Goal: Navigation & Orientation: Understand site structure

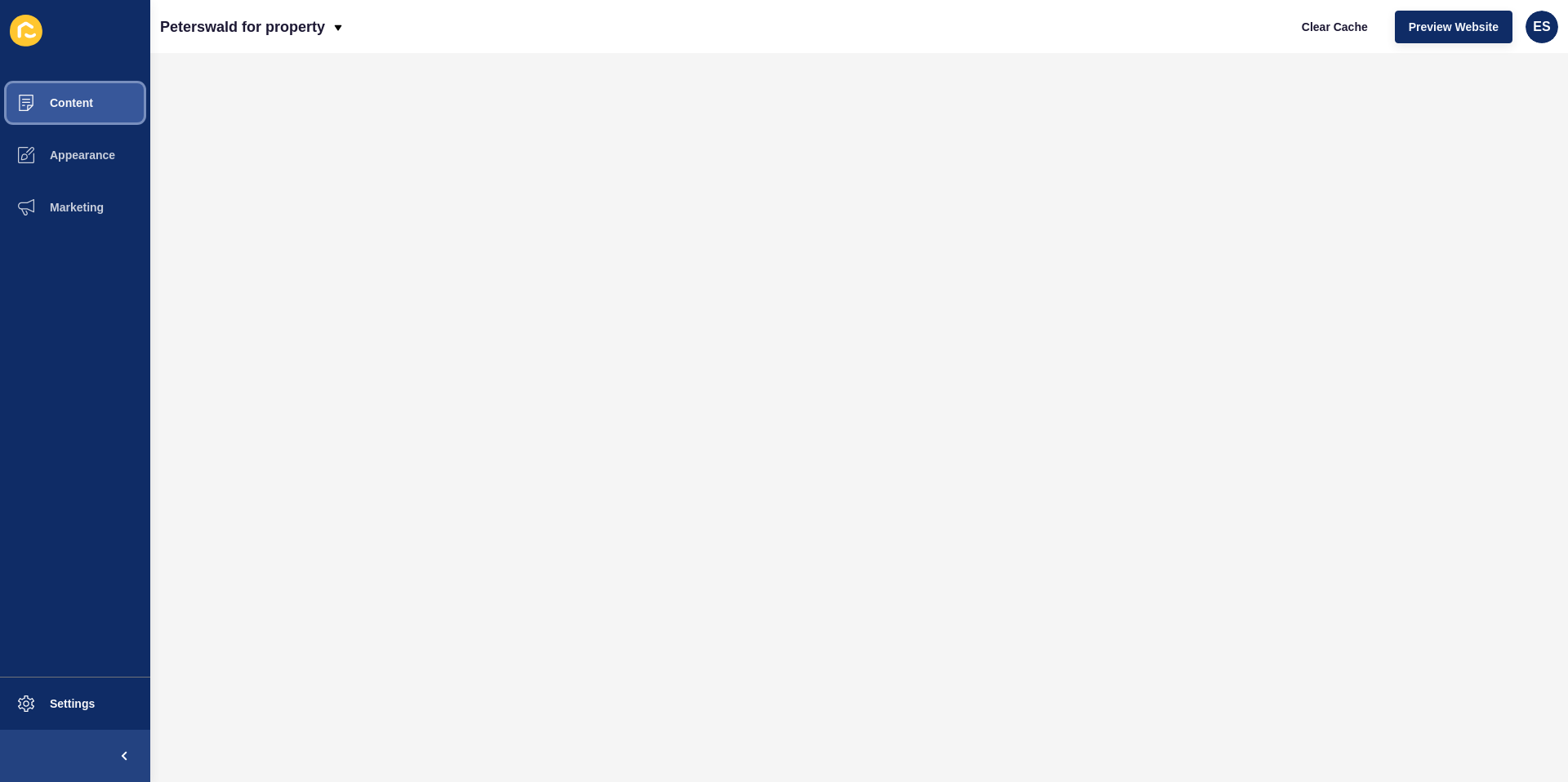
click at [97, 110] on button "Content" at bounding box center [75, 103] width 151 height 52
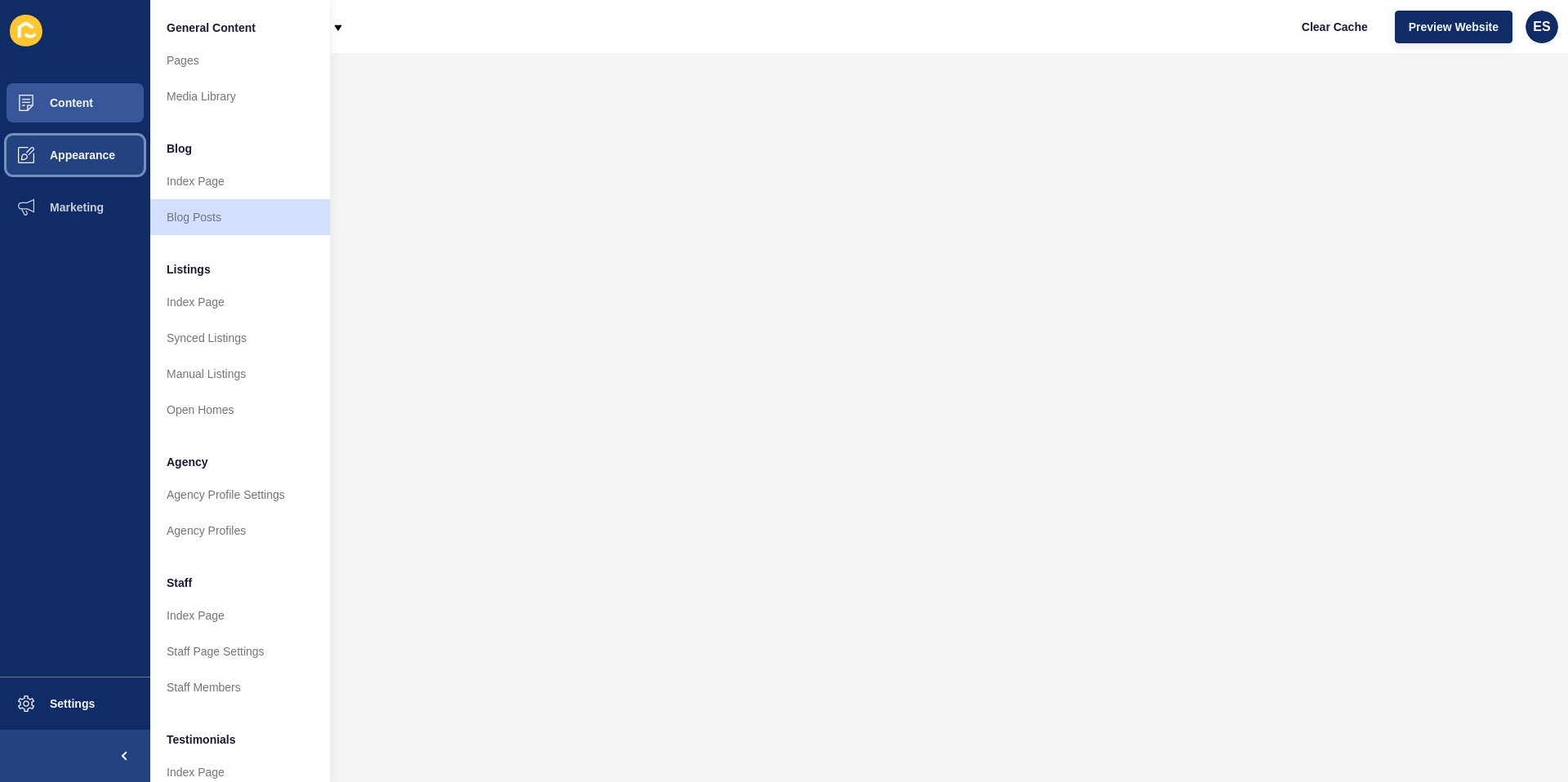
click at [92, 159] on span "Appearance" at bounding box center [56, 155] width 117 height 13
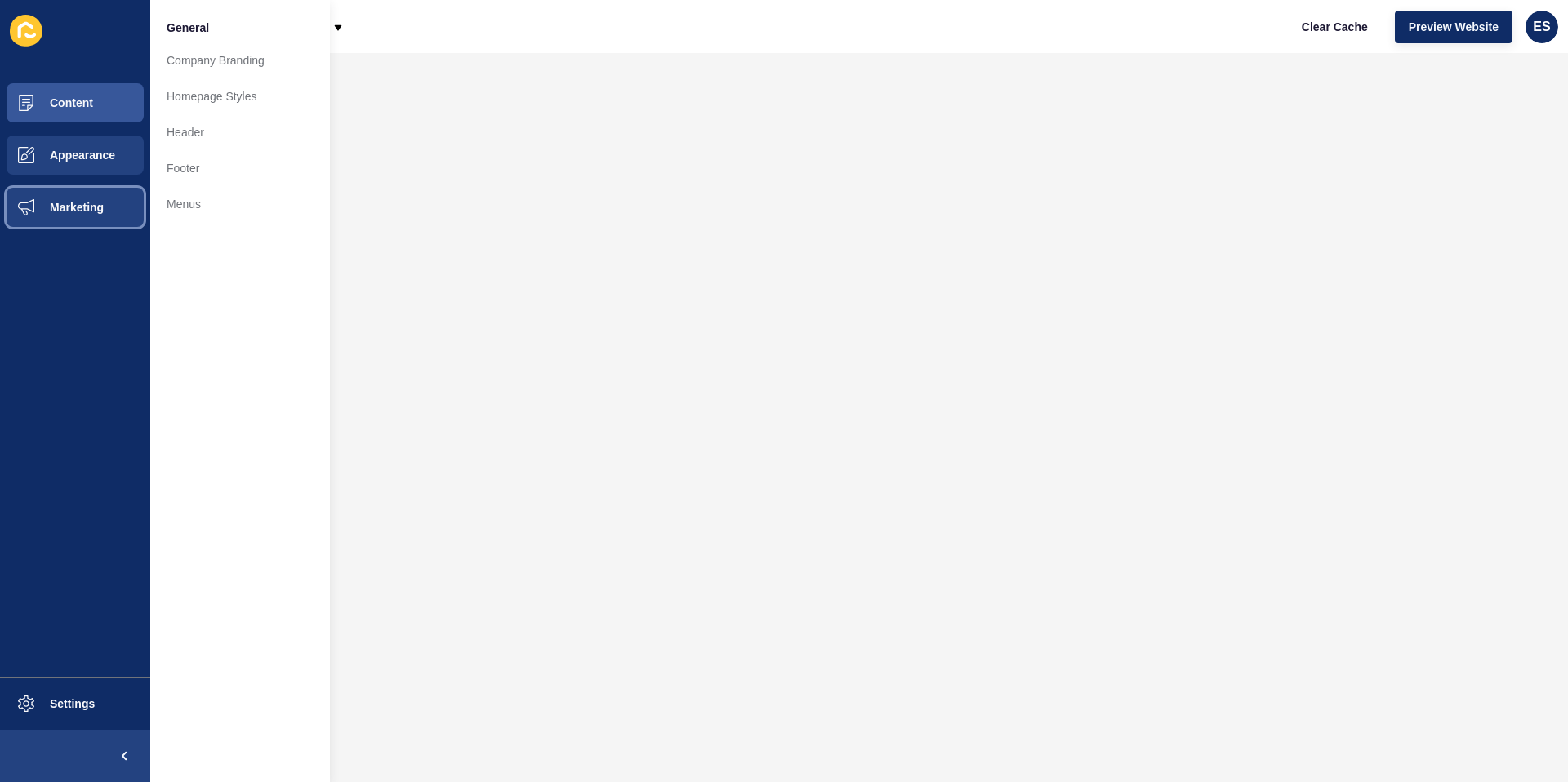
click at [82, 201] on span "Marketing" at bounding box center [50, 207] width 106 height 13
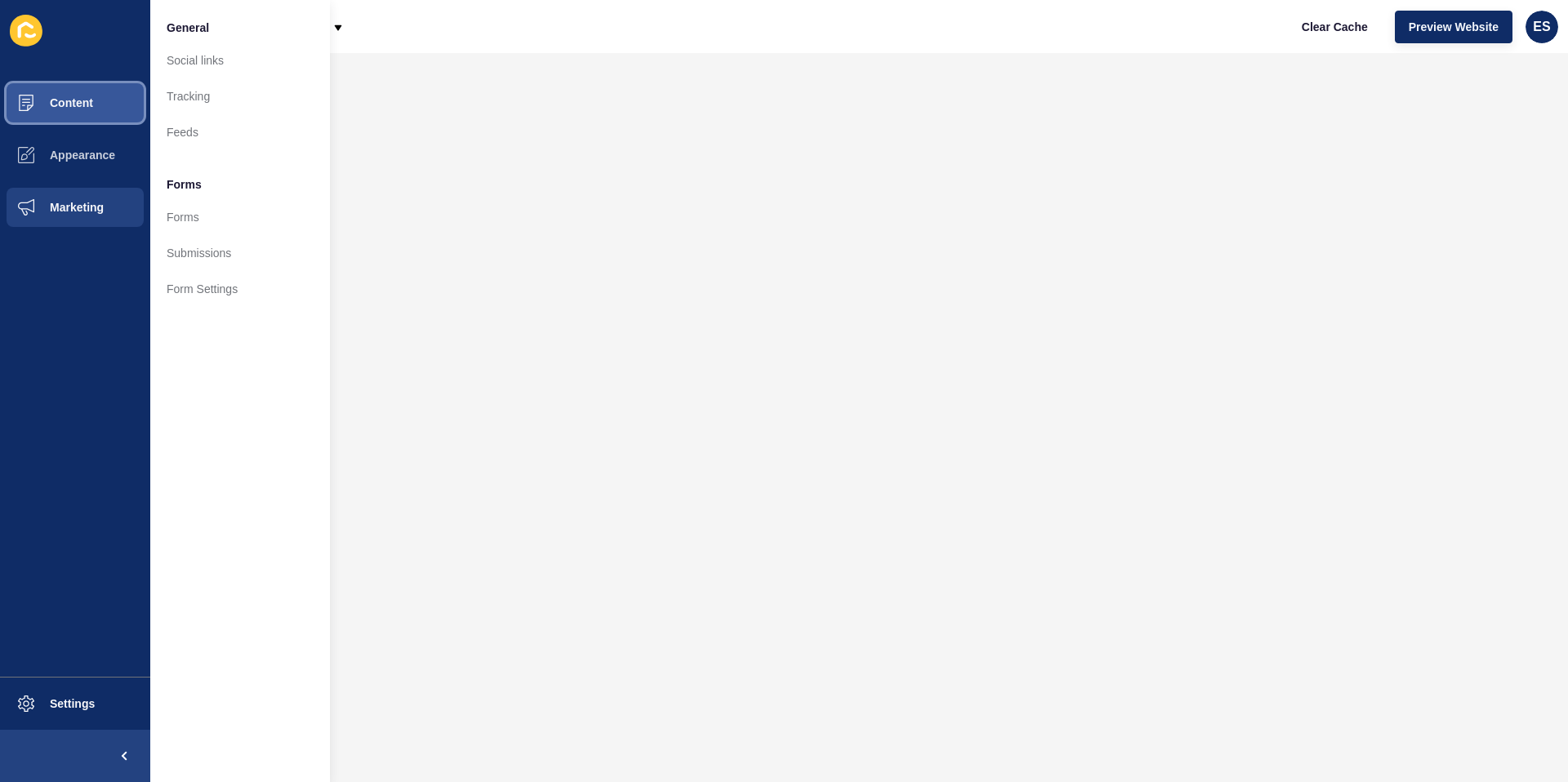
click at [73, 92] on button "Content" at bounding box center [75, 103] width 151 height 52
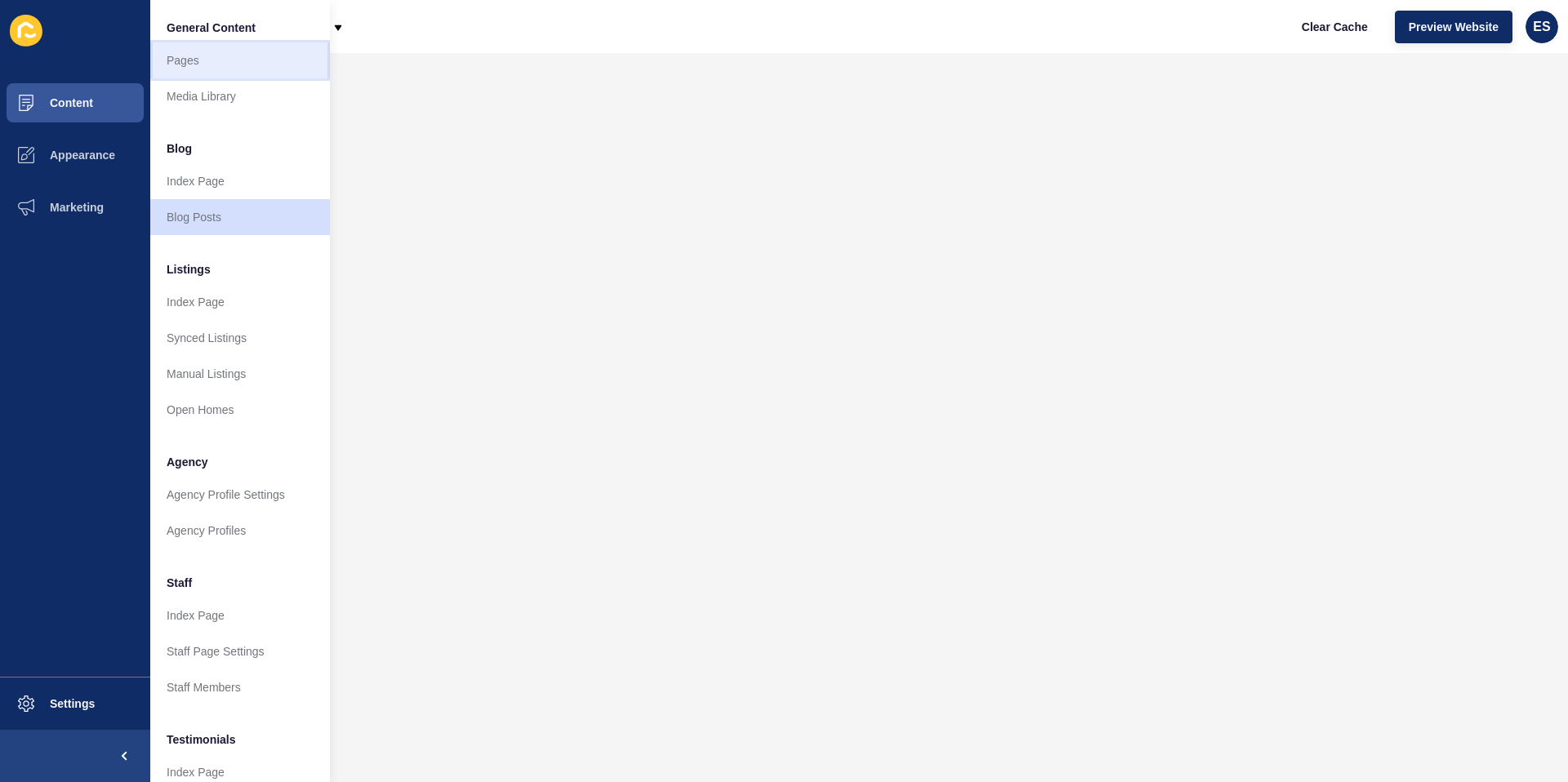
click at [187, 62] on link "Pages" at bounding box center [240, 60] width 180 height 36
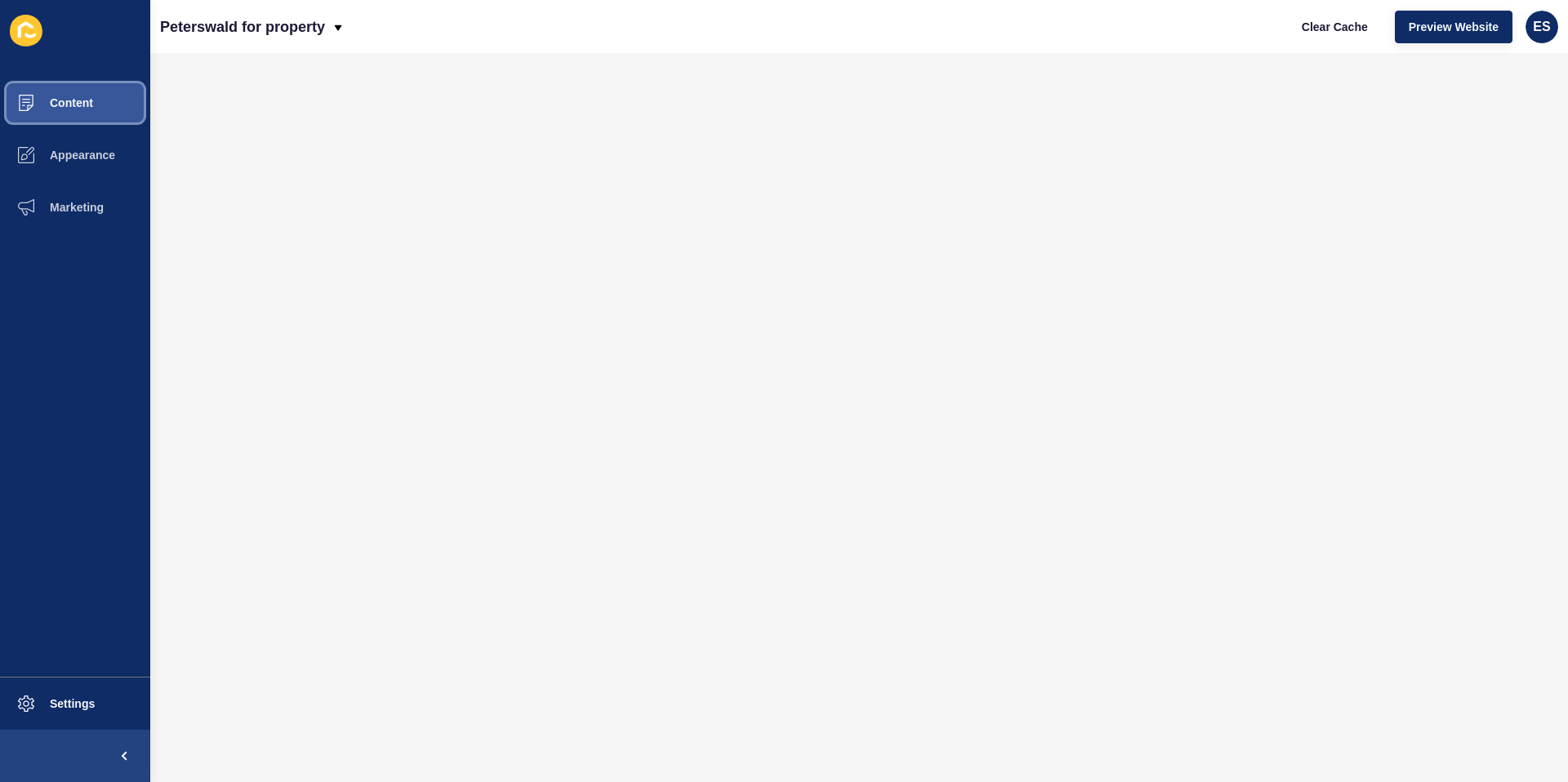
click at [86, 100] on span "Content" at bounding box center [45, 103] width 96 height 13
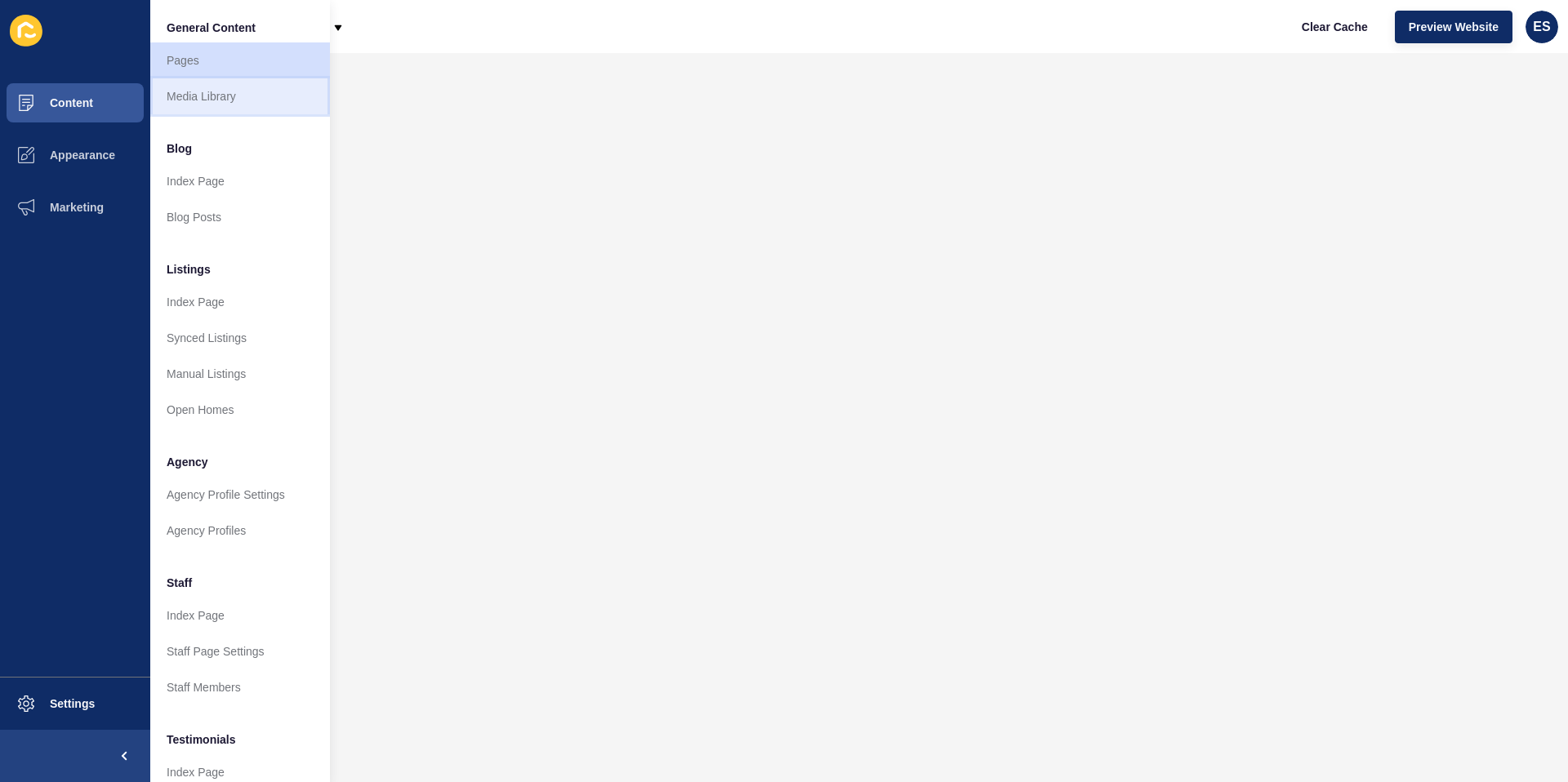
click at [181, 89] on link "Media Library" at bounding box center [240, 96] width 180 height 36
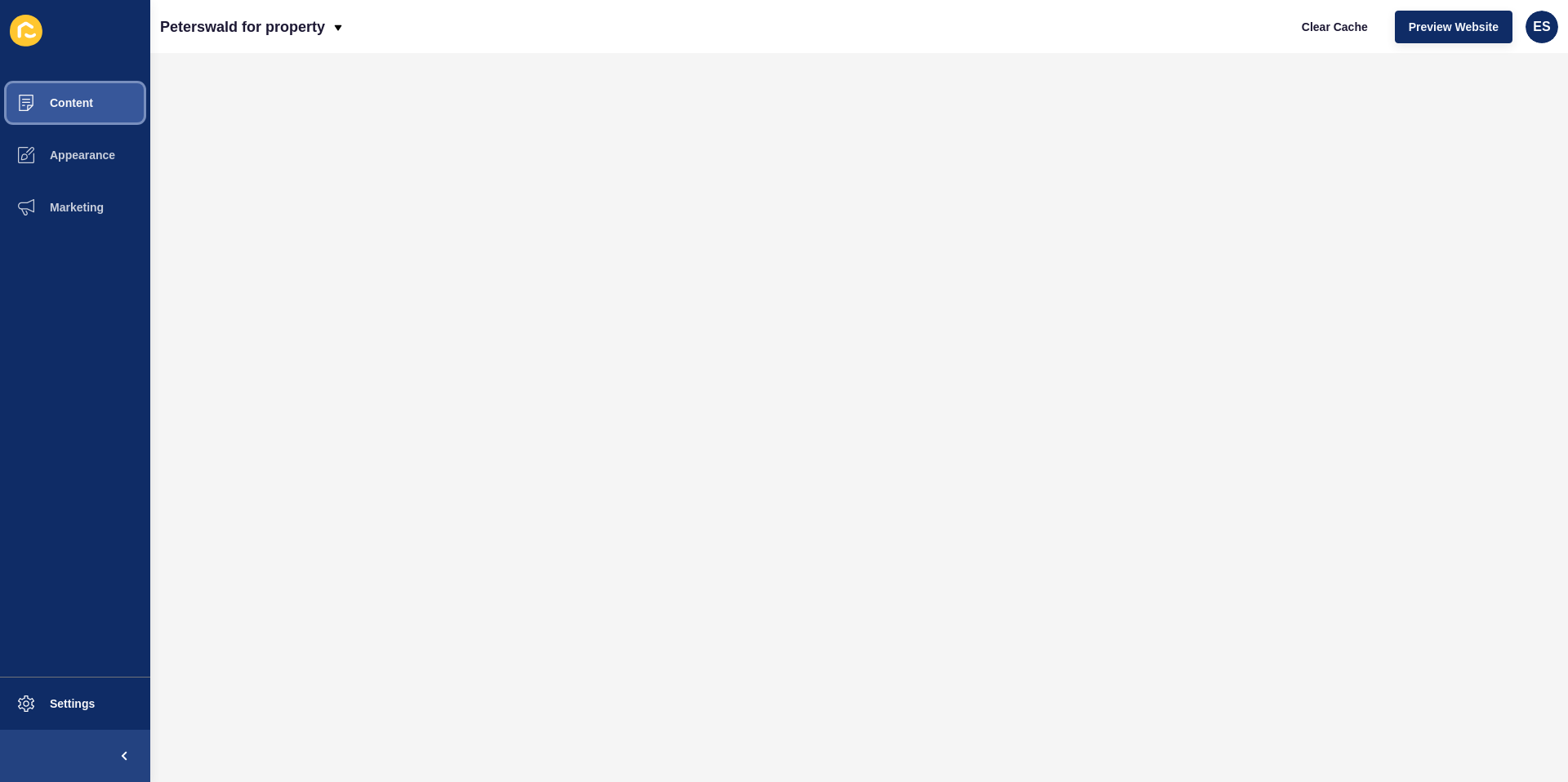
click at [58, 104] on span "Content" at bounding box center [45, 103] width 96 height 13
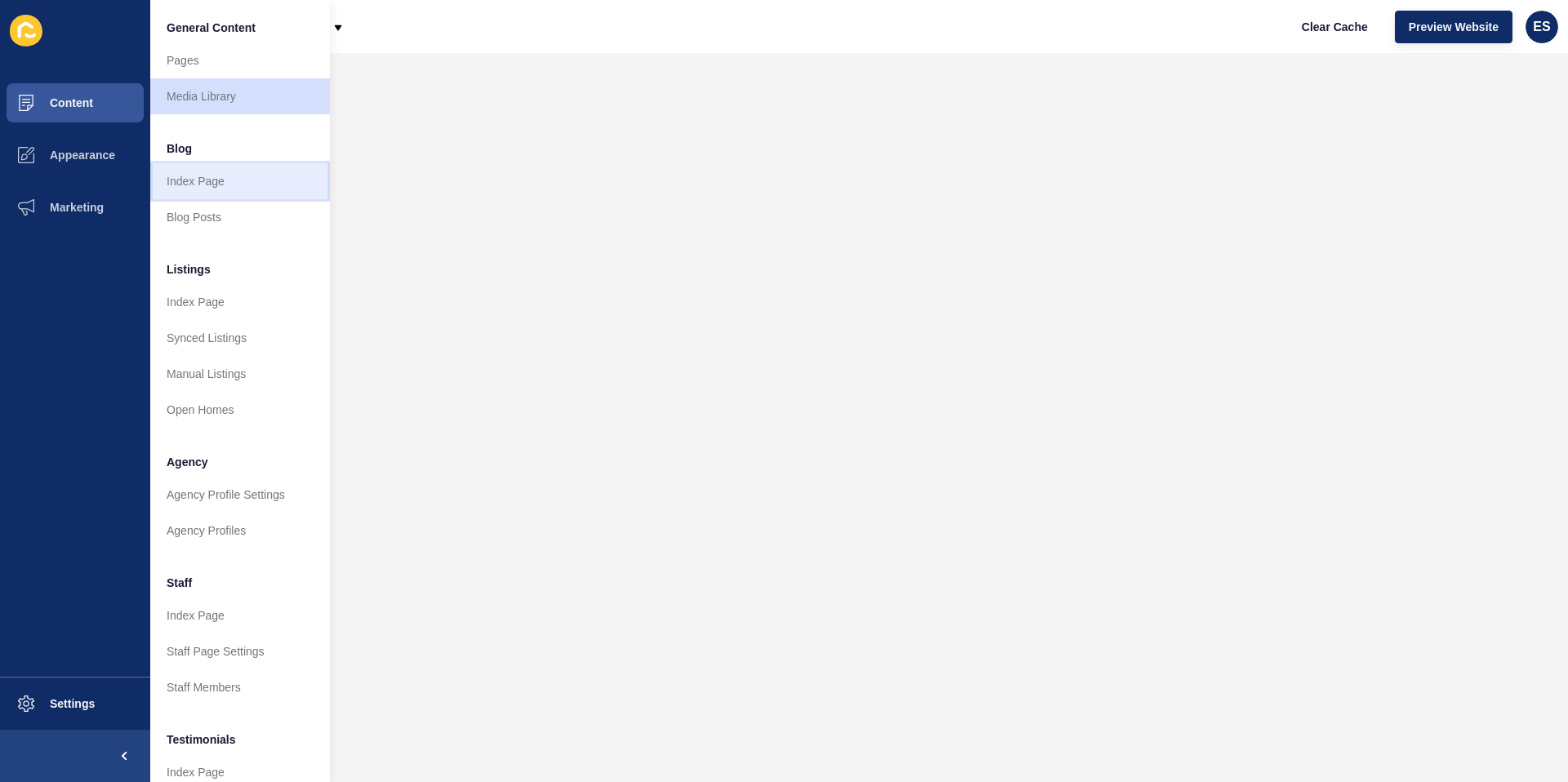
click at [240, 182] on link "Index Page" at bounding box center [240, 181] width 180 height 36
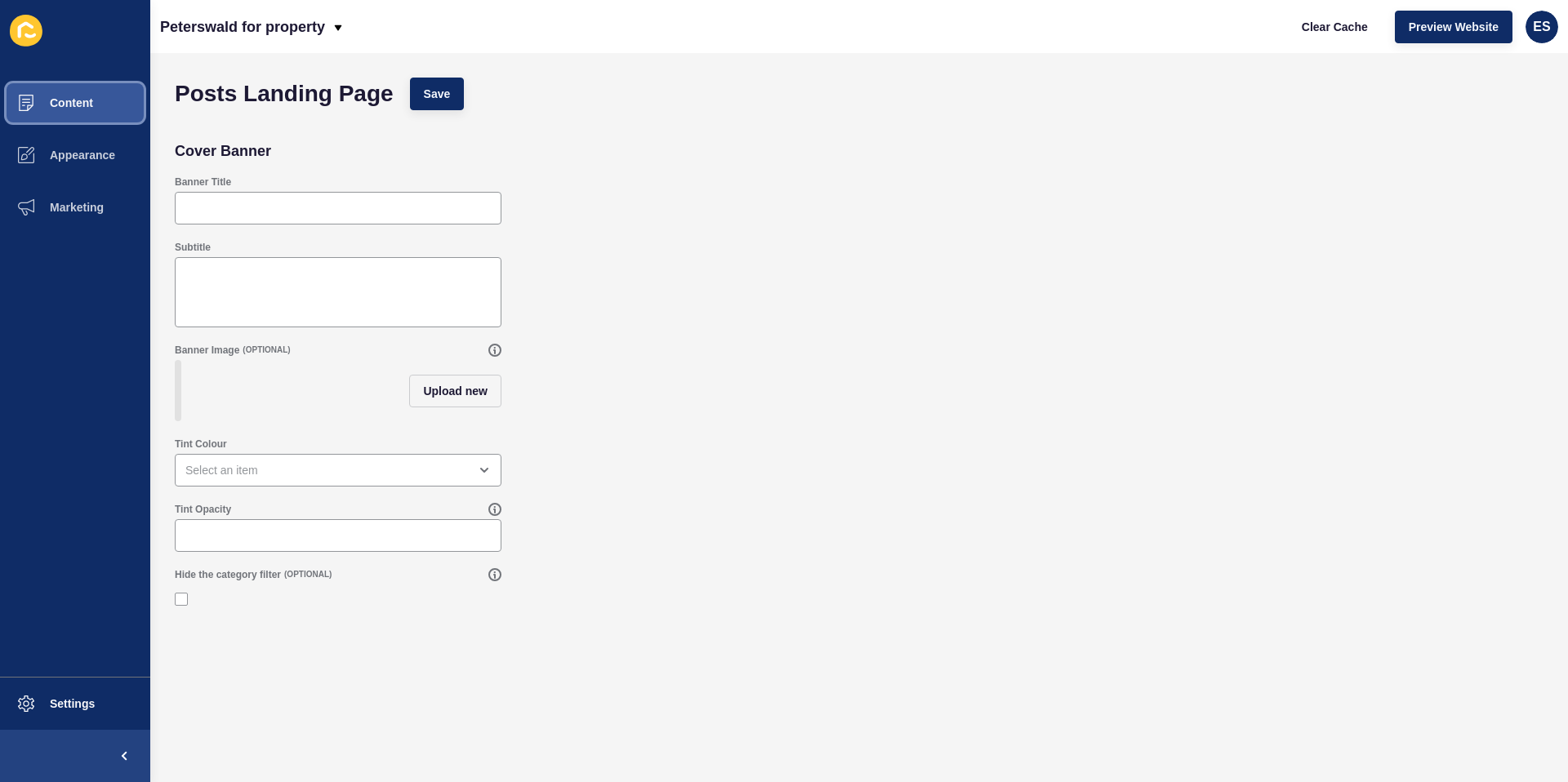
click at [77, 99] on span "Content" at bounding box center [45, 103] width 96 height 13
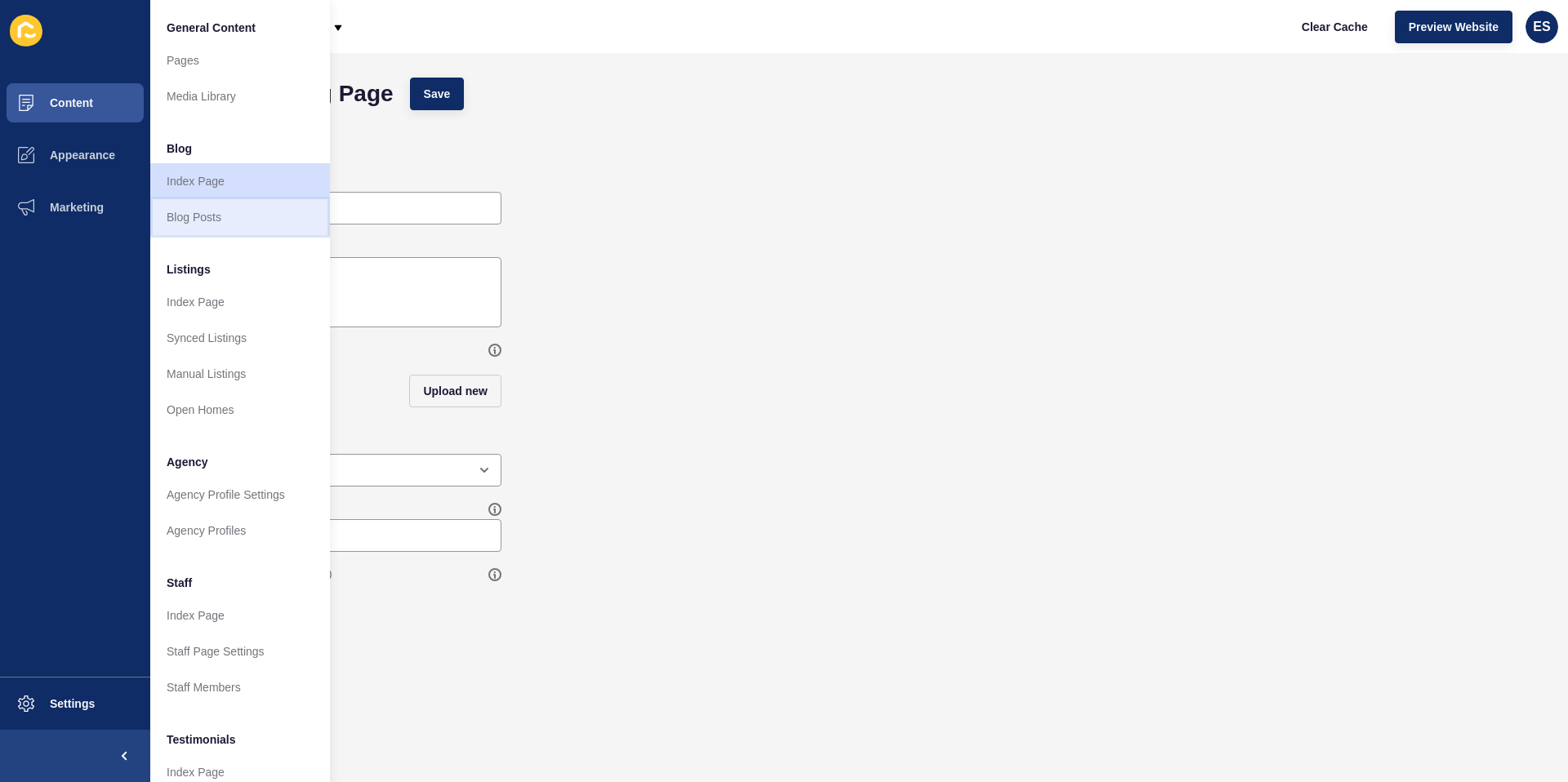
click at [247, 216] on link "Blog Posts" at bounding box center [240, 217] width 180 height 36
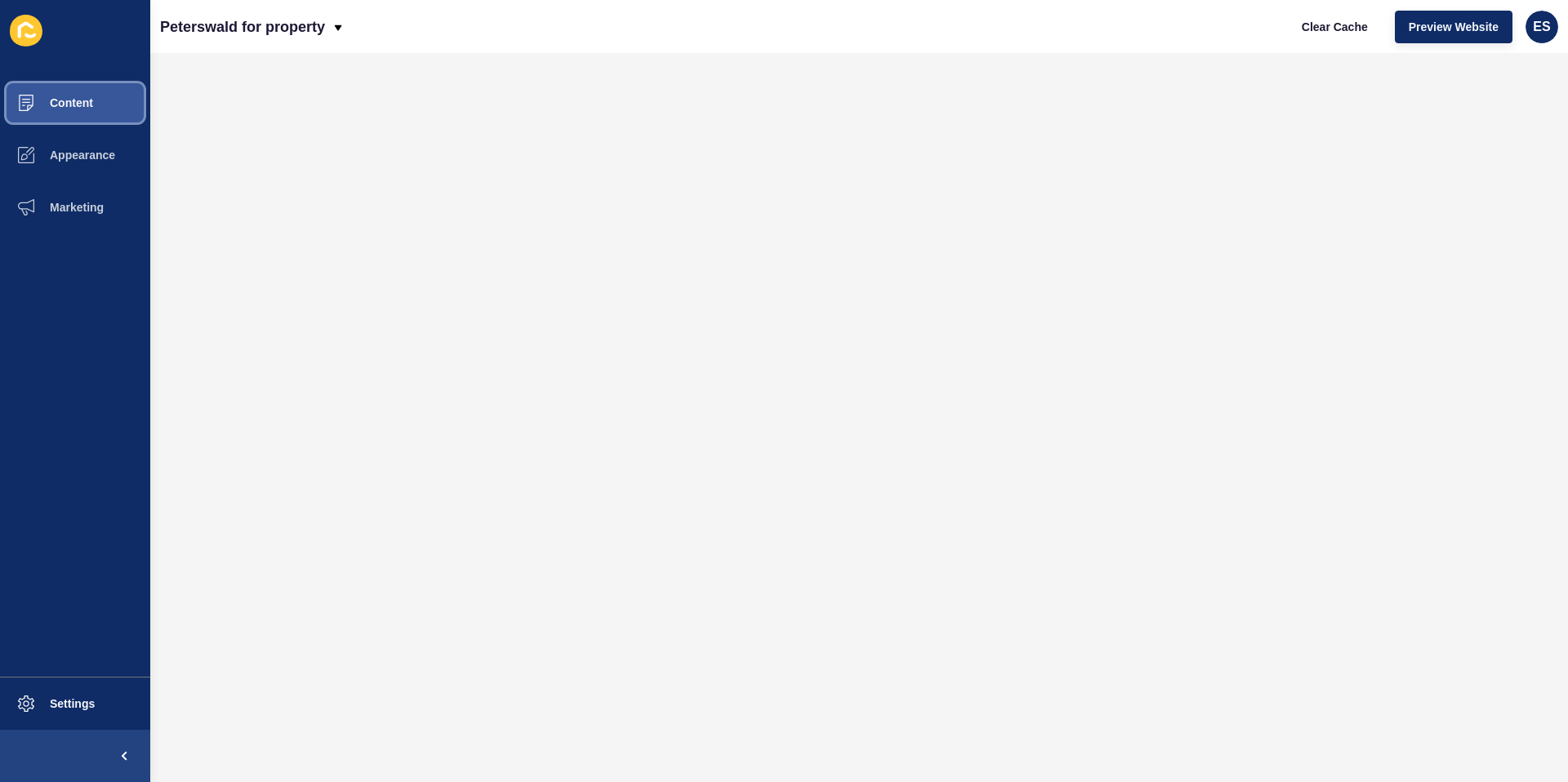
click at [65, 119] on button "Content" at bounding box center [75, 103] width 151 height 52
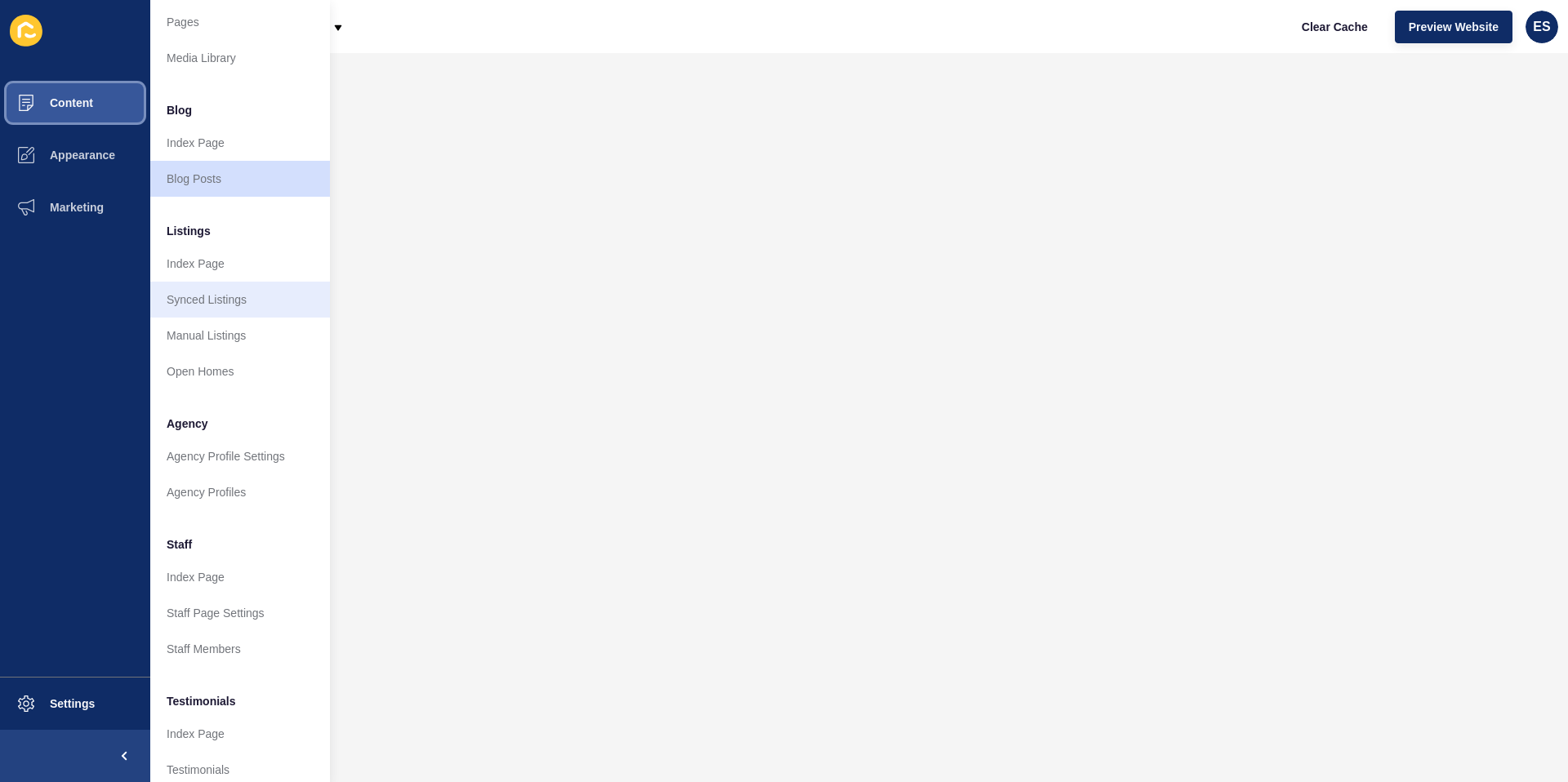
scroll to position [39, 0]
click at [200, 252] on link "Index Page" at bounding box center [240, 263] width 180 height 36
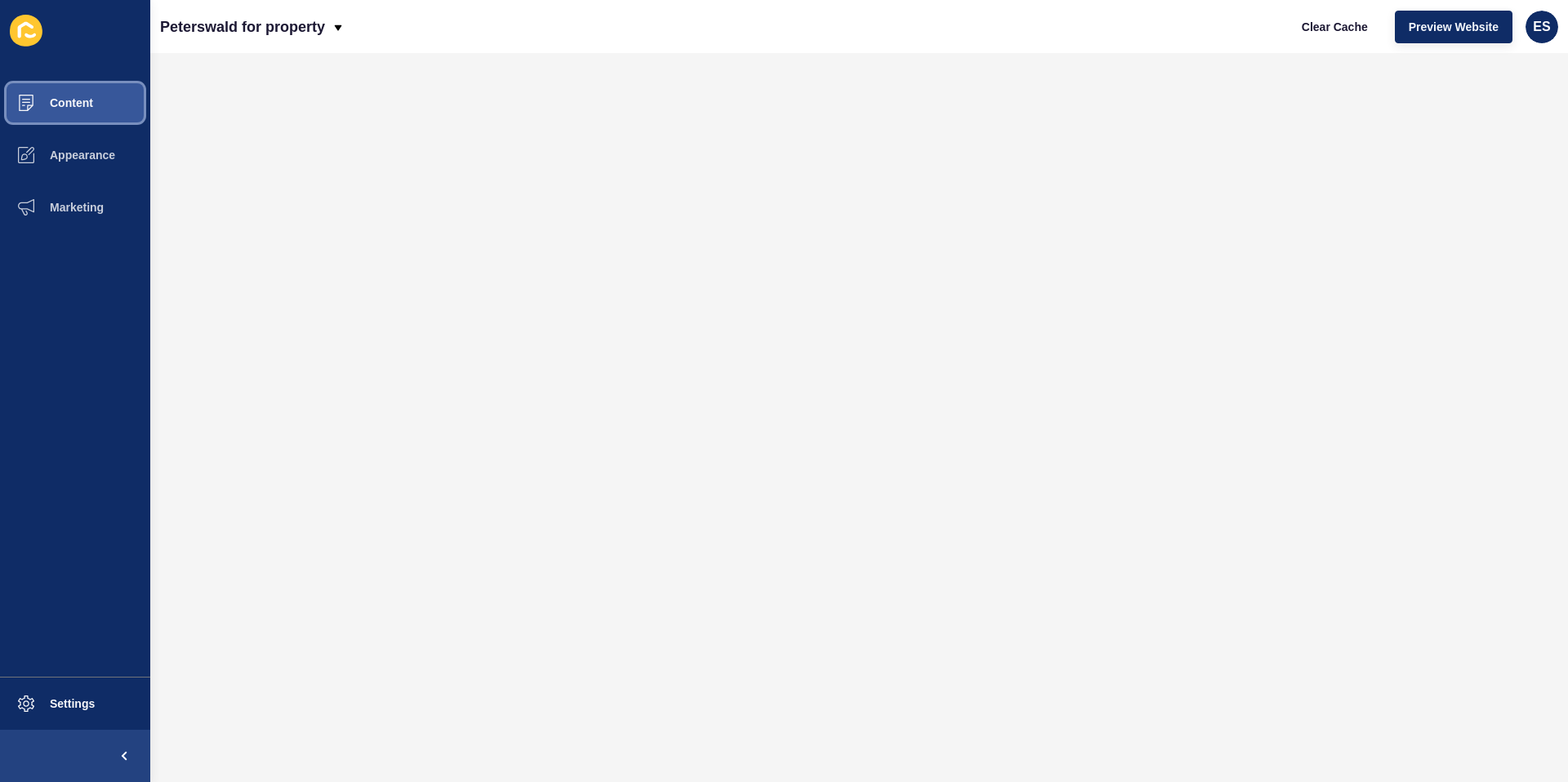
click at [59, 109] on span "Content" at bounding box center [45, 103] width 96 height 13
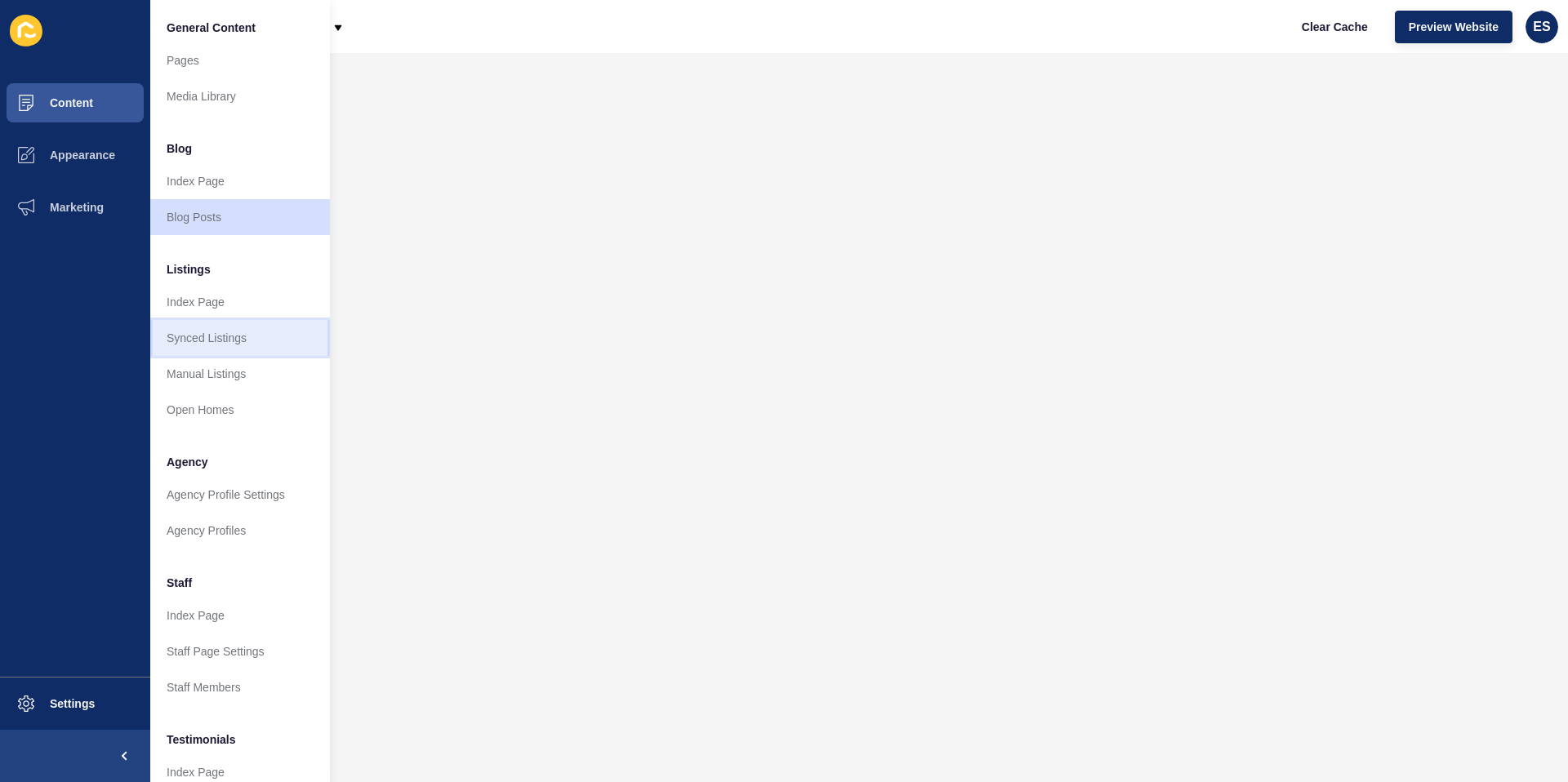
click at [218, 326] on link "Synced Listings" at bounding box center [240, 338] width 180 height 36
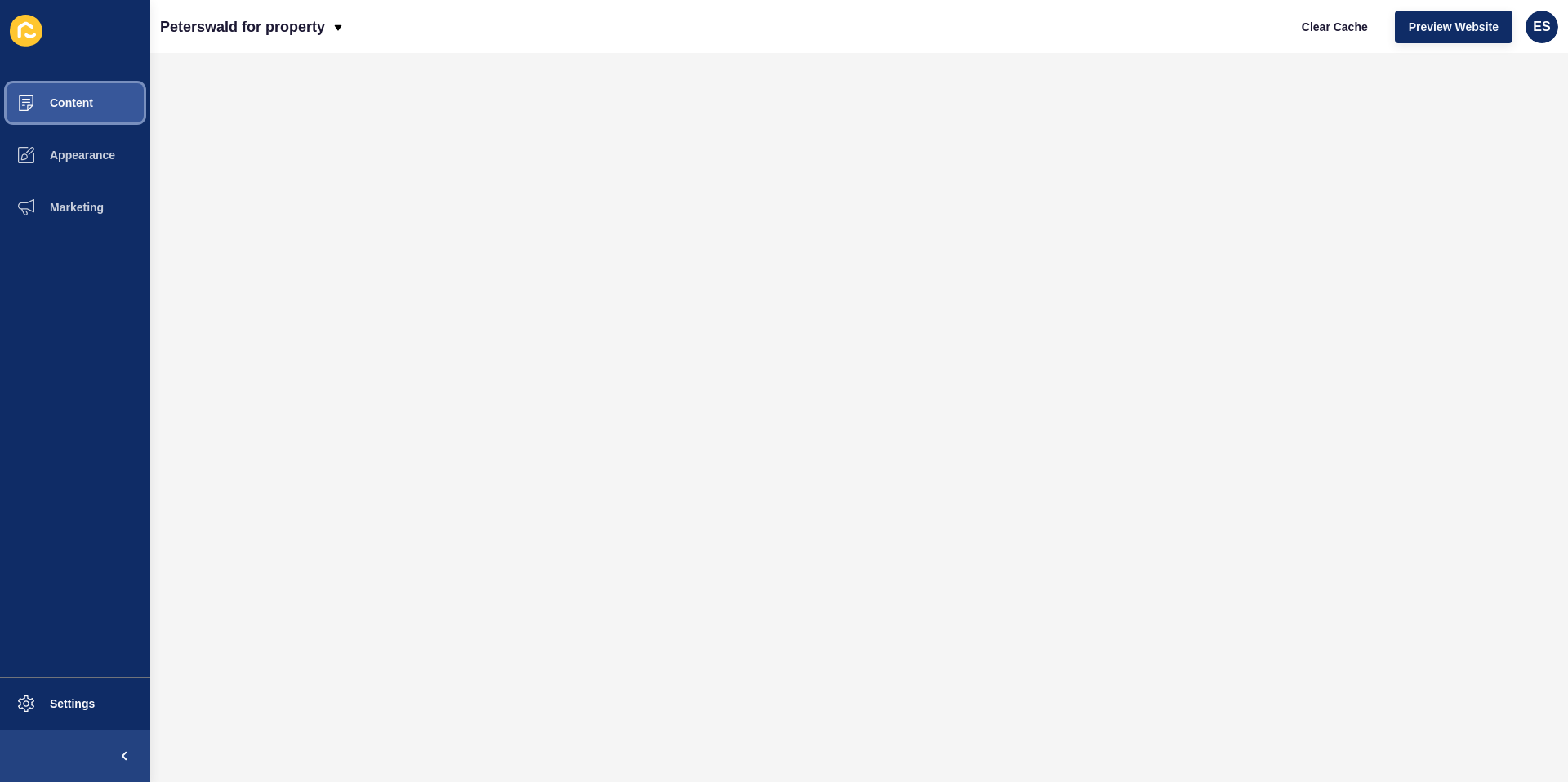
click at [70, 103] on span "Content" at bounding box center [45, 103] width 96 height 13
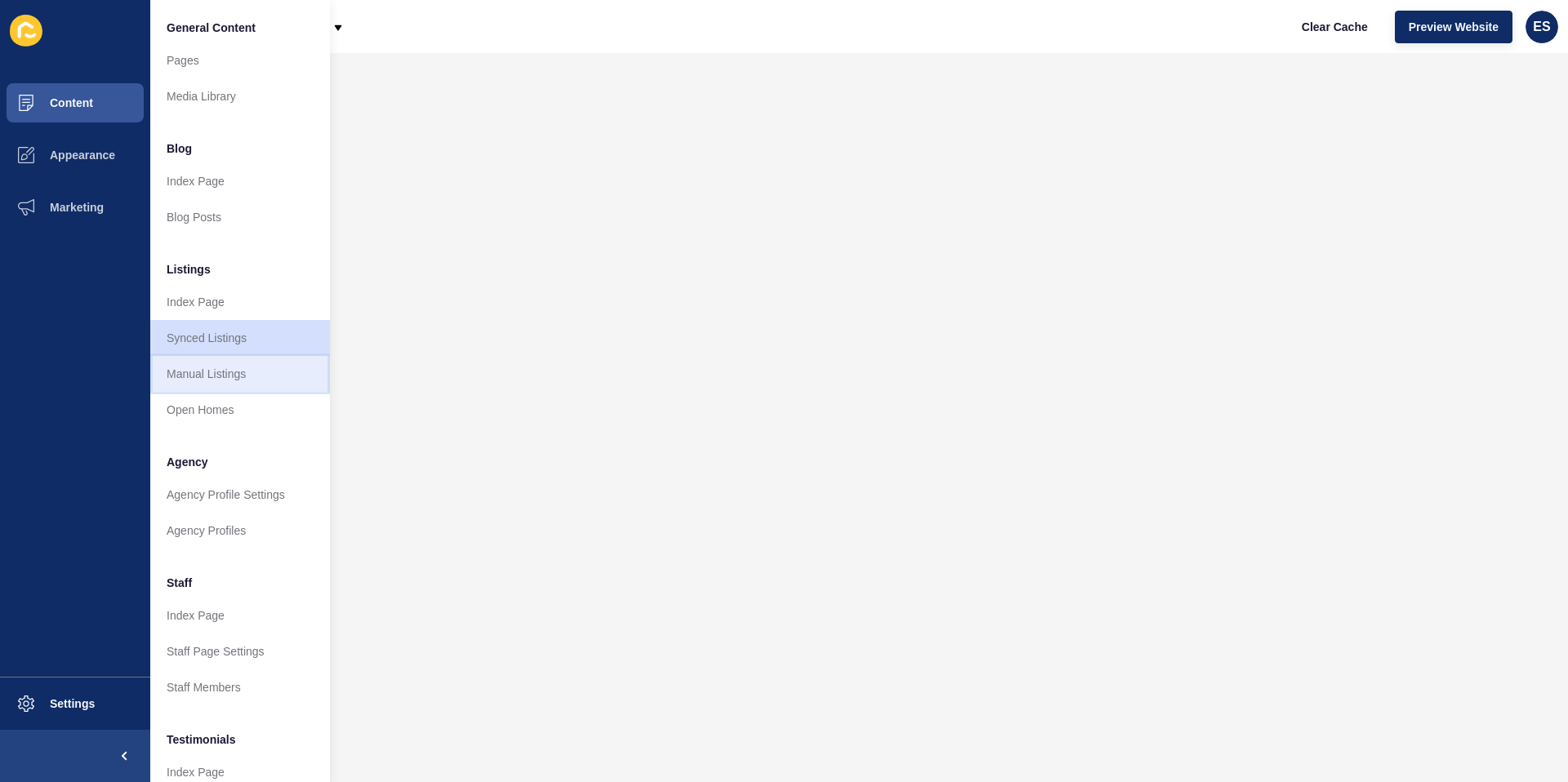
click at [251, 367] on link "Manual Listings" at bounding box center [240, 373] width 180 height 36
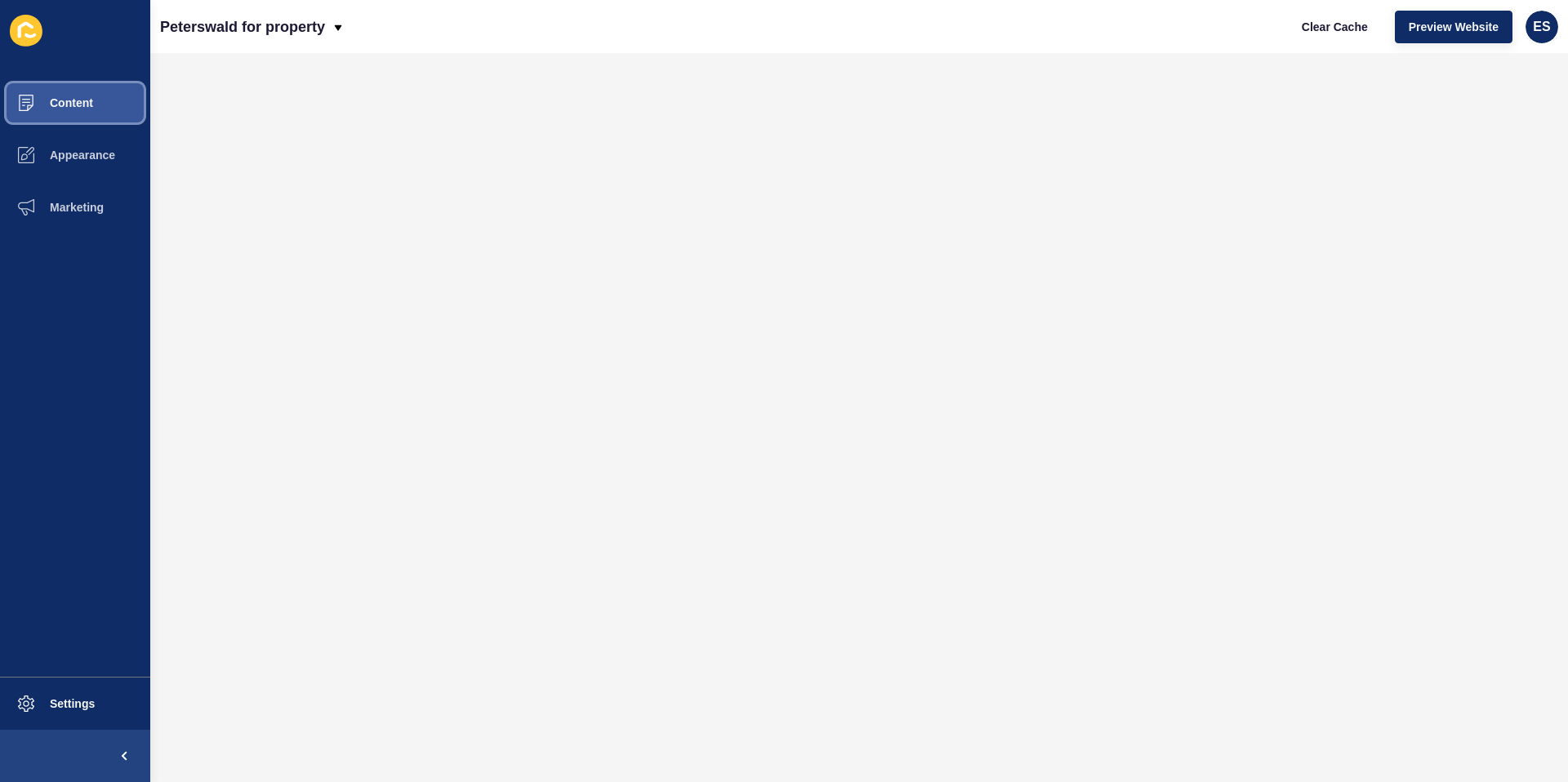
click at [60, 104] on span "Content" at bounding box center [45, 103] width 96 height 13
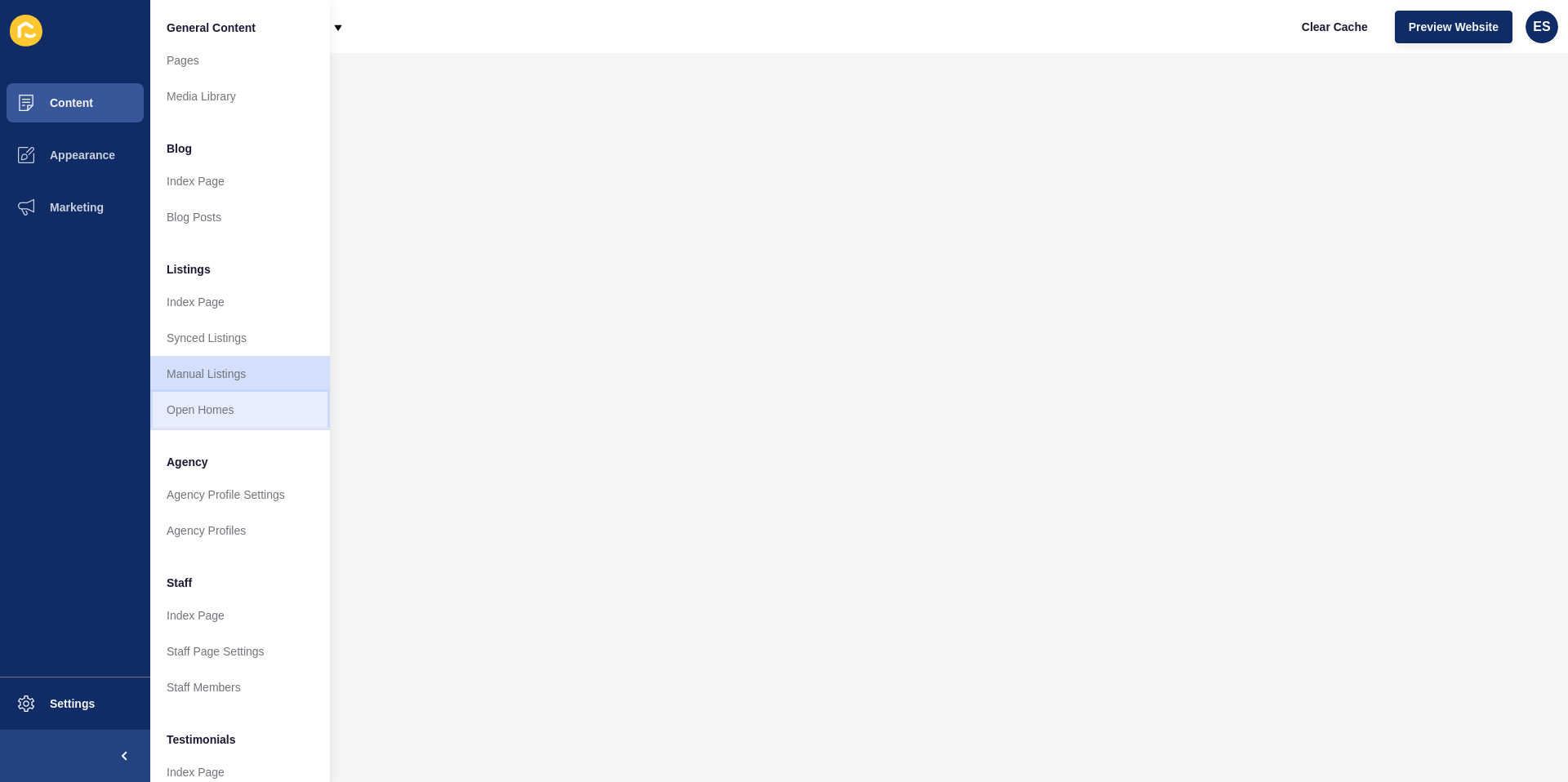
click at [225, 418] on link "Open Homes" at bounding box center [240, 410] width 180 height 36
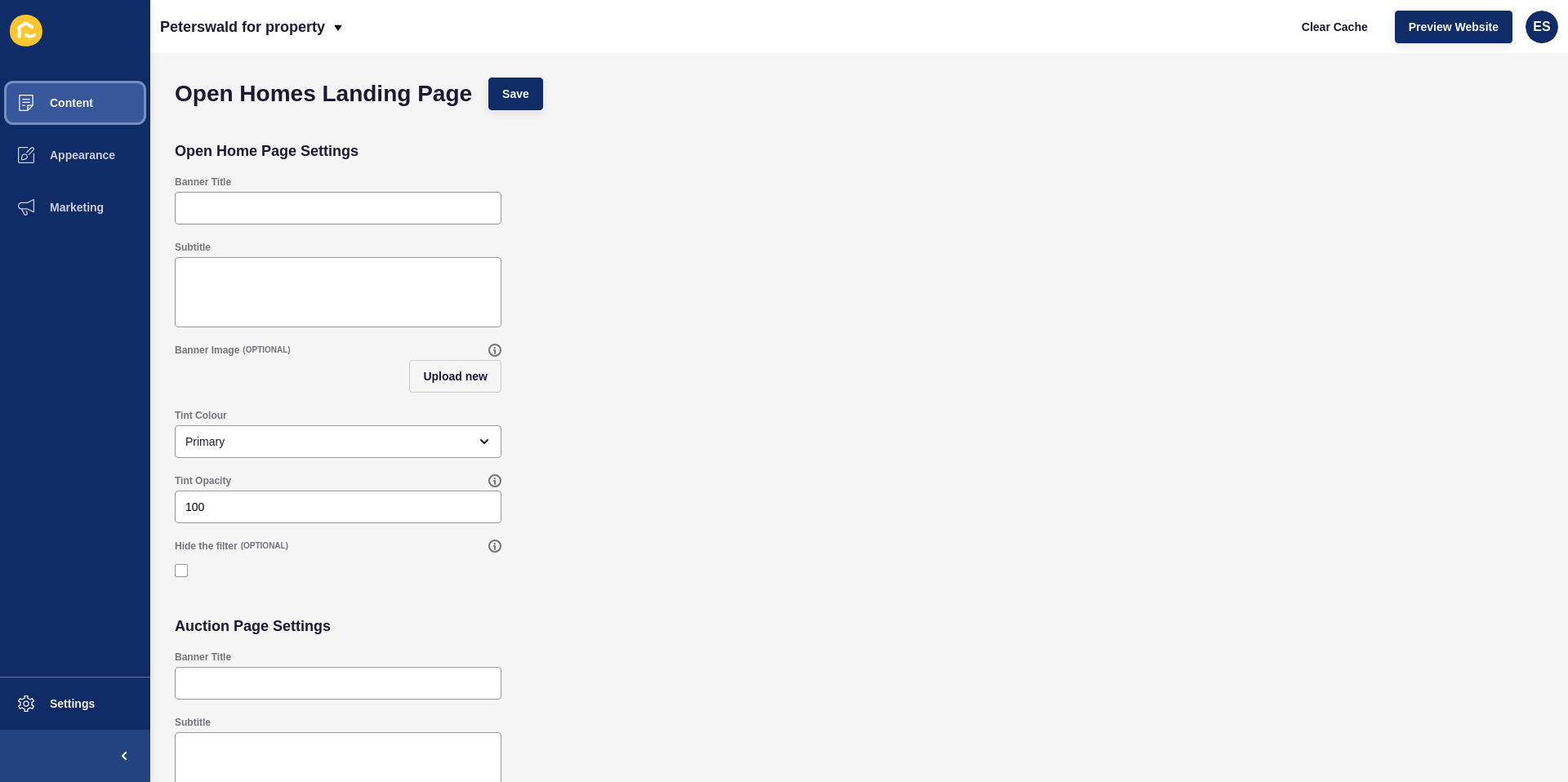
click at [75, 109] on span "Content" at bounding box center [45, 103] width 96 height 13
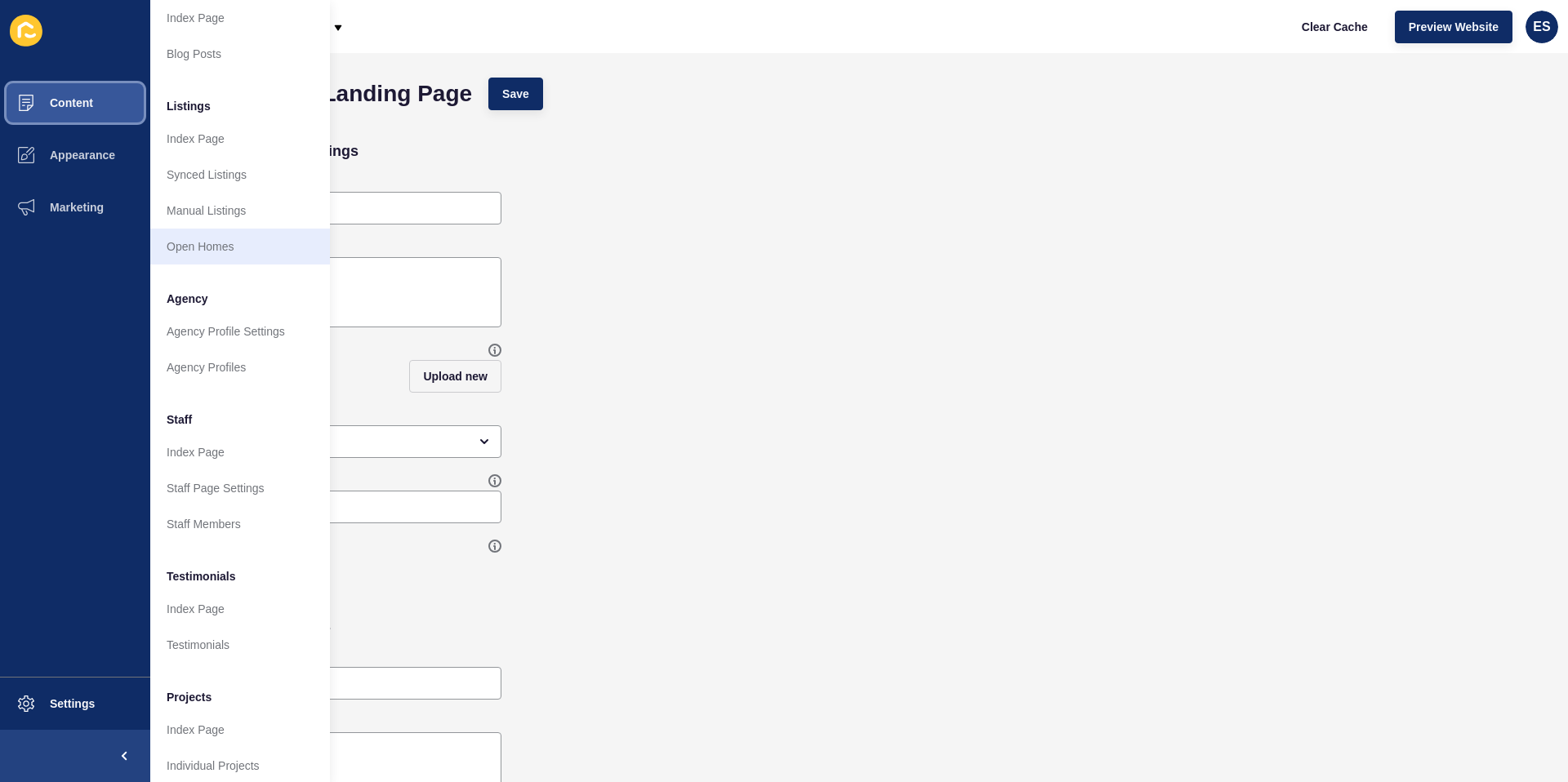
scroll to position [187, 0]
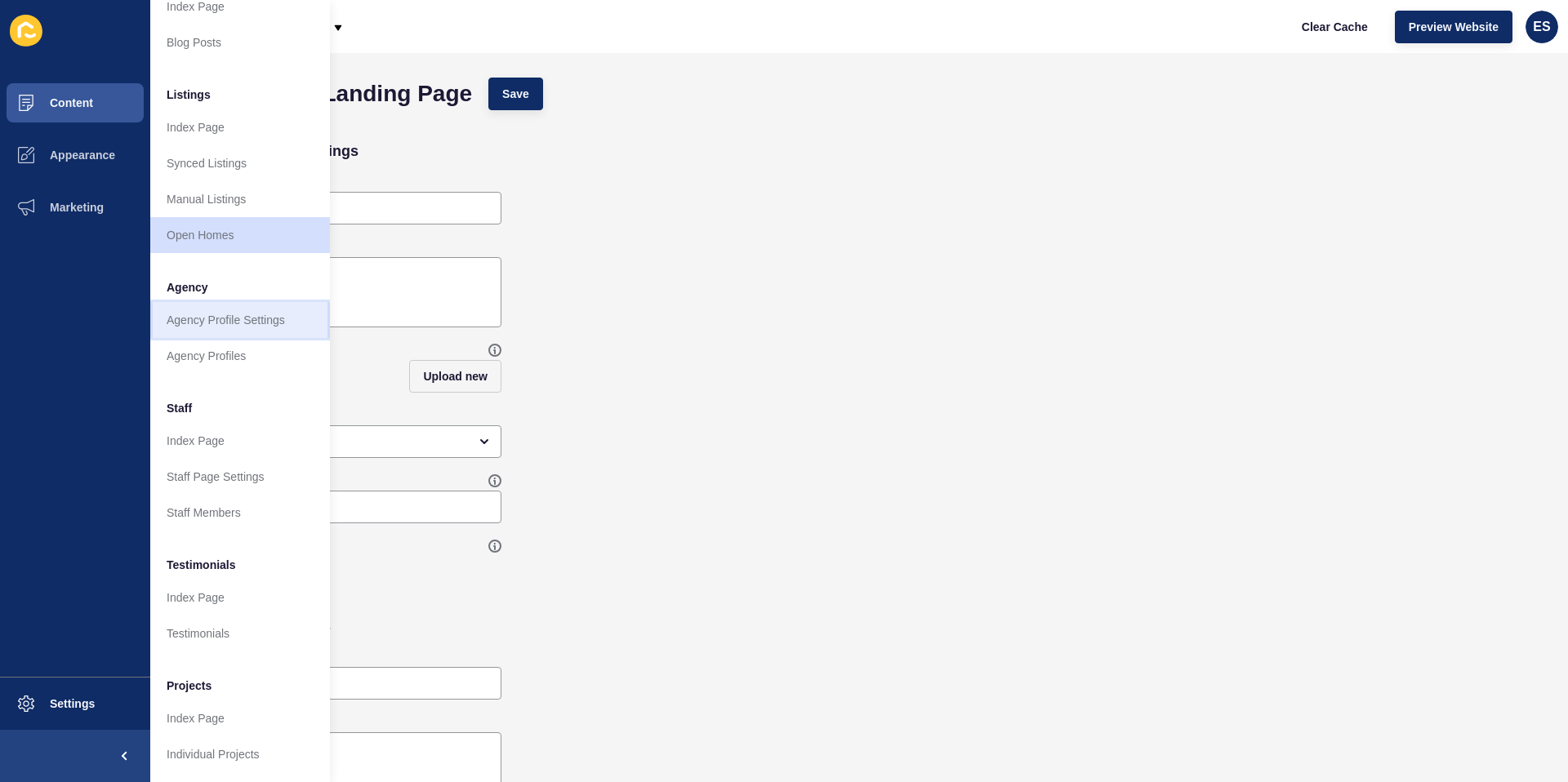
click at [240, 318] on link "Agency Profile Settings" at bounding box center [240, 319] width 180 height 36
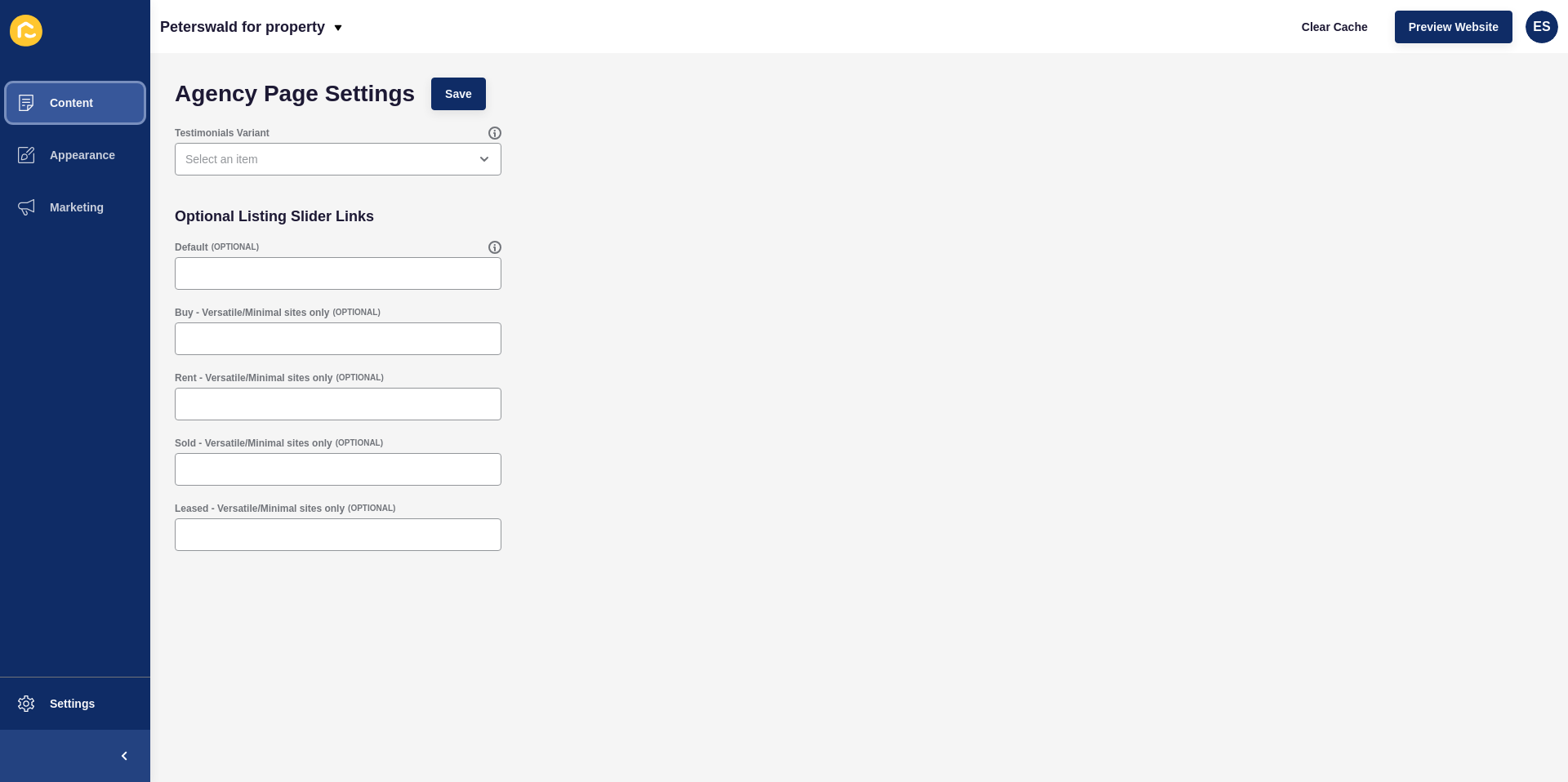
click at [78, 101] on span "Content" at bounding box center [45, 103] width 96 height 13
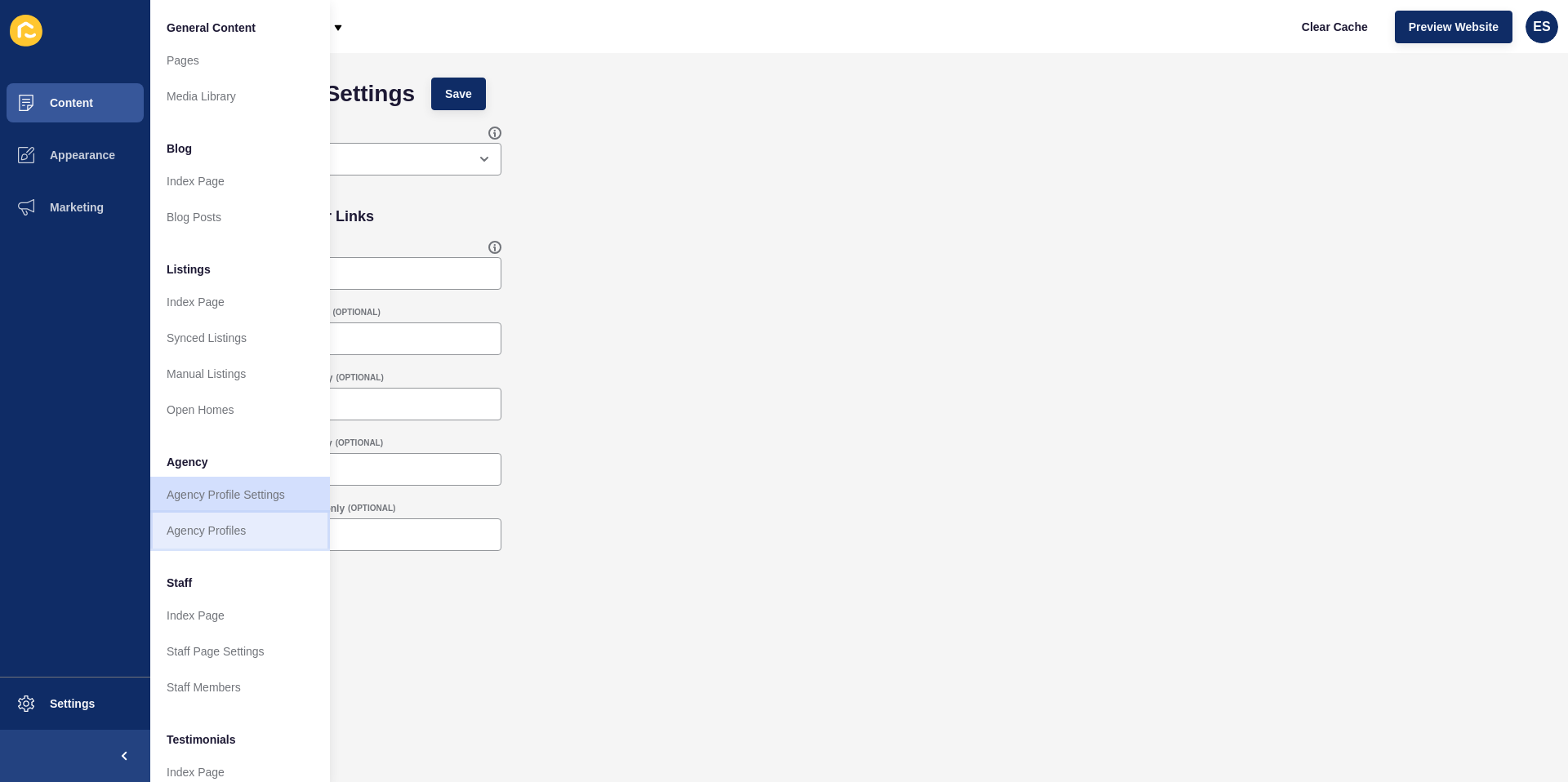
click at [254, 531] on link "Agency Profiles" at bounding box center [240, 531] width 180 height 36
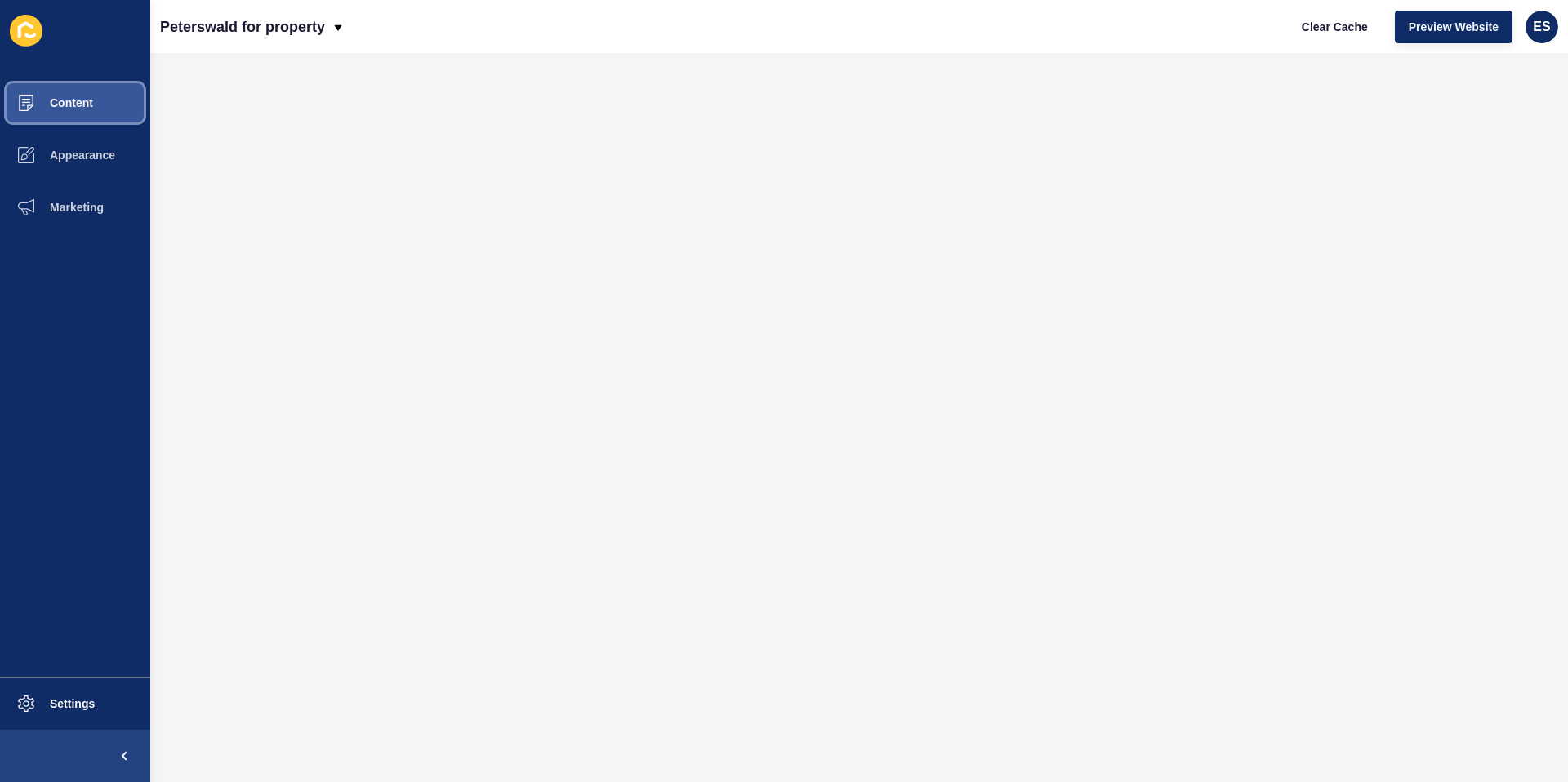
click at [78, 104] on span "Content" at bounding box center [45, 103] width 96 height 13
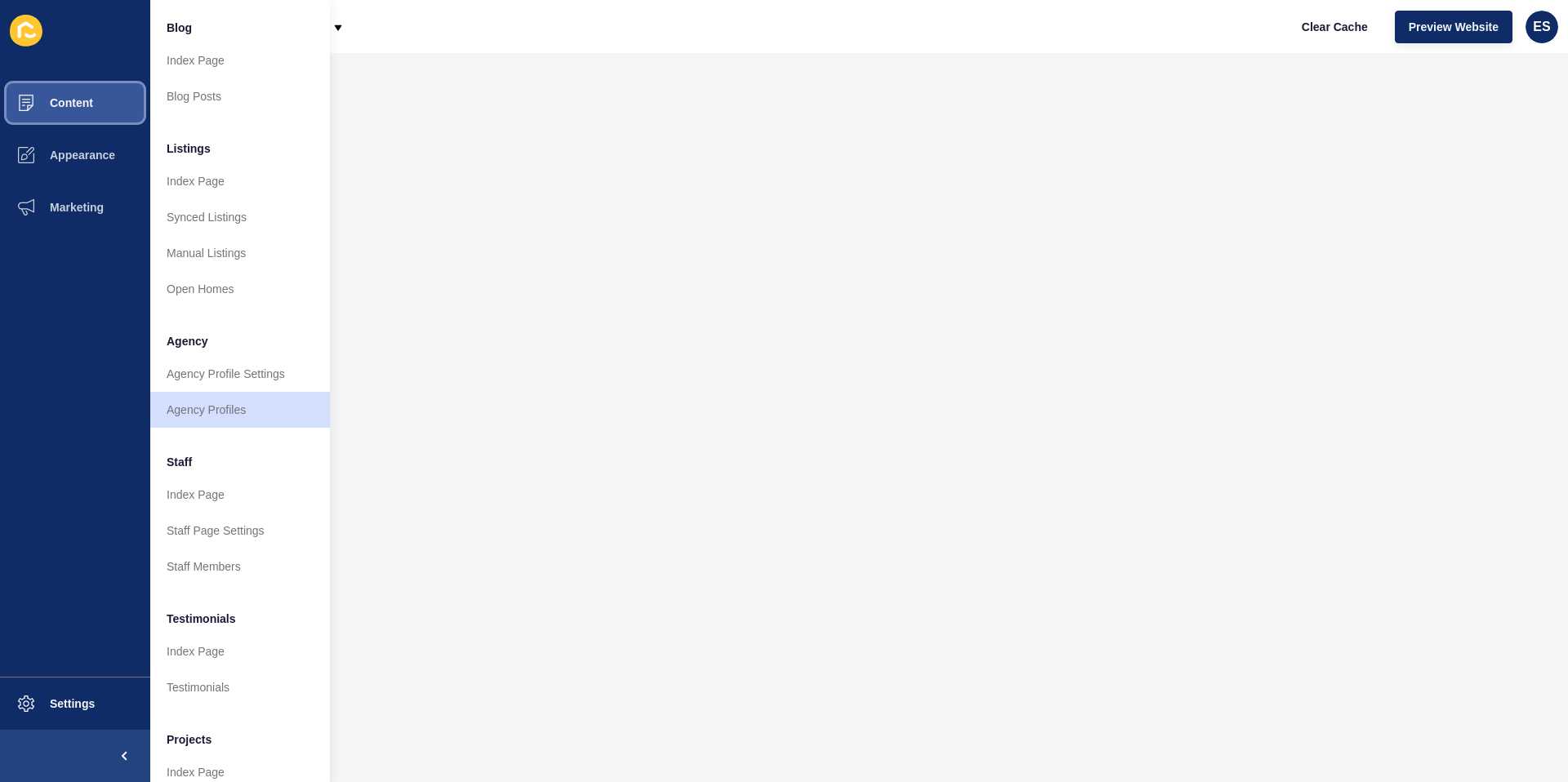
scroll to position [133, 0]
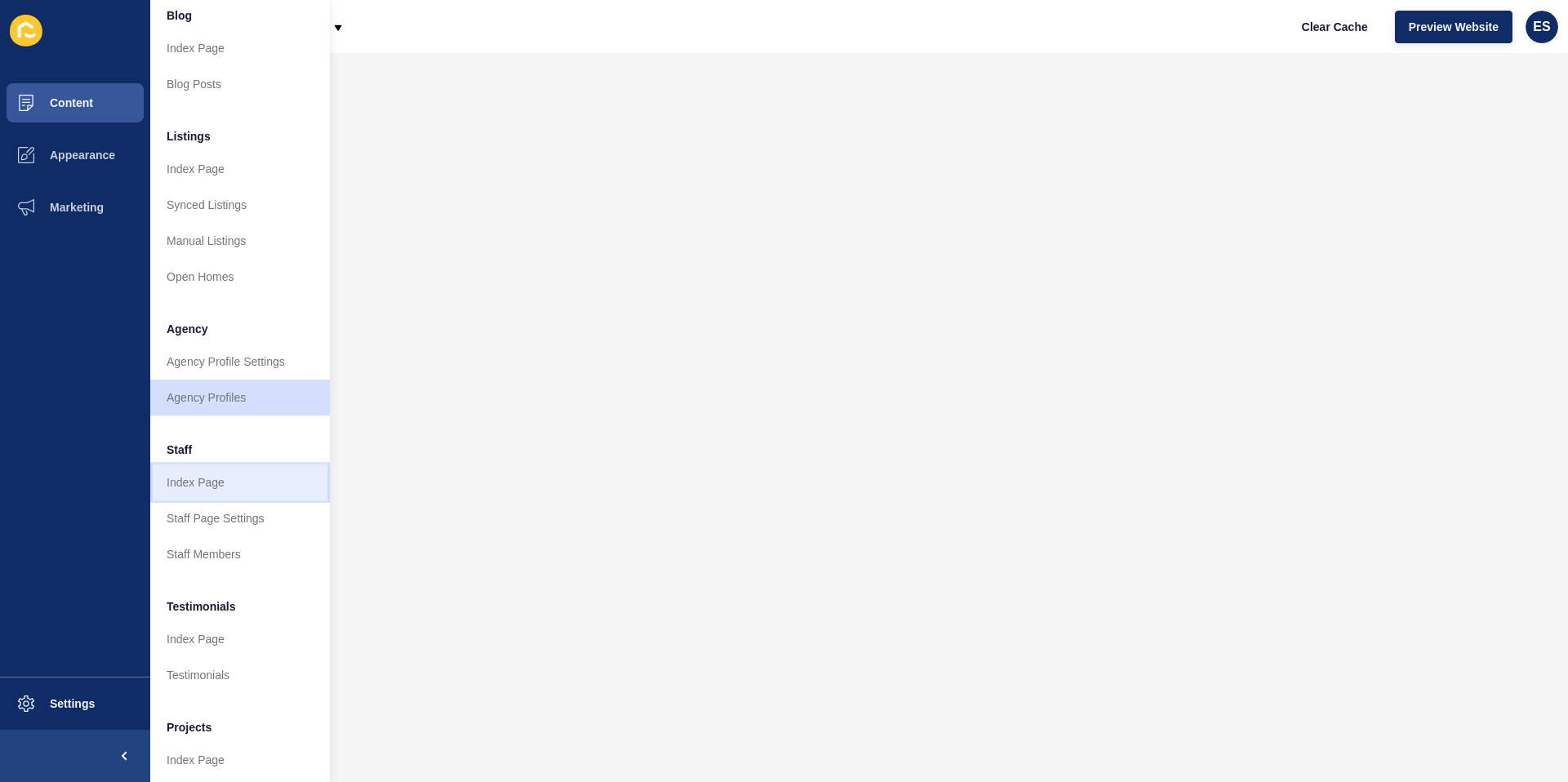
click at [247, 489] on link "Index Page" at bounding box center [240, 482] width 180 height 36
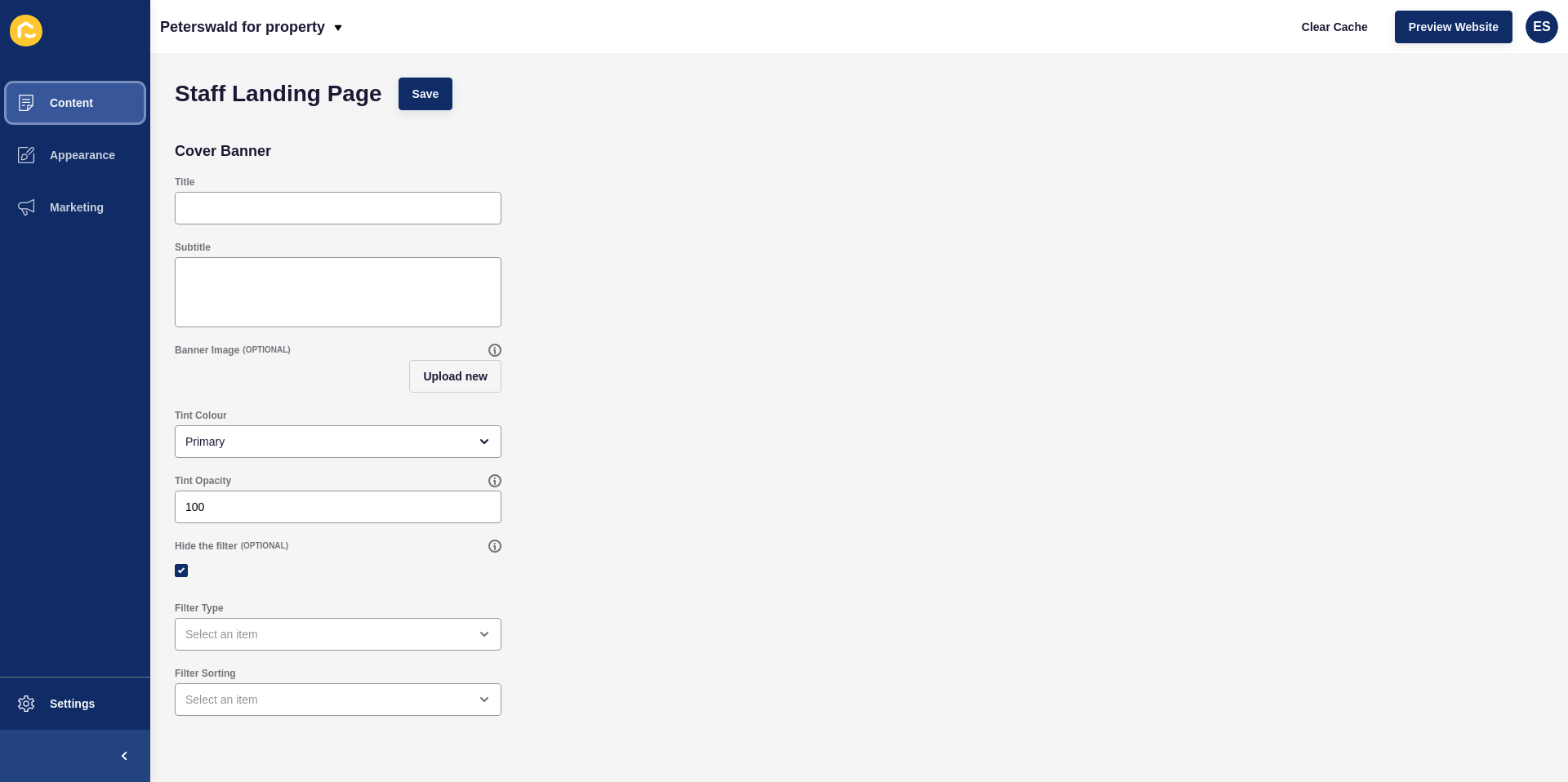
click at [97, 113] on button "Content" at bounding box center [75, 103] width 151 height 52
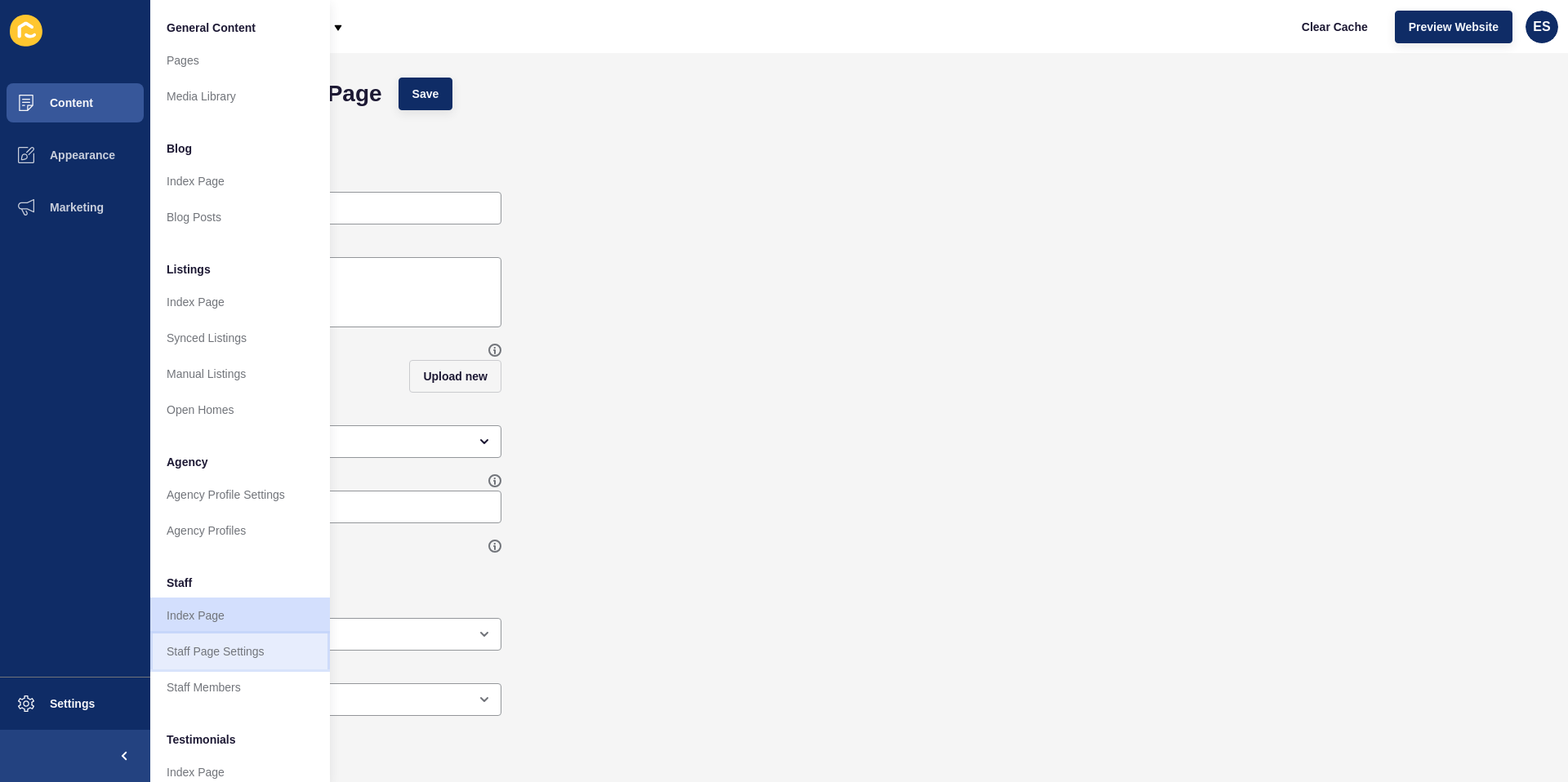
click at [219, 646] on link "Staff Page Settings" at bounding box center [240, 651] width 180 height 36
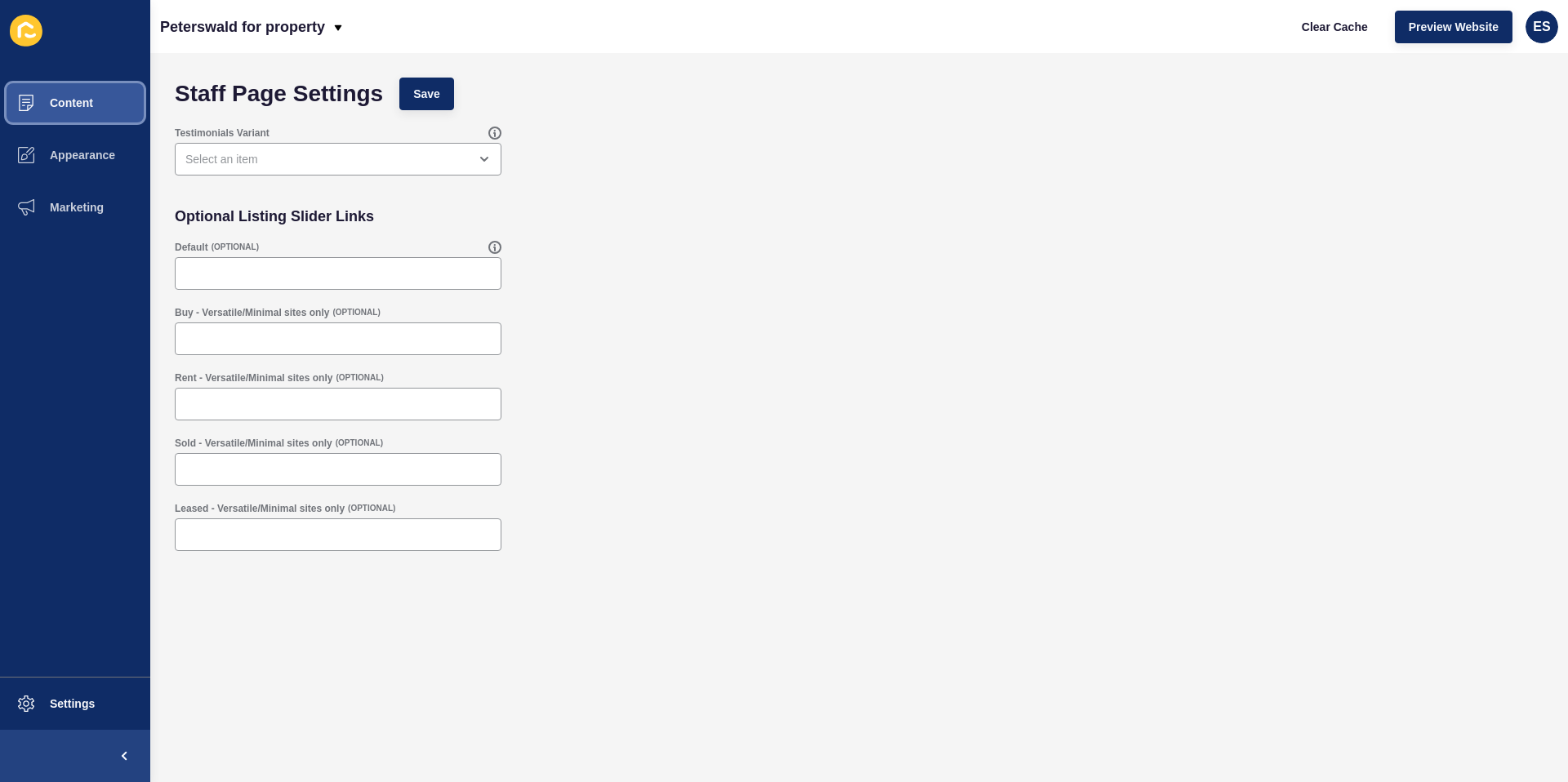
click at [84, 101] on span "Content" at bounding box center [45, 103] width 96 height 13
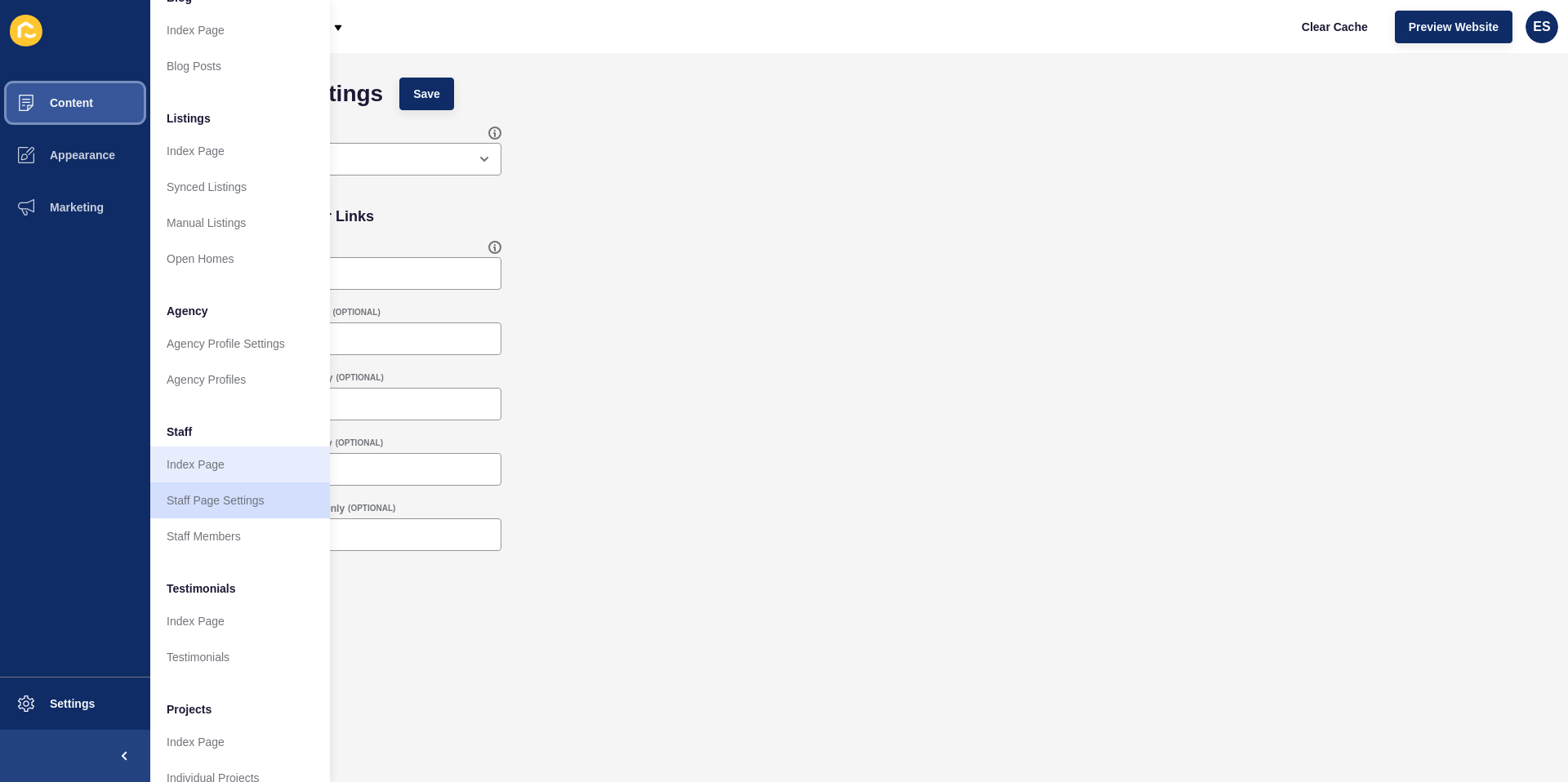
scroll to position [187, 0]
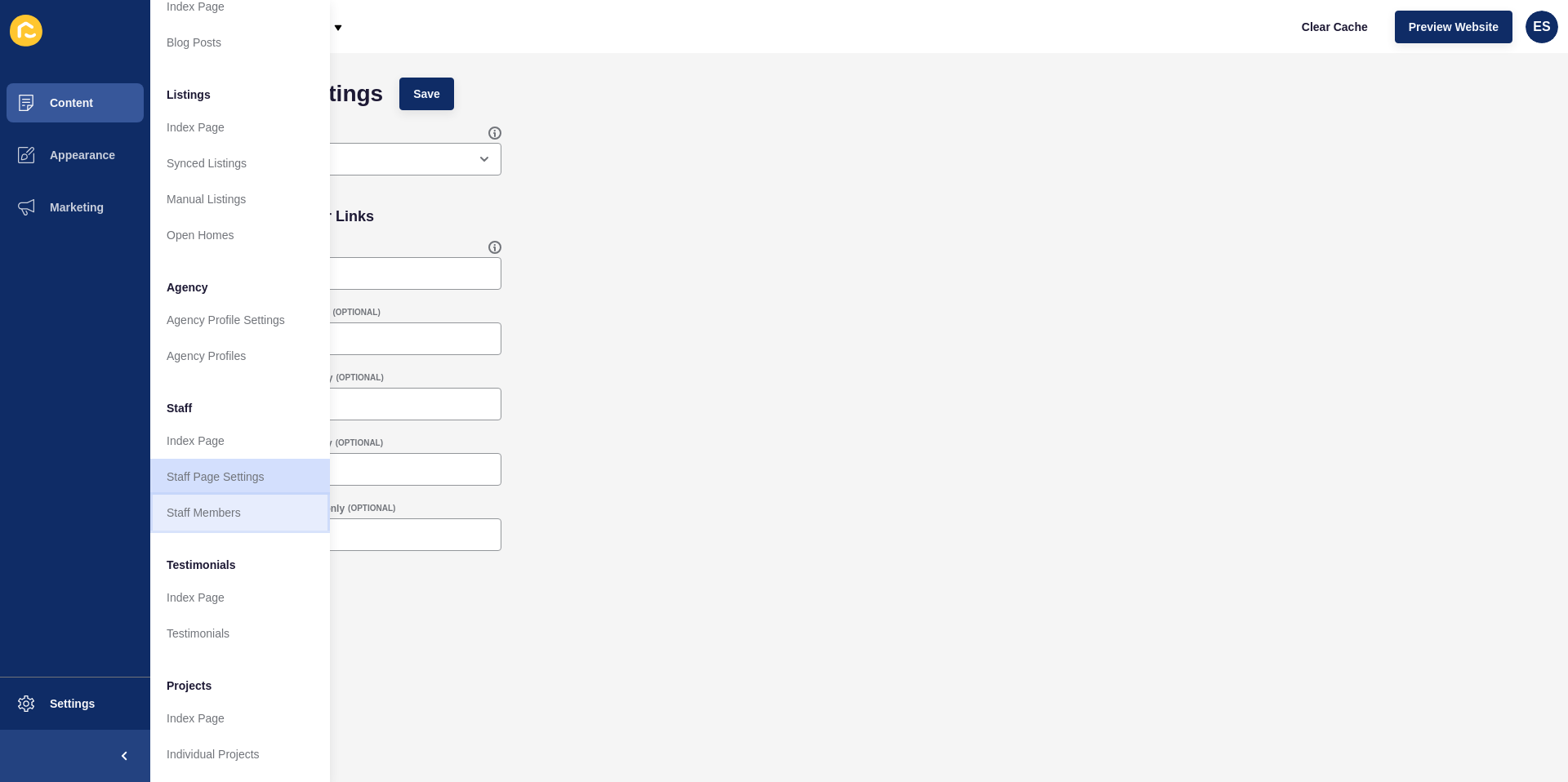
click at [232, 498] on link "Staff Members" at bounding box center [240, 512] width 180 height 36
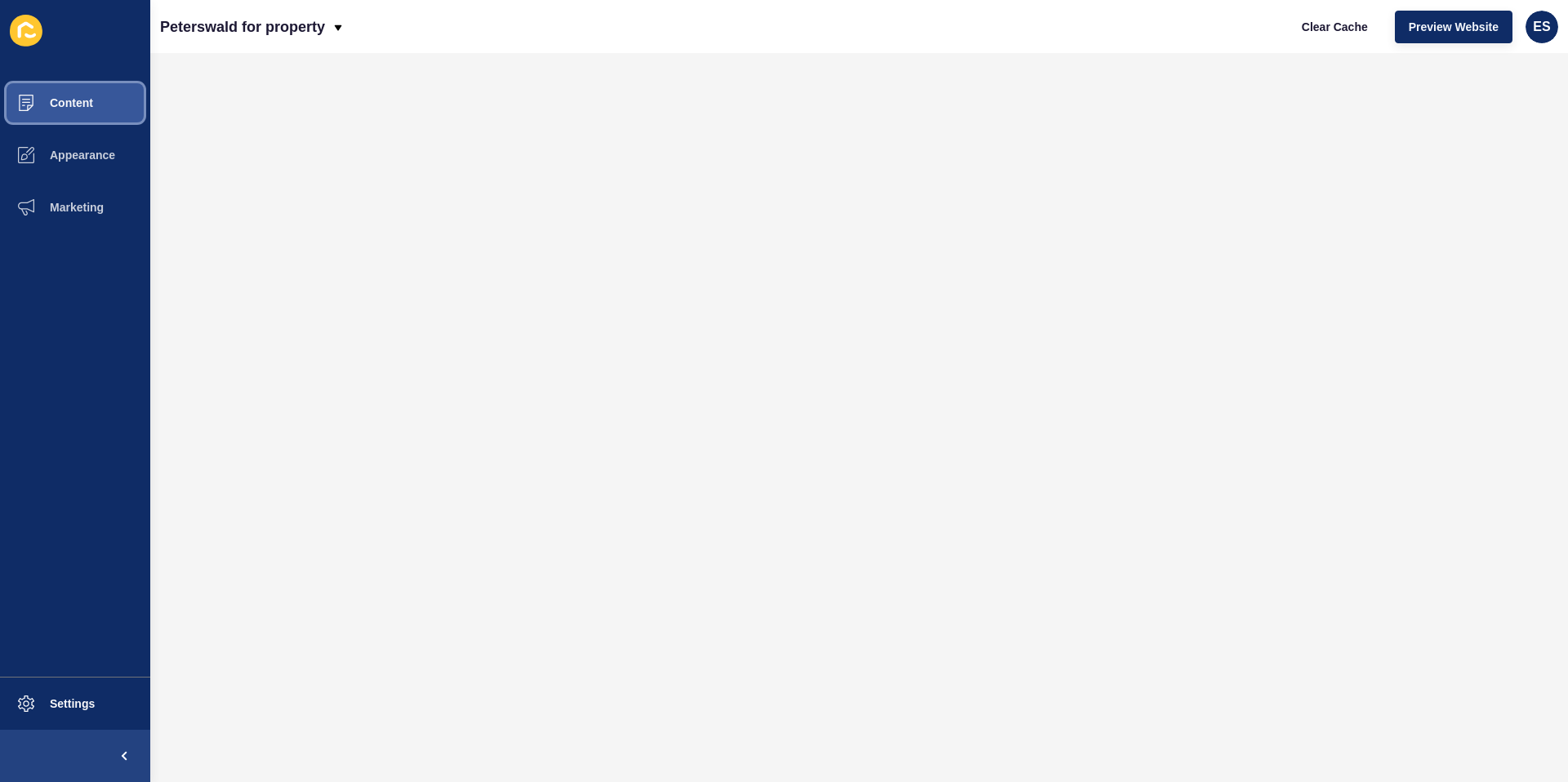
click at [68, 97] on span "Content" at bounding box center [45, 103] width 96 height 13
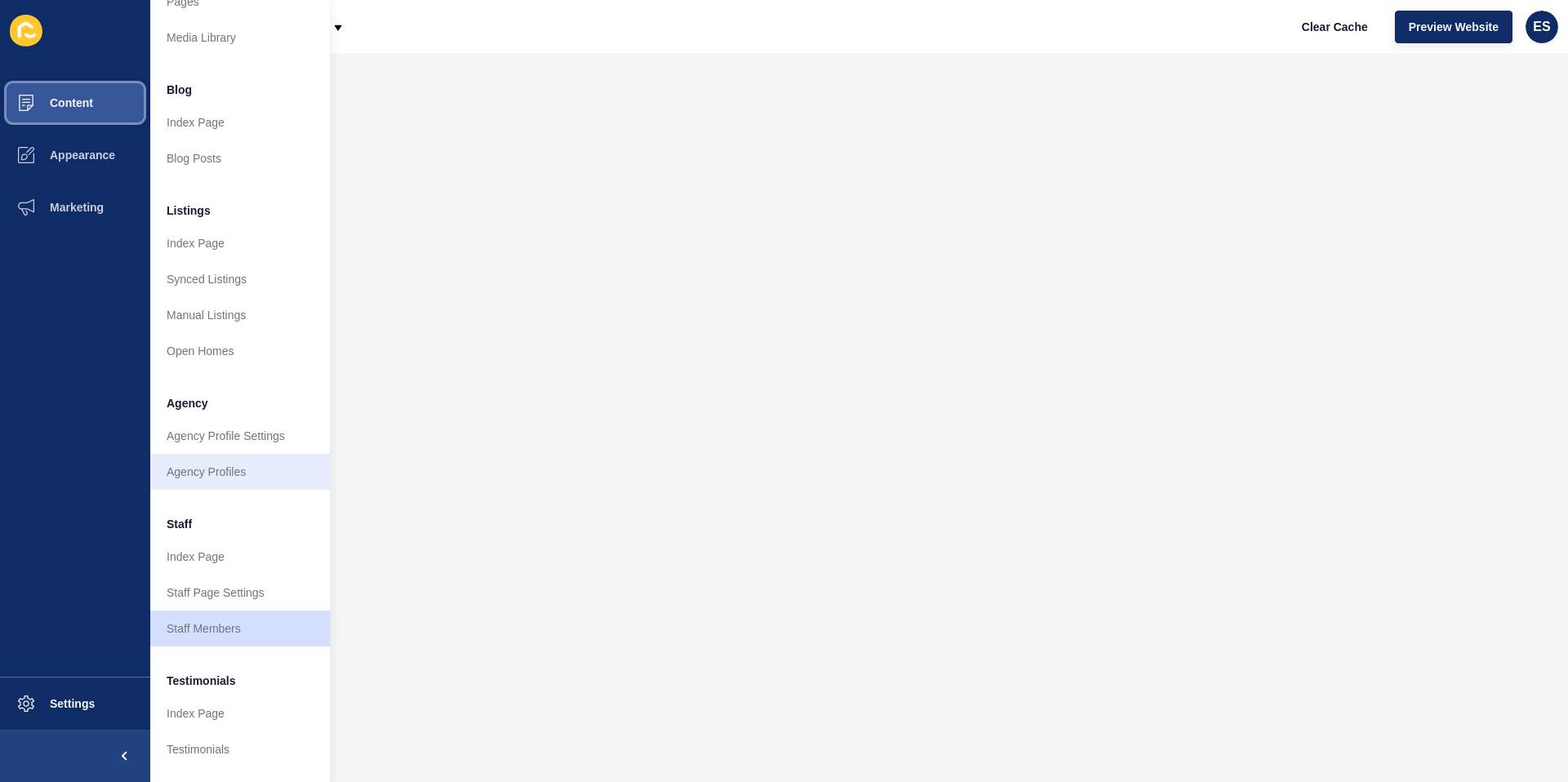
scroll to position [187, 0]
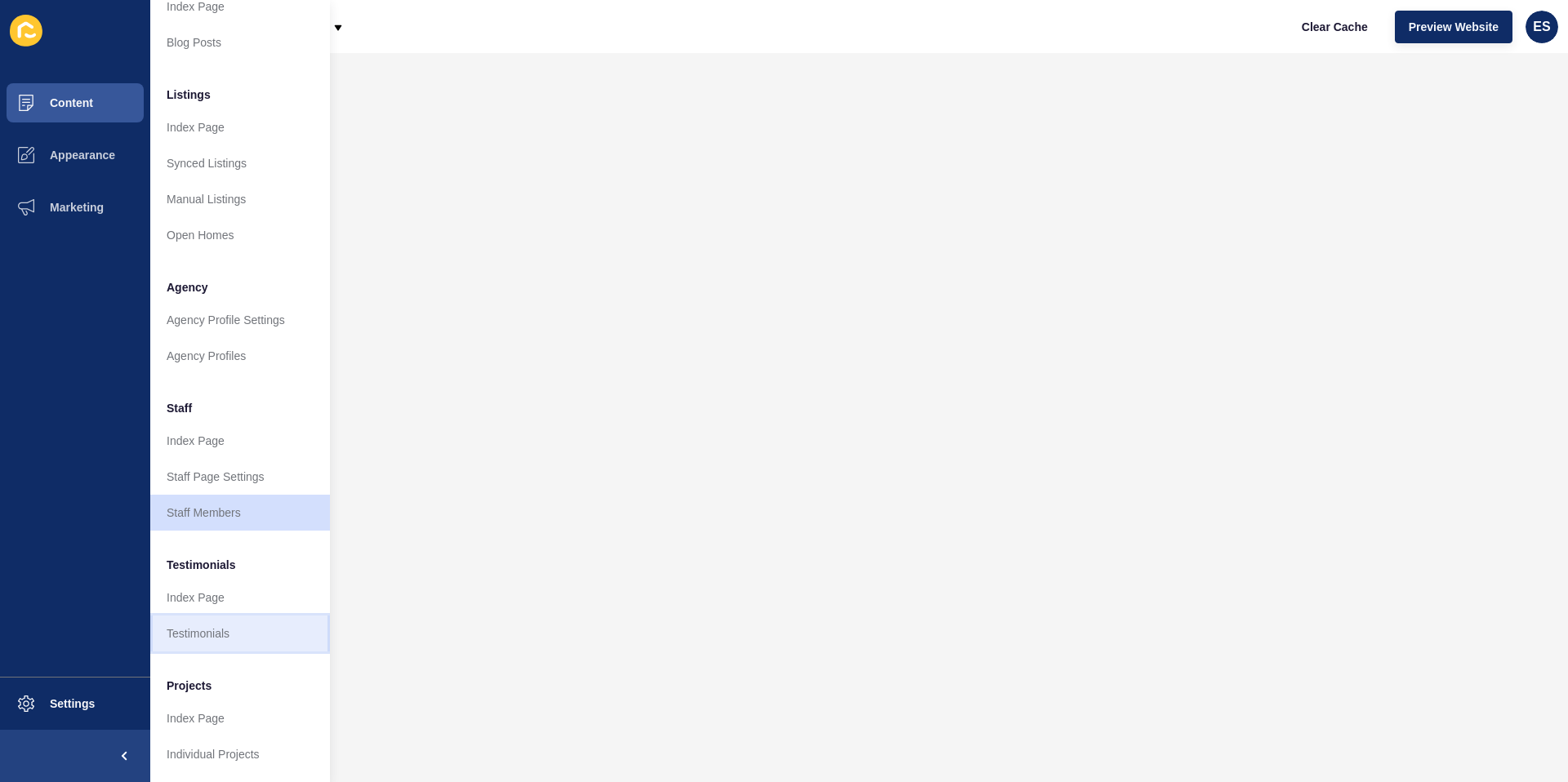
click at [217, 624] on link "Testimonials" at bounding box center [240, 633] width 180 height 36
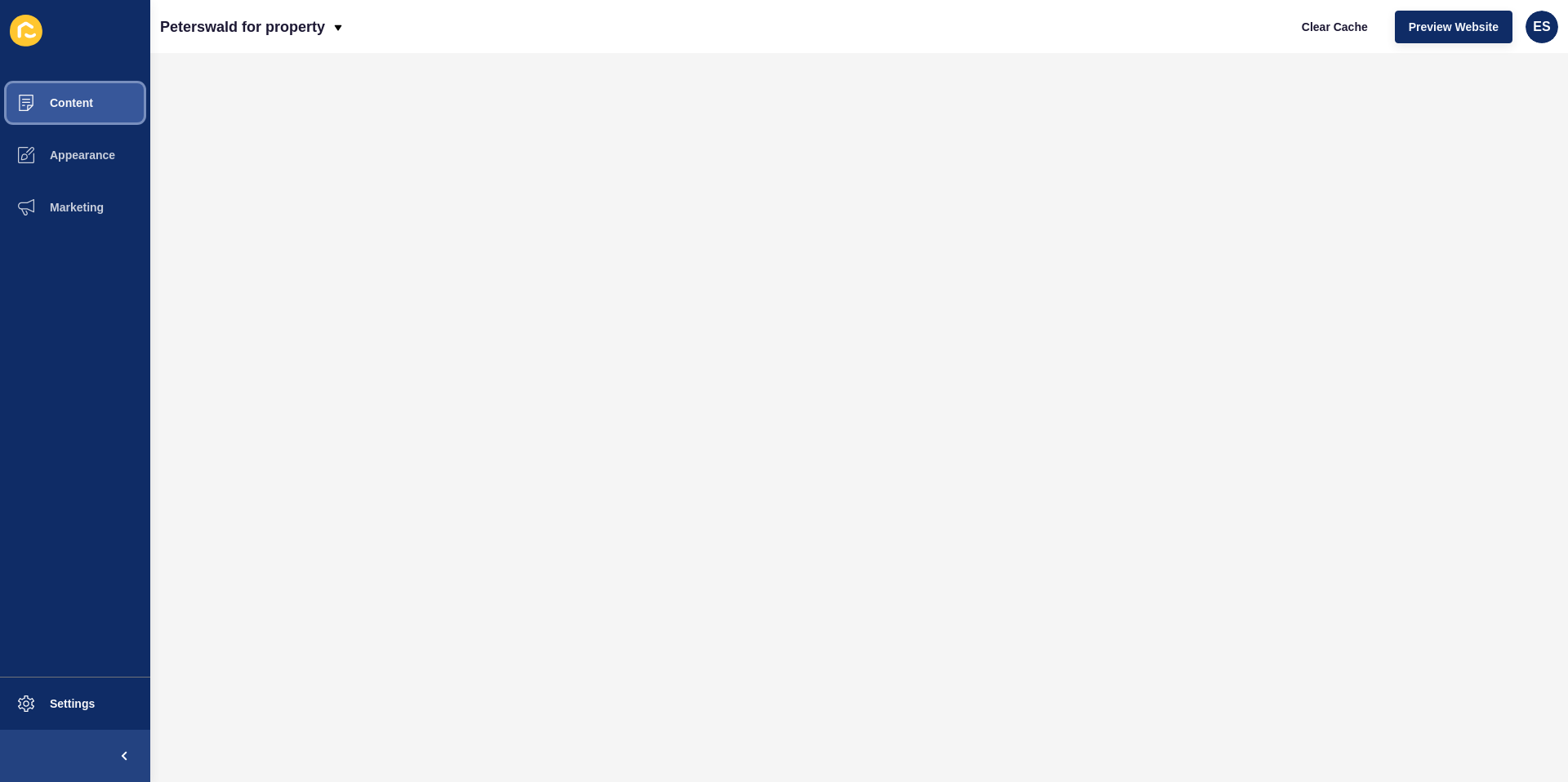
click at [64, 101] on span "Content" at bounding box center [45, 103] width 96 height 13
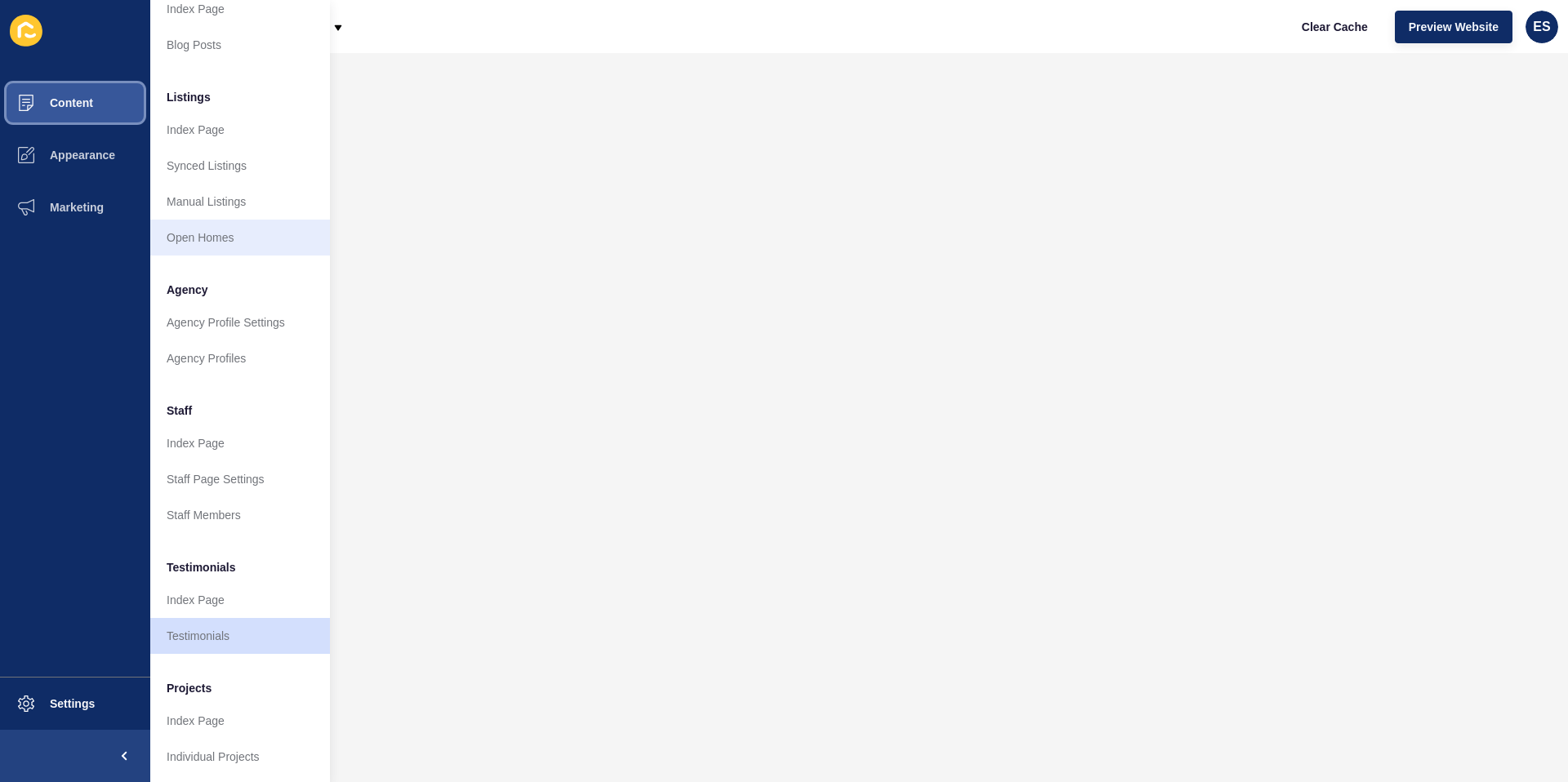
scroll to position [187, 0]
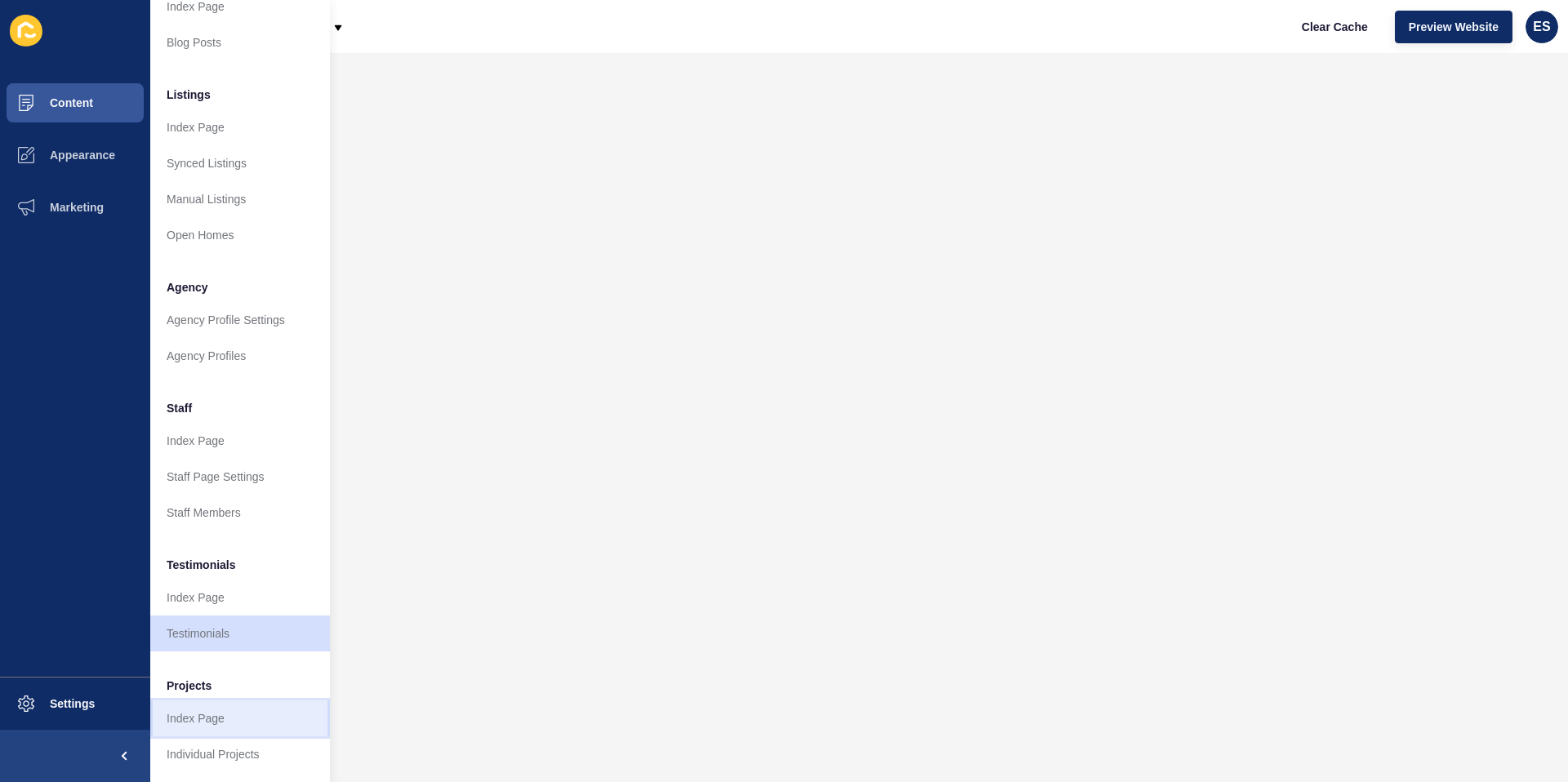
click at [193, 722] on link "Index Page" at bounding box center [240, 718] width 180 height 36
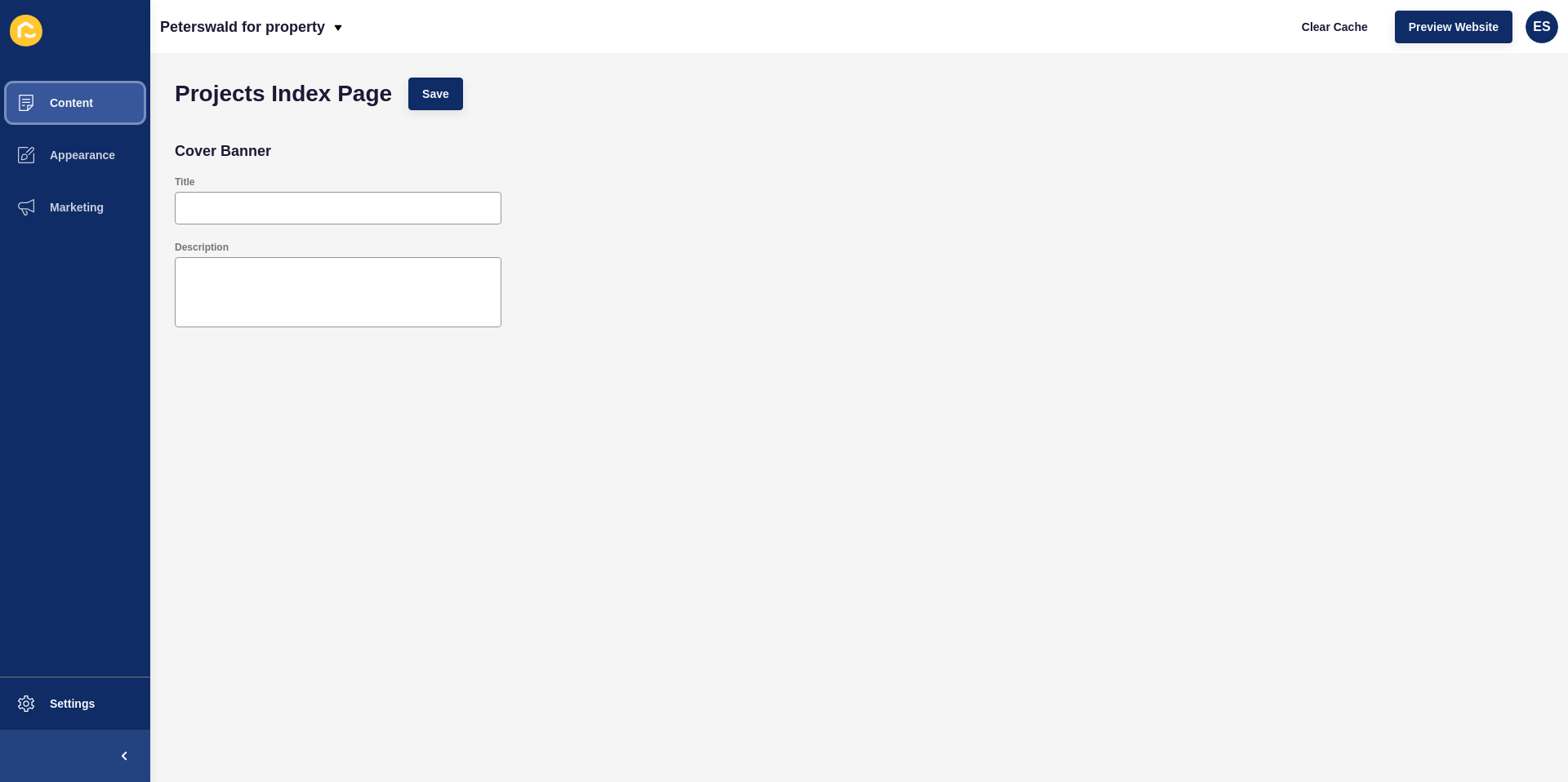
click at [73, 110] on button "Content" at bounding box center [75, 103] width 151 height 52
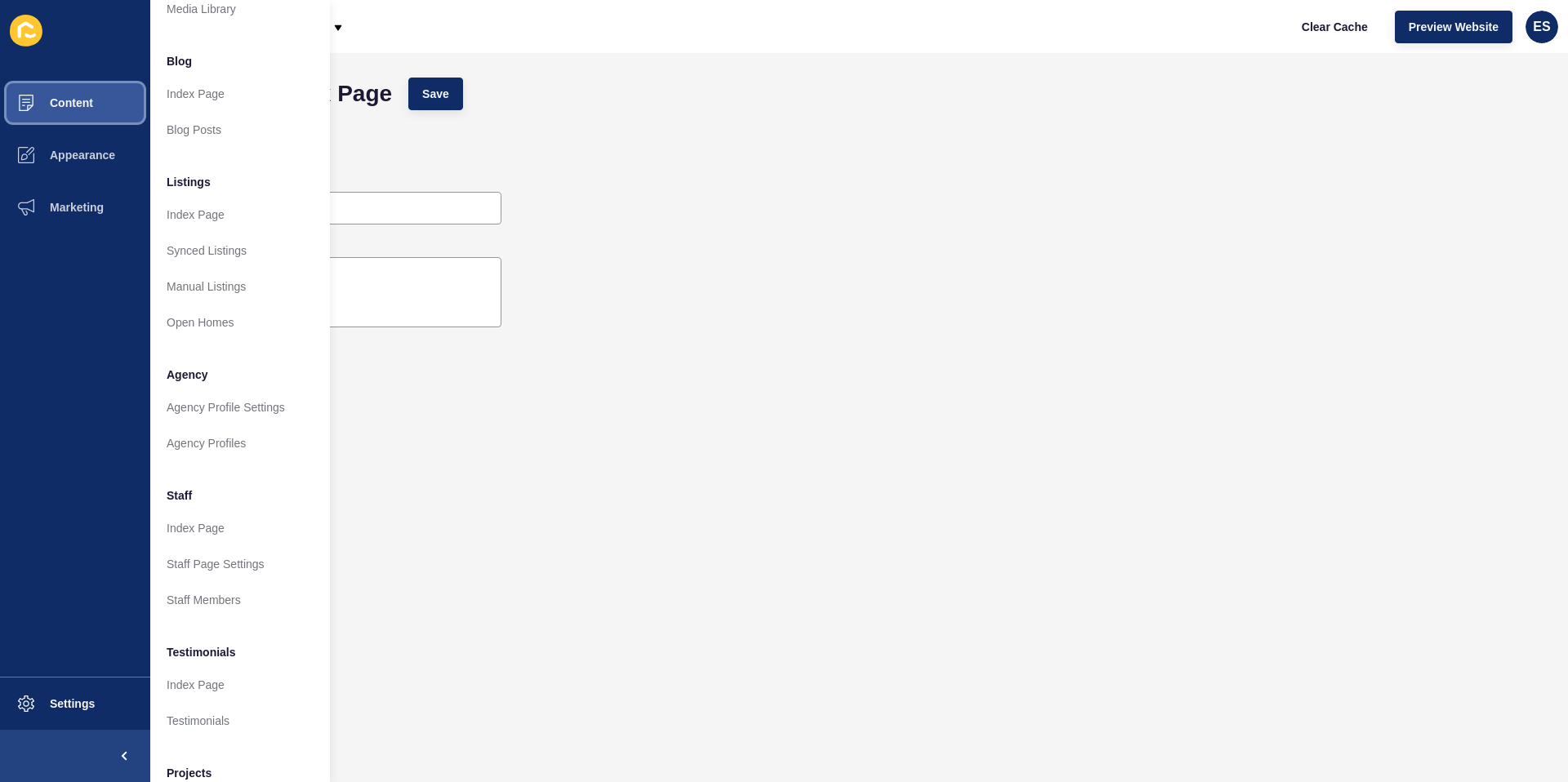
scroll to position [187, 0]
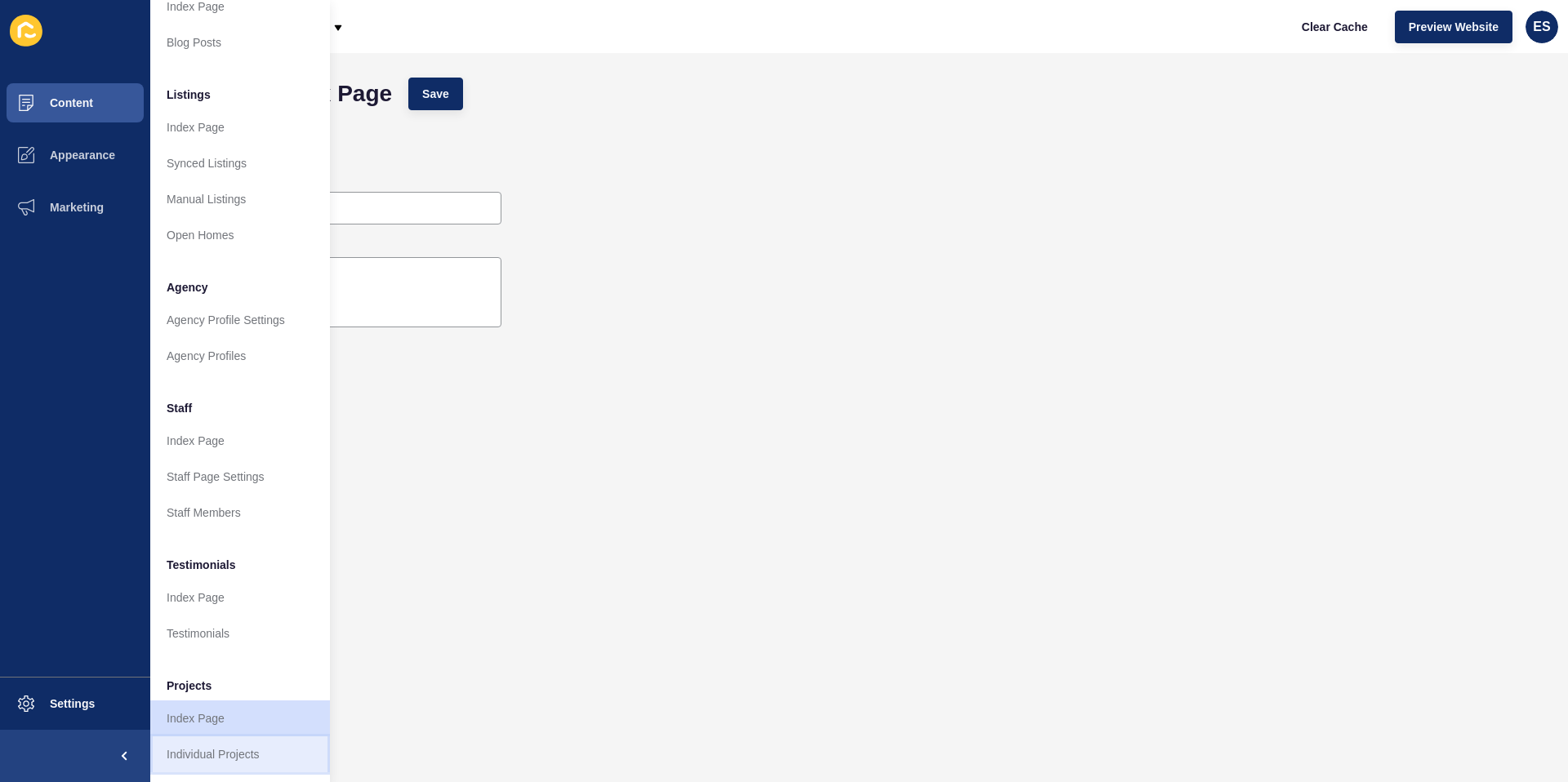
click at [207, 737] on link "Individual Projects" at bounding box center [240, 754] width 180 height 36
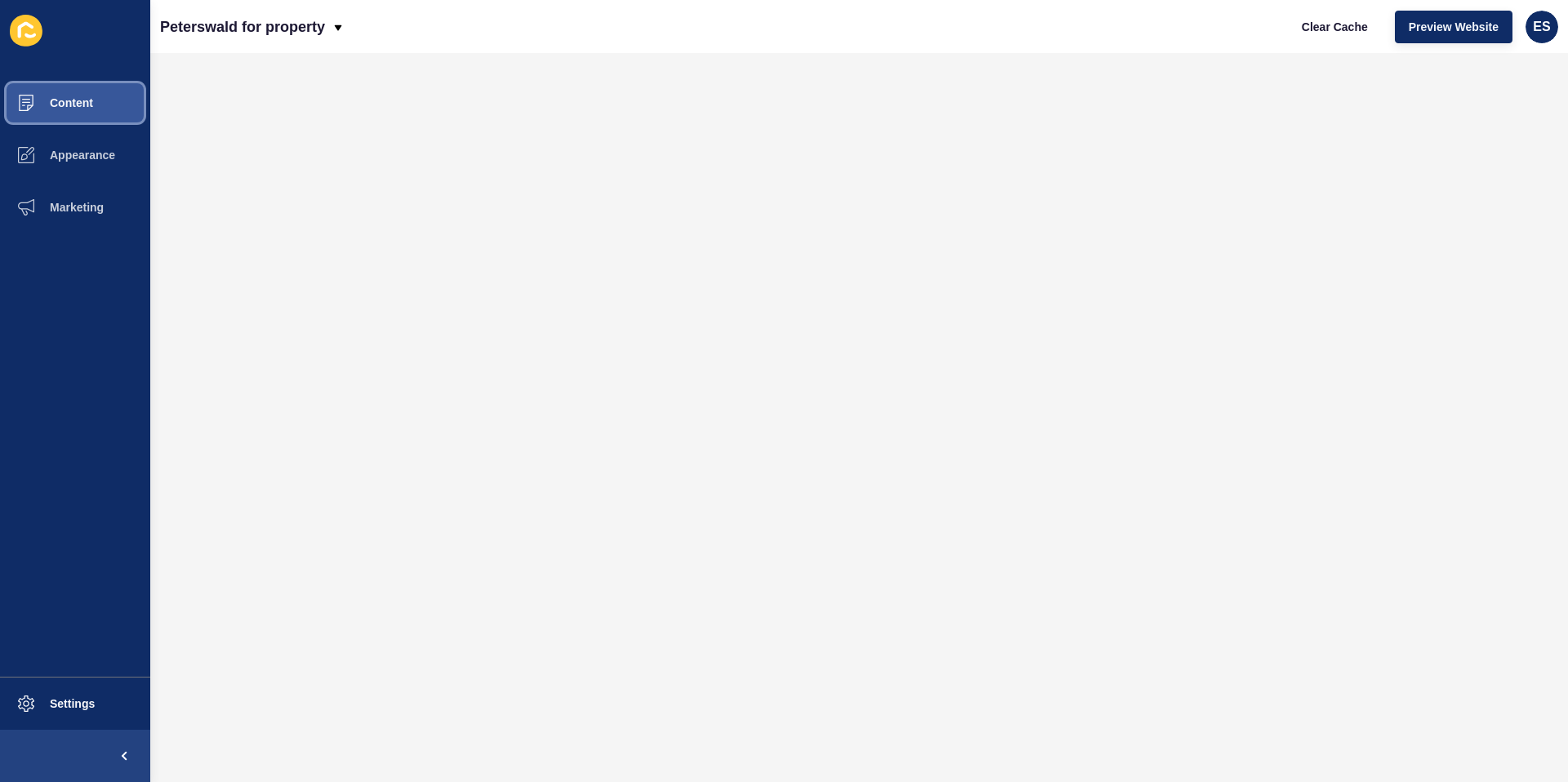
click at [100, 108] on button "Content" at bounding box center [75, 103] width 151 height 52
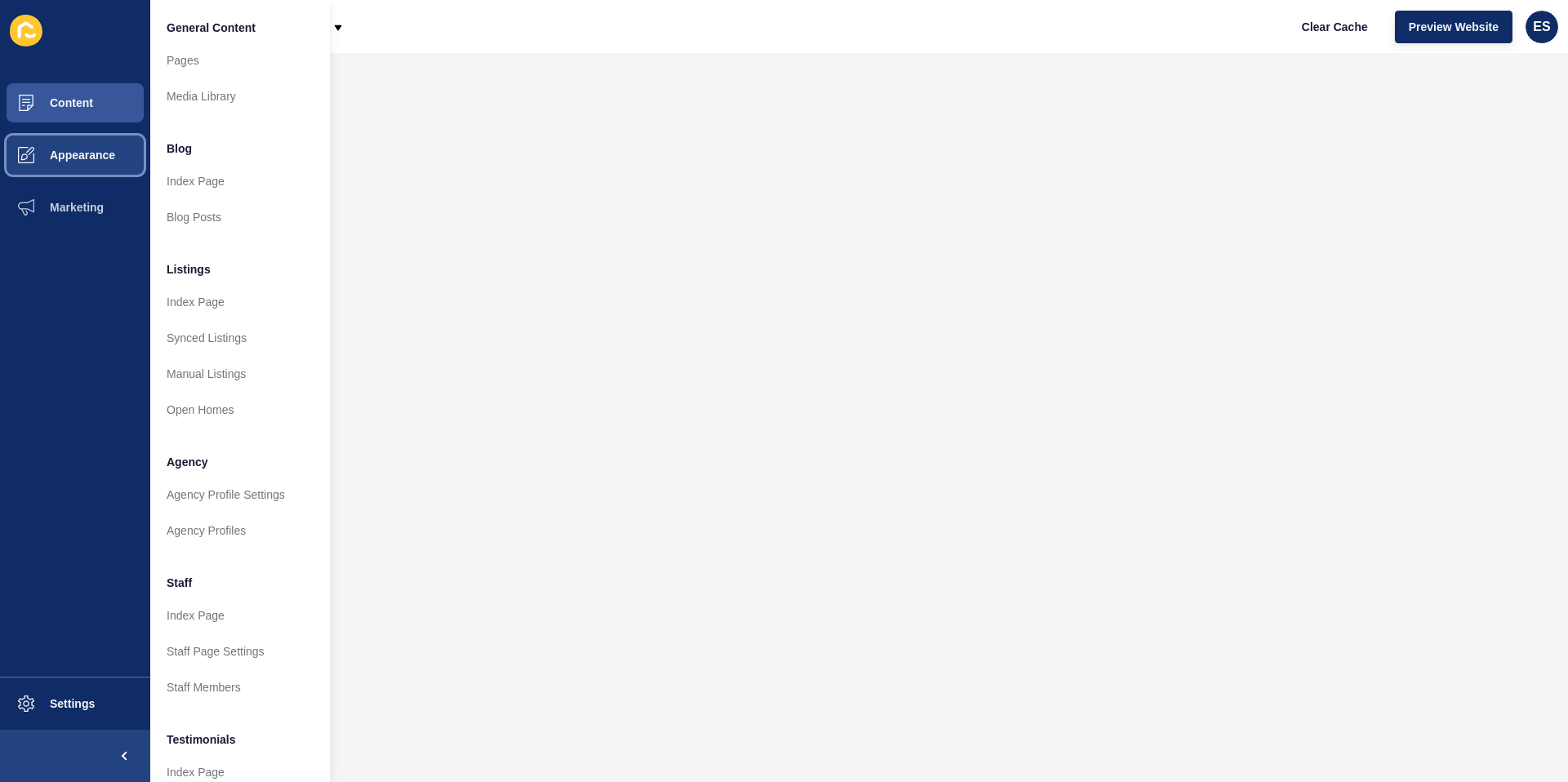
click at [83, 159] on span "Appearance" at bounding box center [56, 155] width 117 height 13
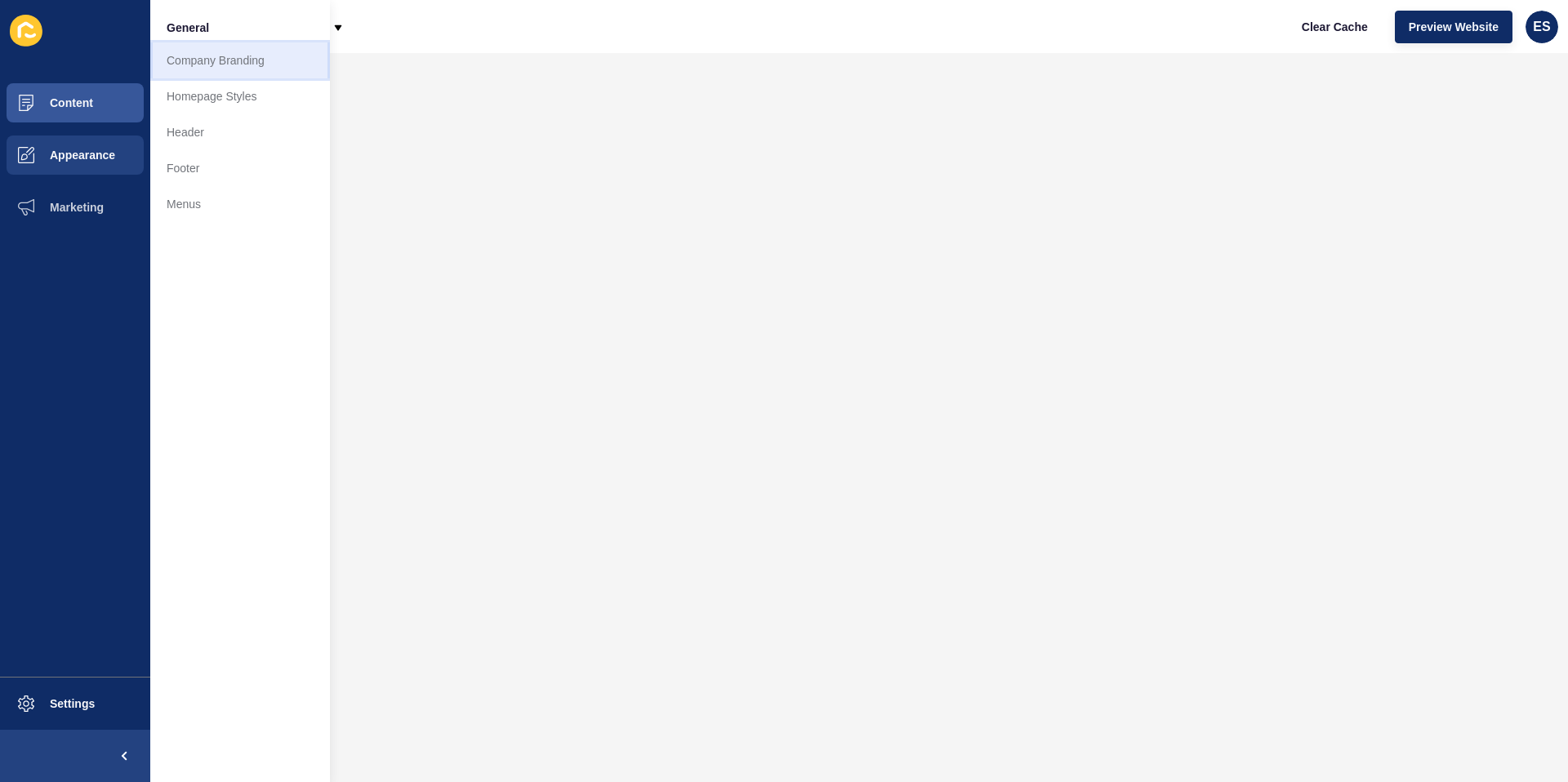
click at [270, 73] on link "Company Branding" at bounding box center [240, 60] width 180 height 36
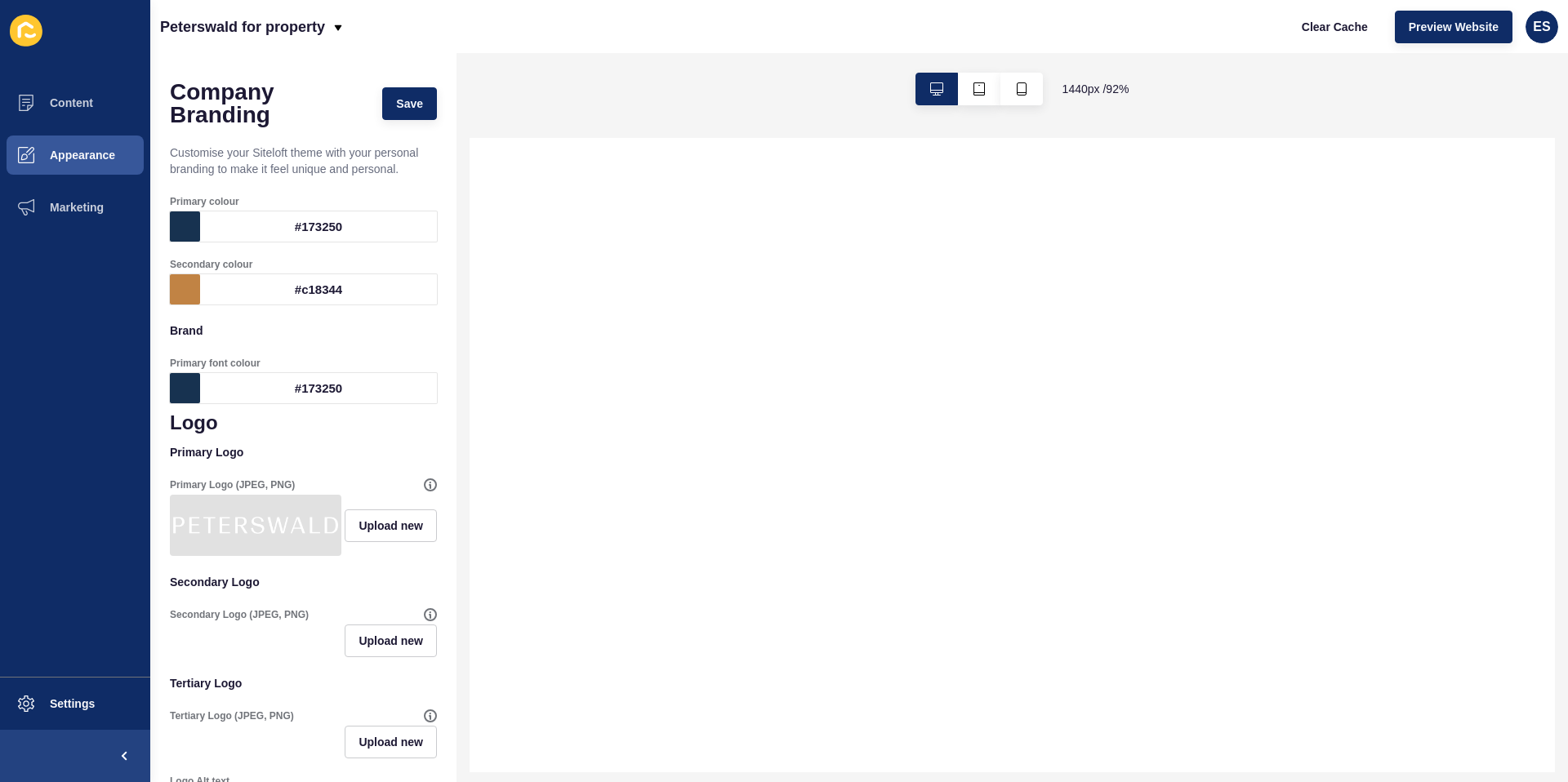
select select
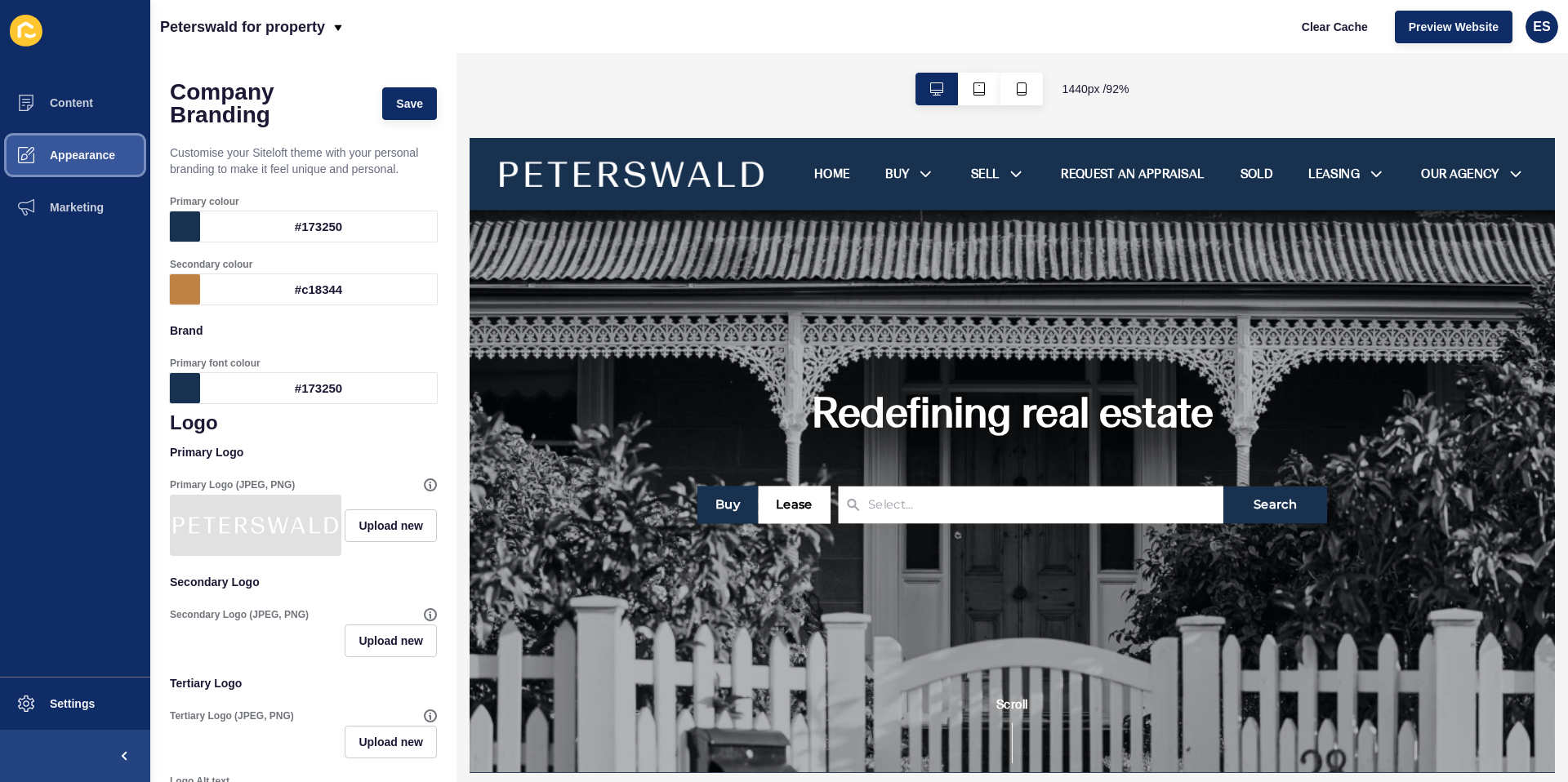
click at [98, 147] on button "Appearance" at bounding box center [75, 155] width 151 height 52
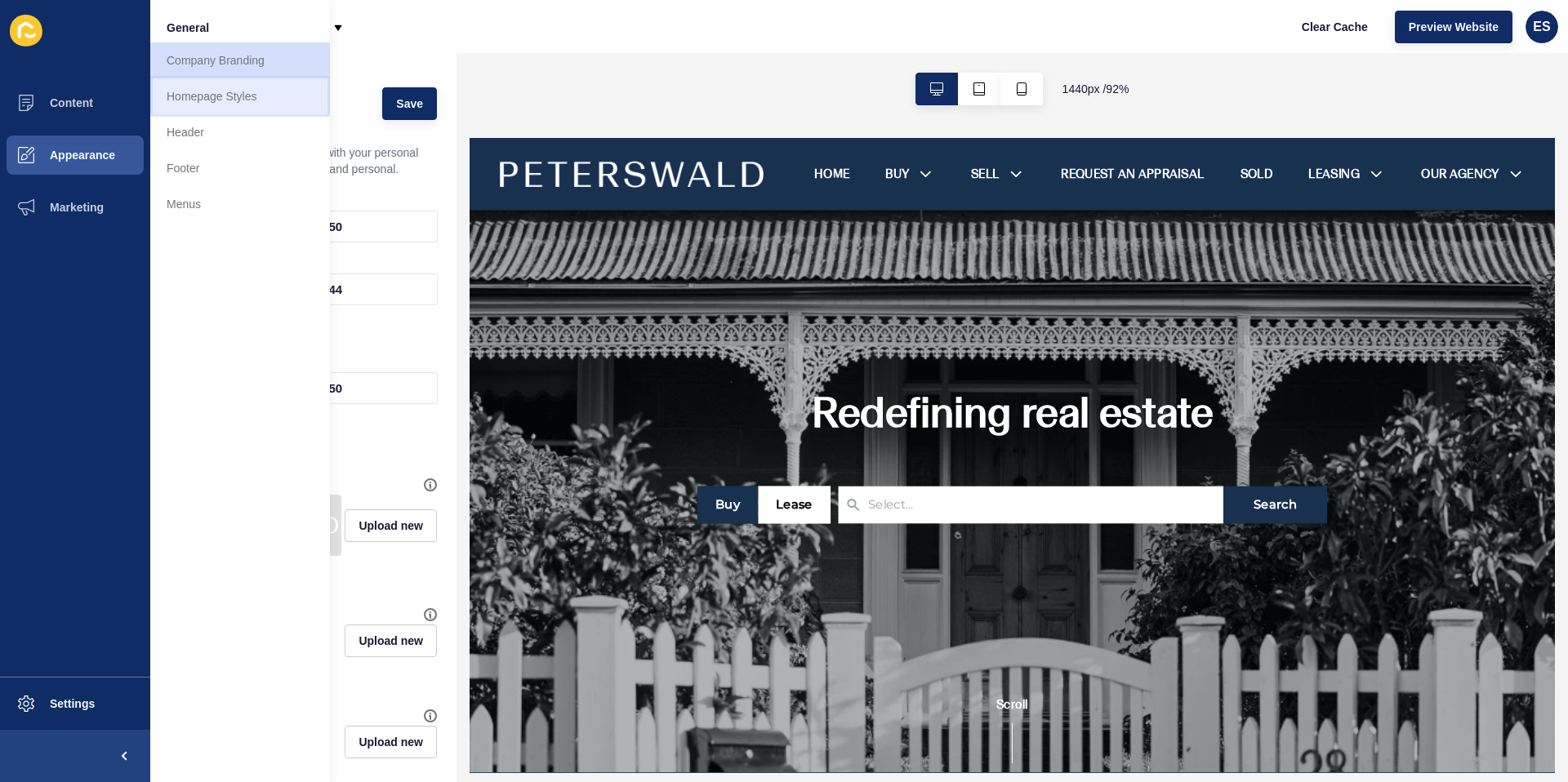
click at [214, 95] on link "Homepage Styles" at bounding box center [240, 96] width 180 height 36
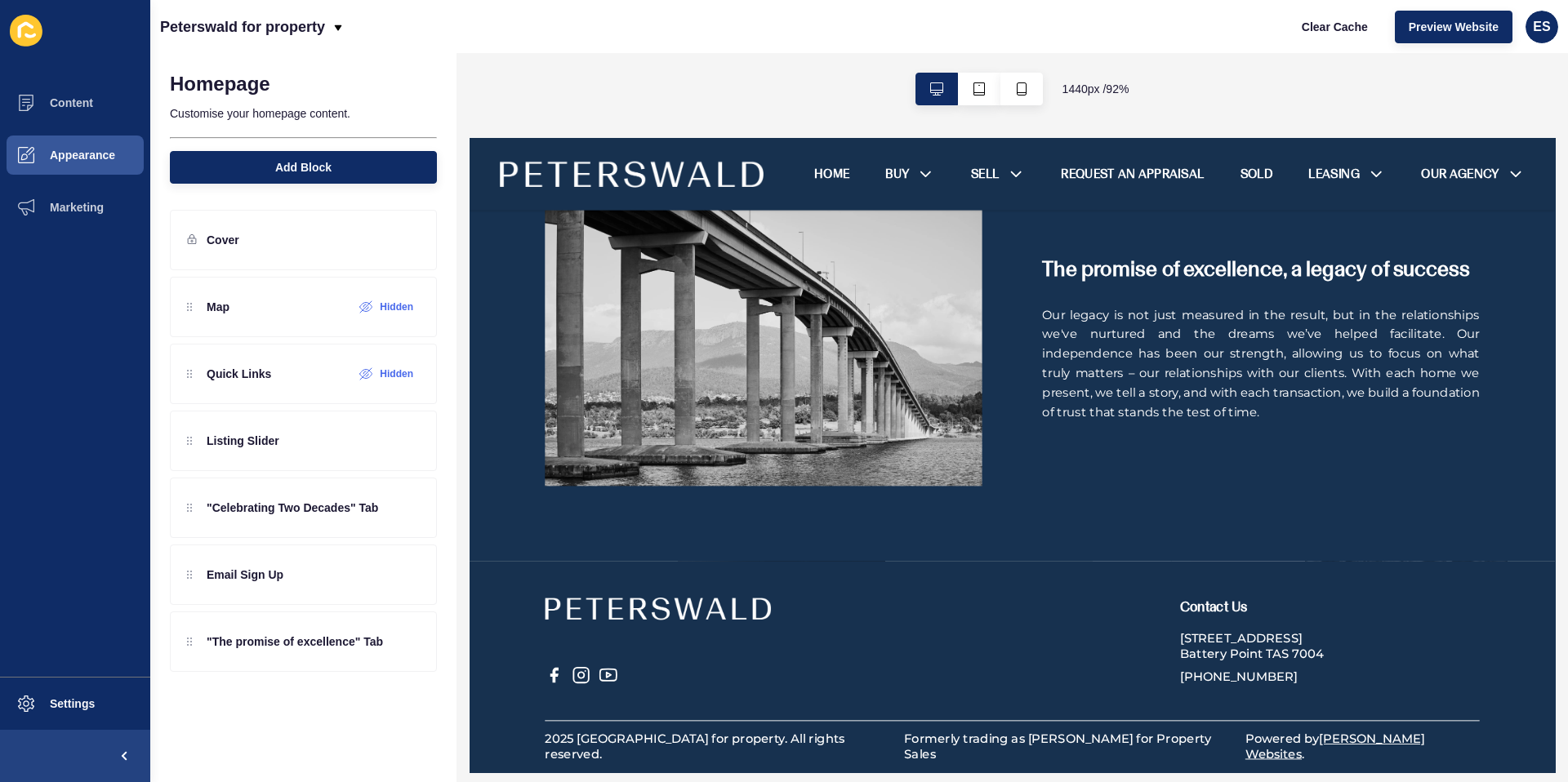
scroll to position [2115, 0]
drag, startPoint x: 290, startPoint y: 644, endPoint x: 279, endPoint y: 553, distance: 91.7
click at [279, 553] on div "Map Hidden Quick Links Hidden Listing Slider "Celebrating Two Decades" Tab Emai…" at bounding box center [303, 440] width 267 height 328
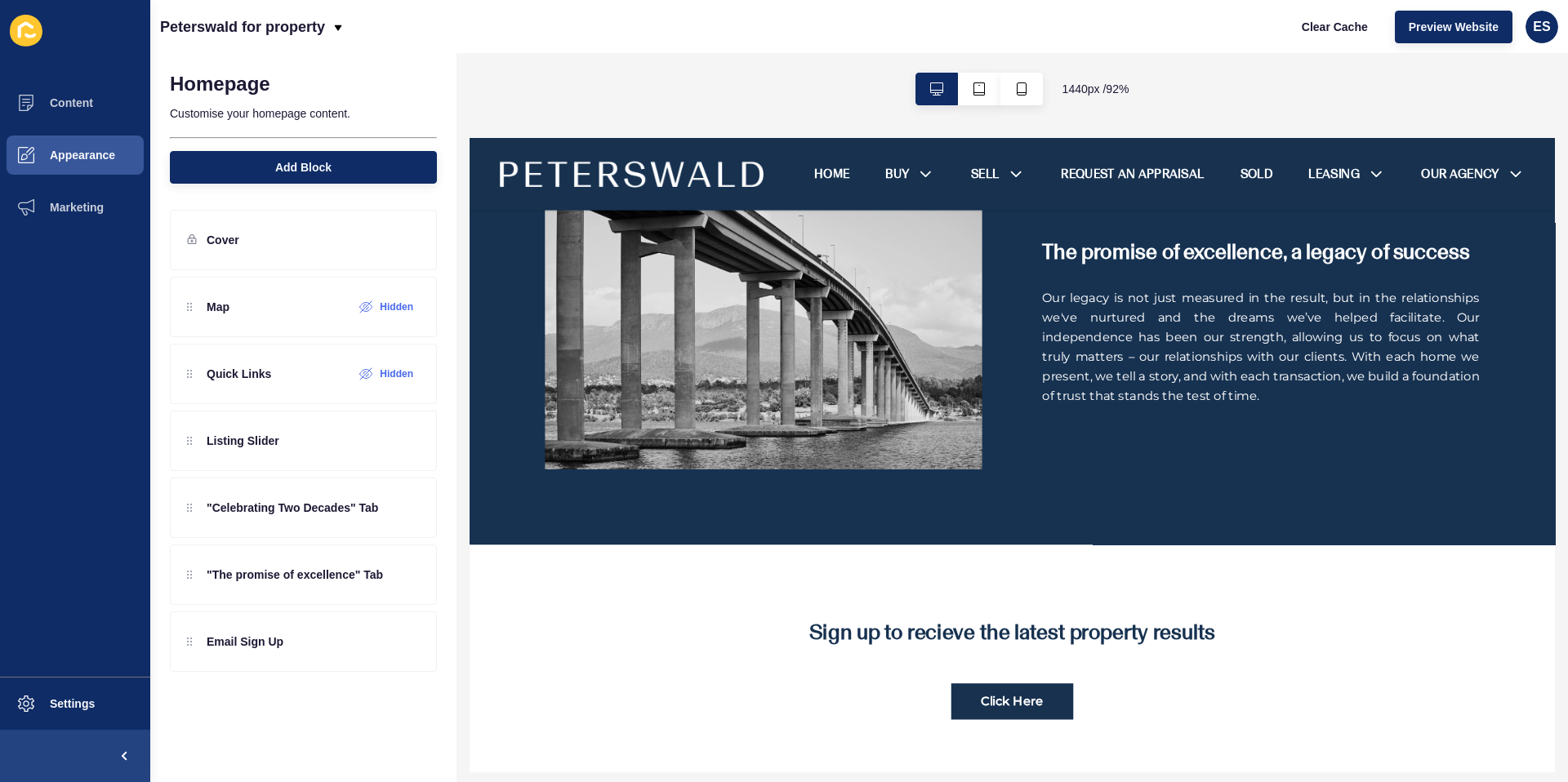
scroll to position [1734, 0]
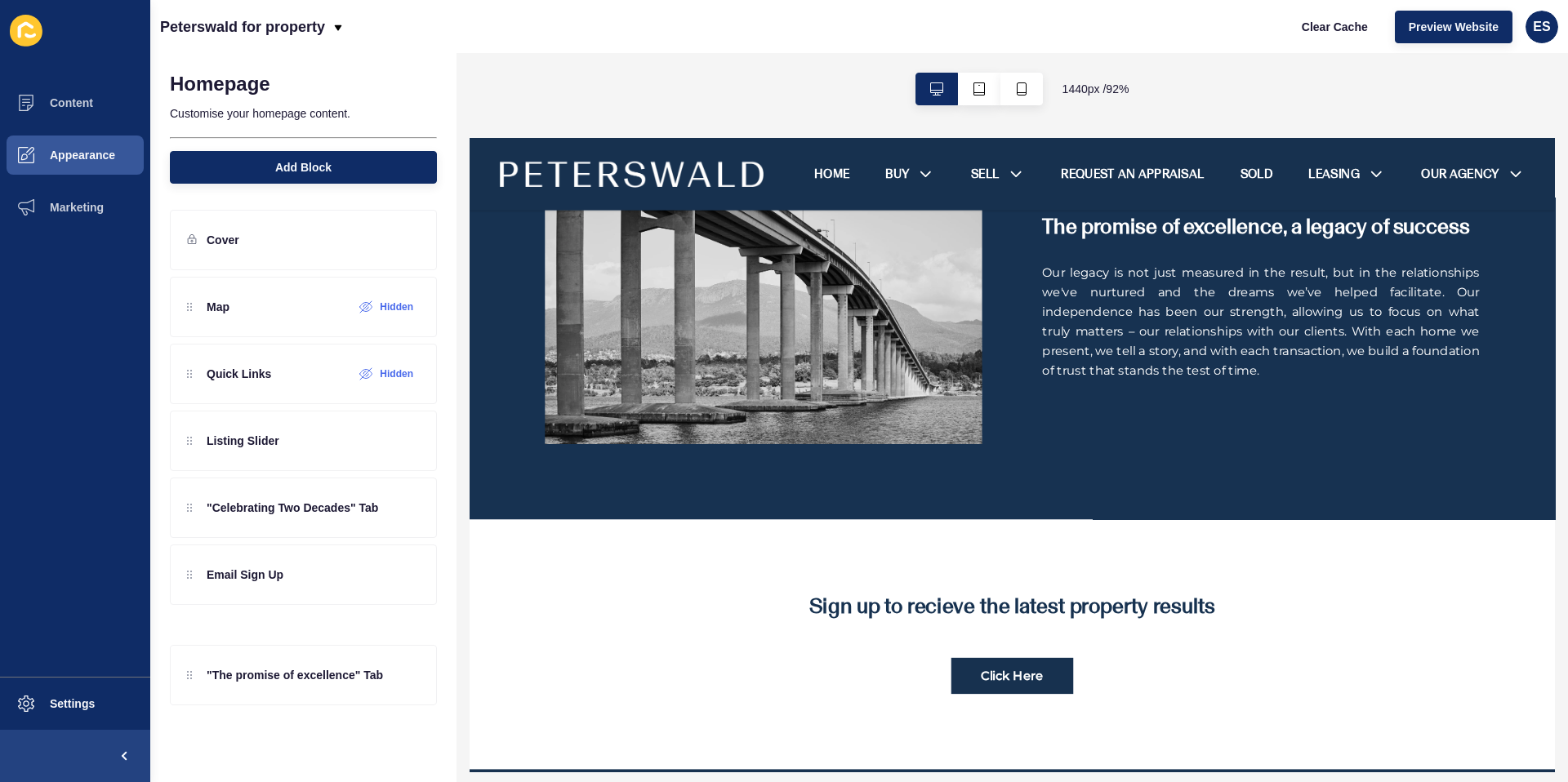
drag, startPoint x: 238, startPoint y: 592, endPoint x: 259, endPoint y: 689, distance: 99.2
click at [259, 690] on div "Homepage Customise your homepage content. Add Block Cover Map Hidden Quick Link…" at bounding box center [304, 418] width 306 height 729
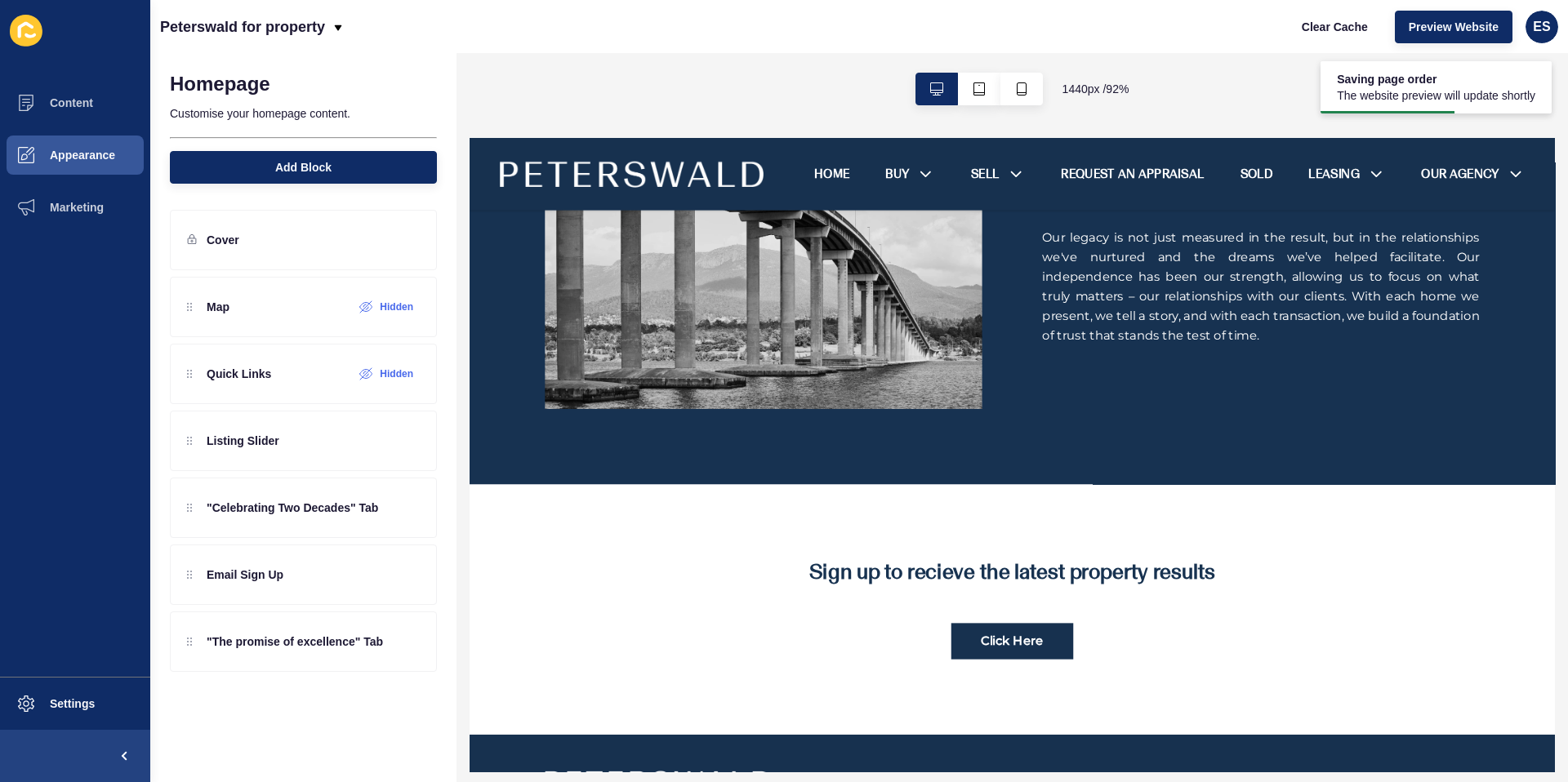
scroll to position [1775, 0]
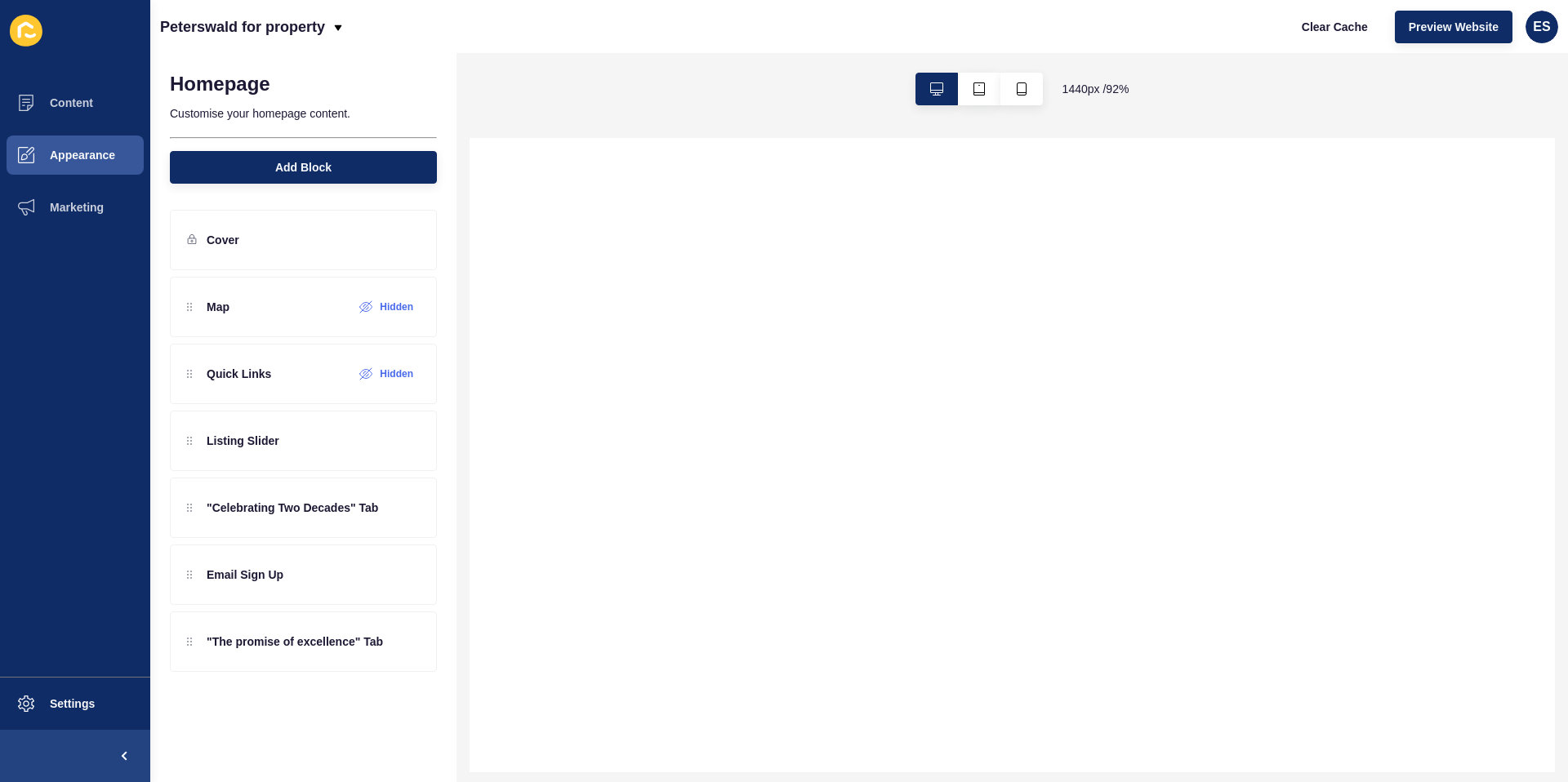
select select
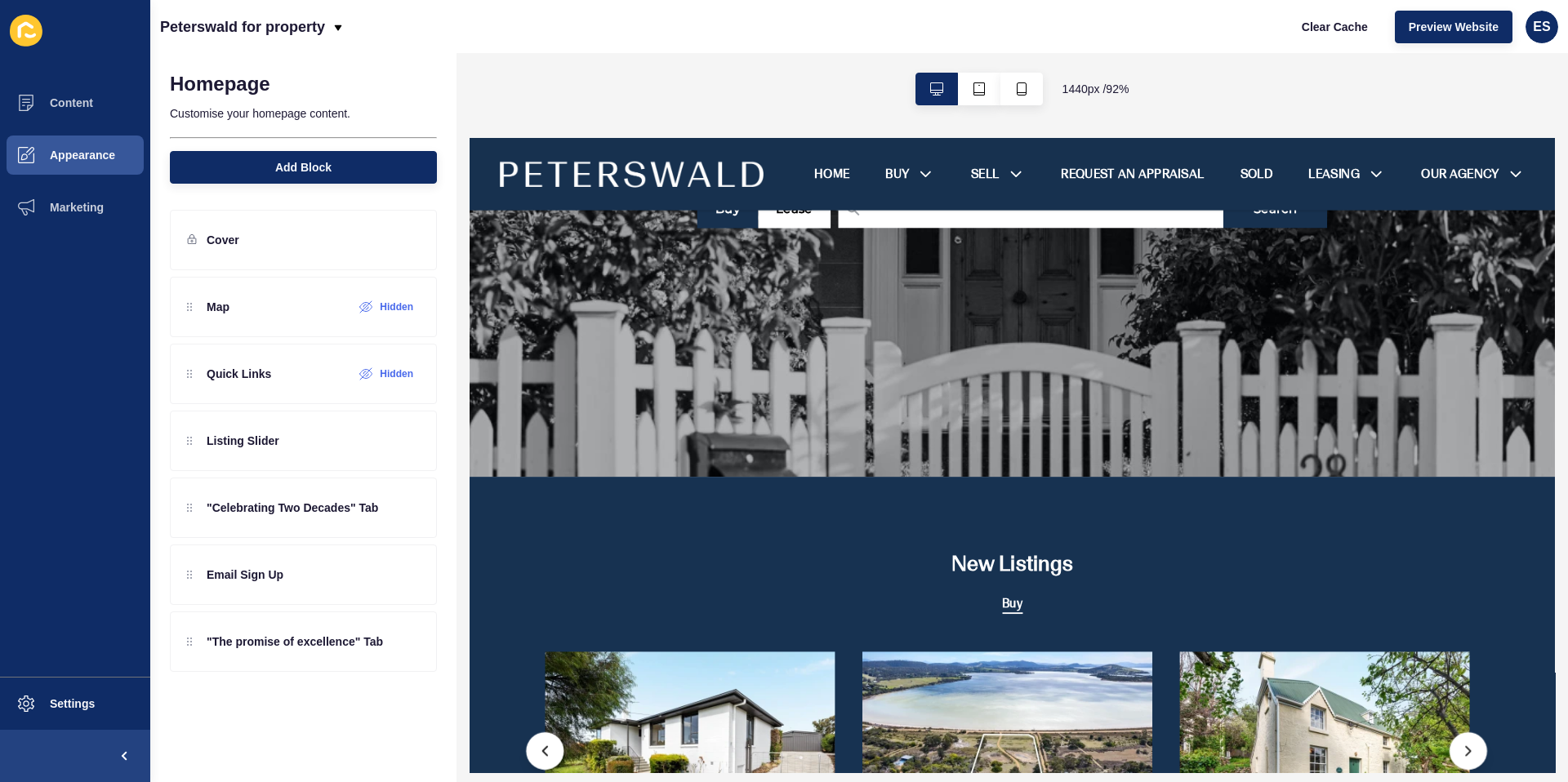
scroll to position [0, 0]
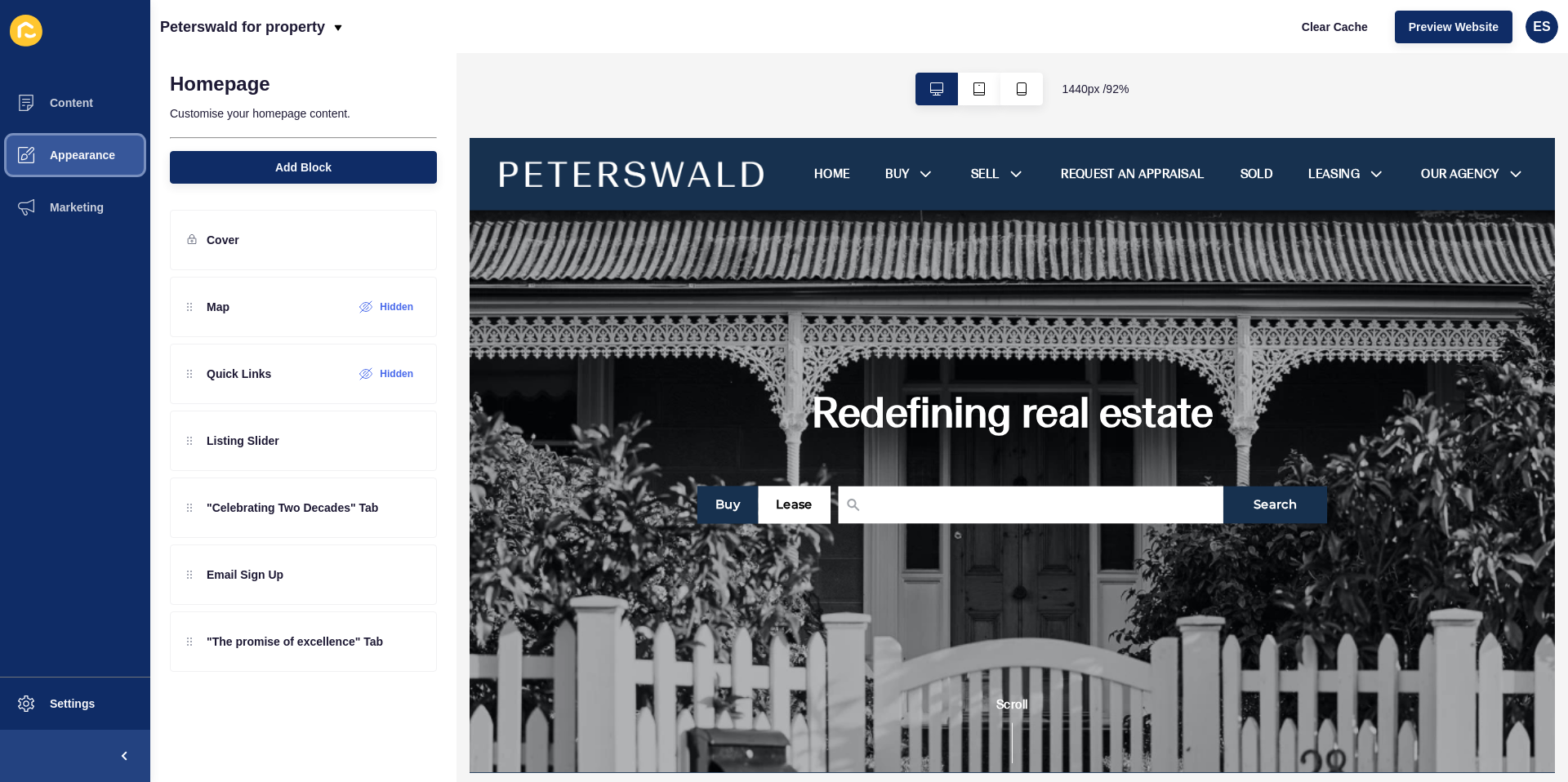
click at [81, 149] on span "Appearance" at bounding box center [56, 155] width 117 height 13
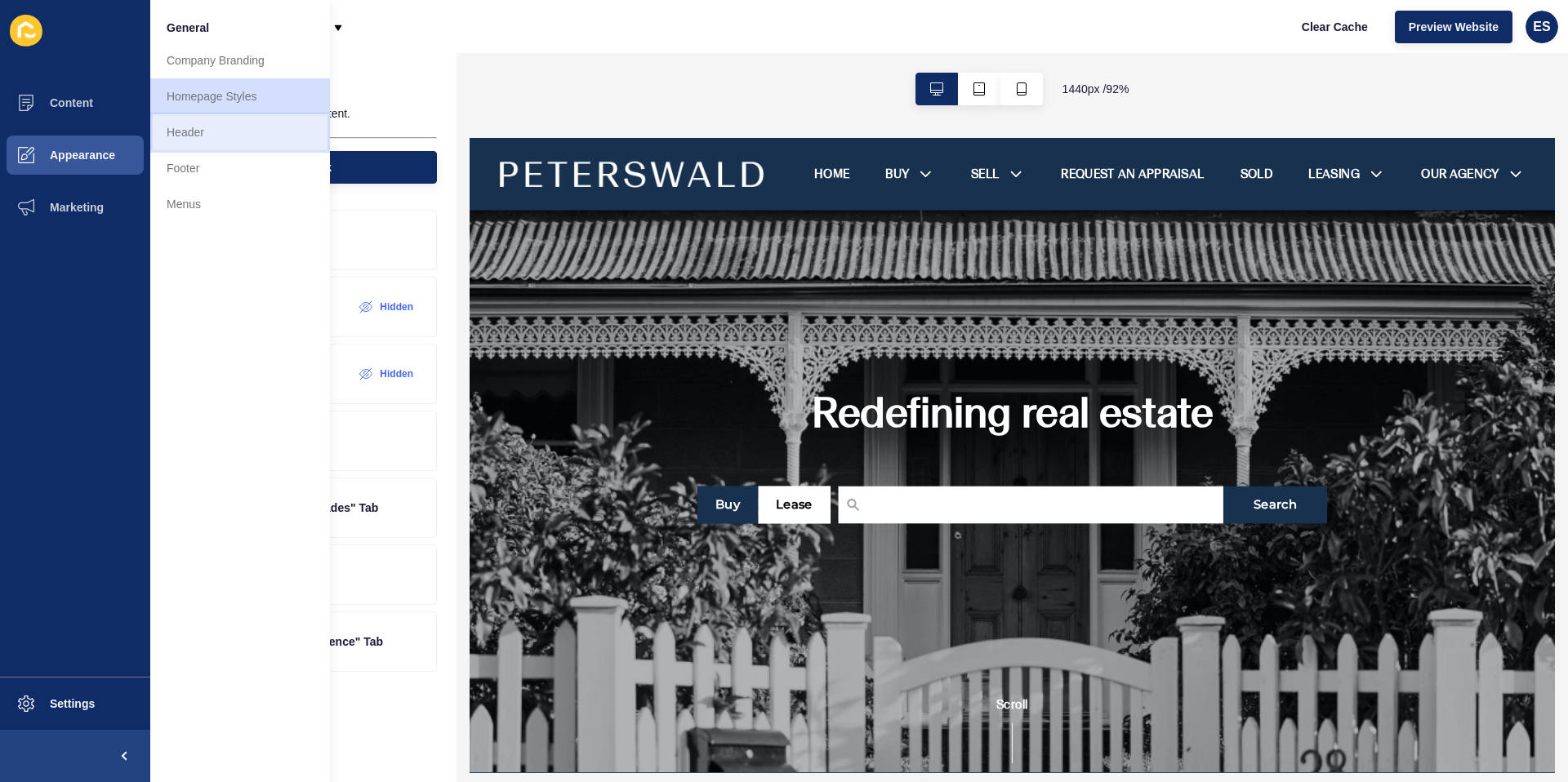
click at [179, 141] on link "Header" at bounding box center [240, 131] width 180 height 36
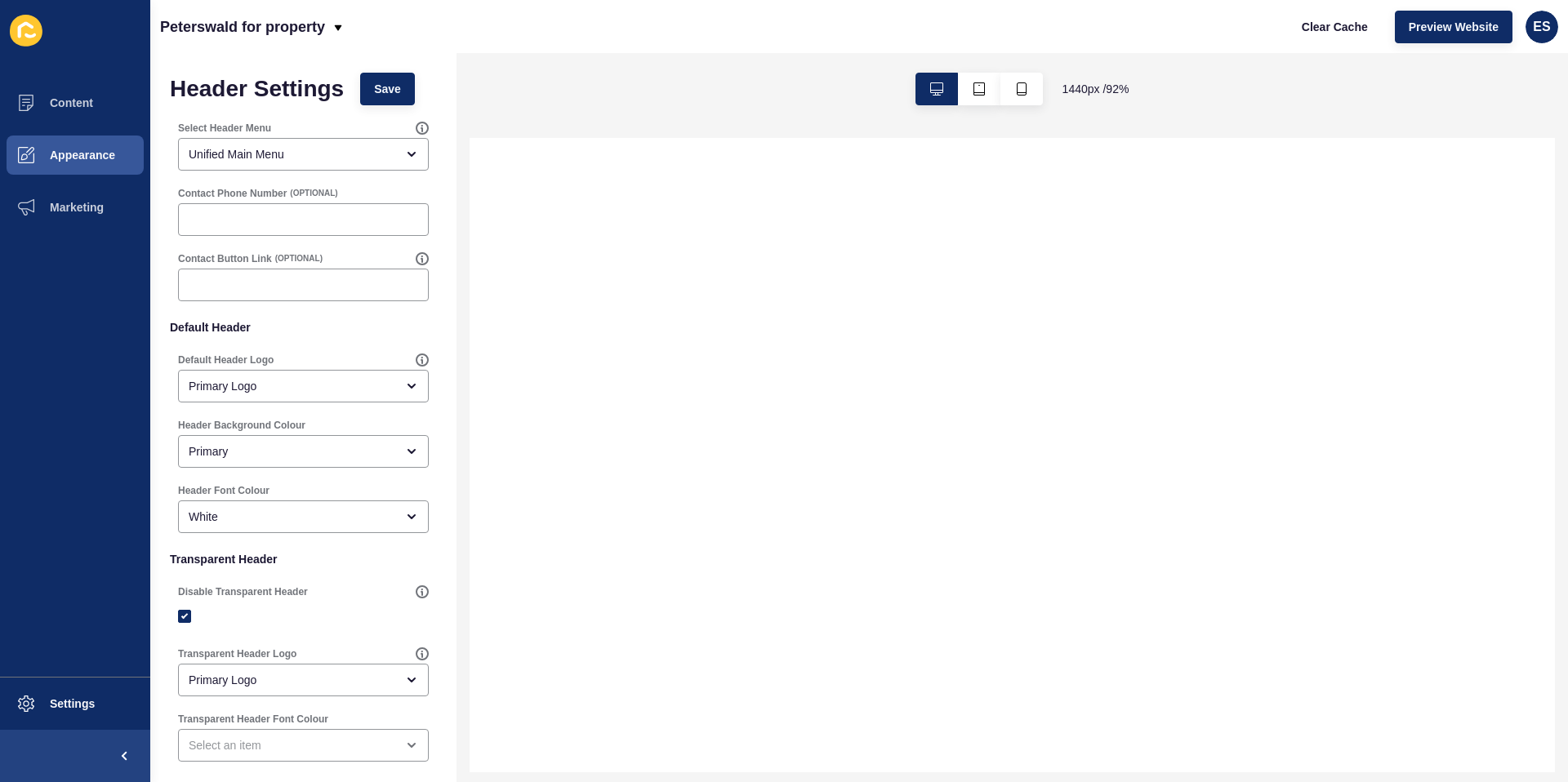
select select
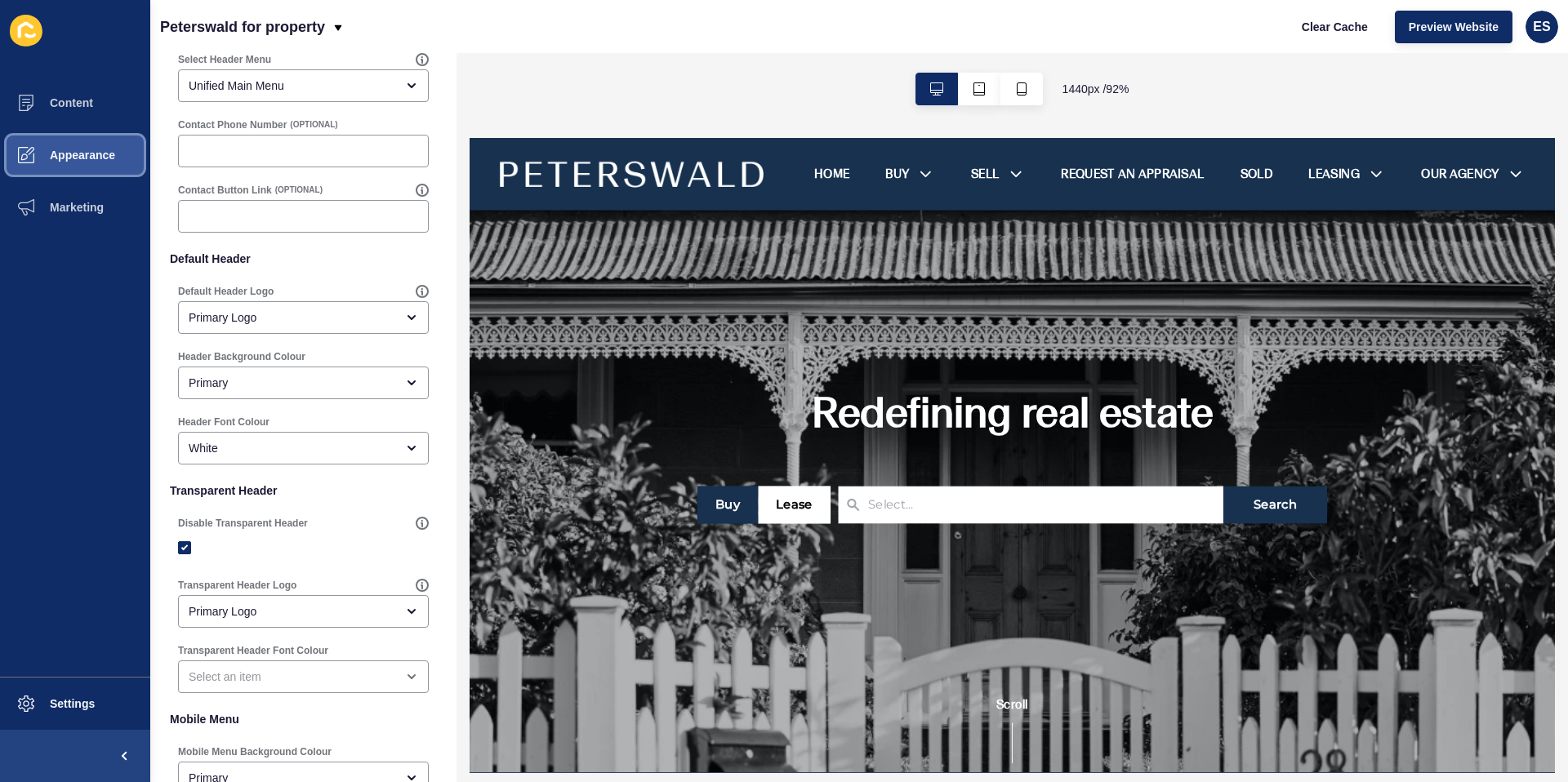
click at [104, 152] on span "Appearance" at bounding box center [56, 155] width 117 height 13
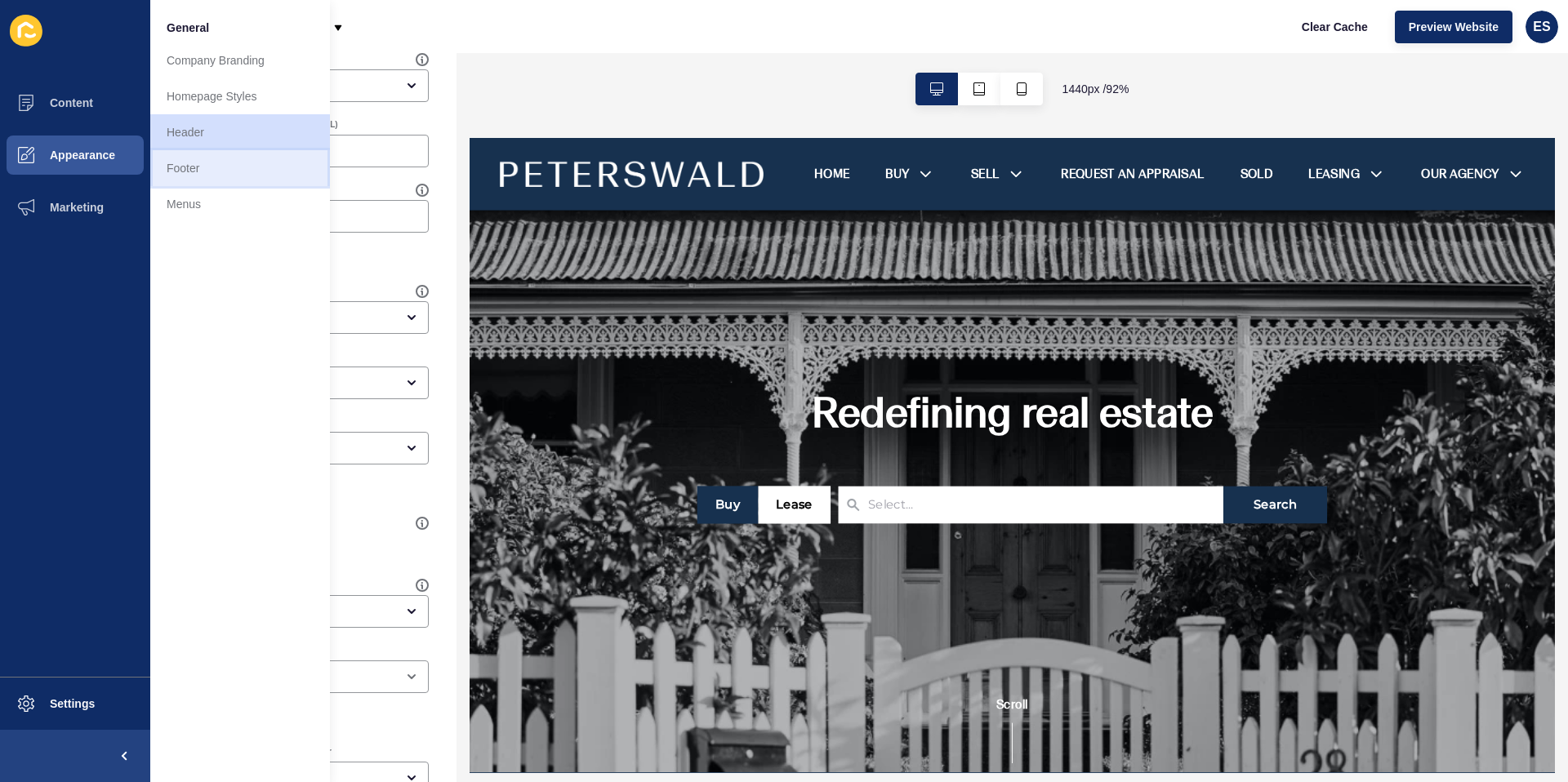
click at [188, 174] on link "Footer" at bounding box center [240, 168] width 180 height 36
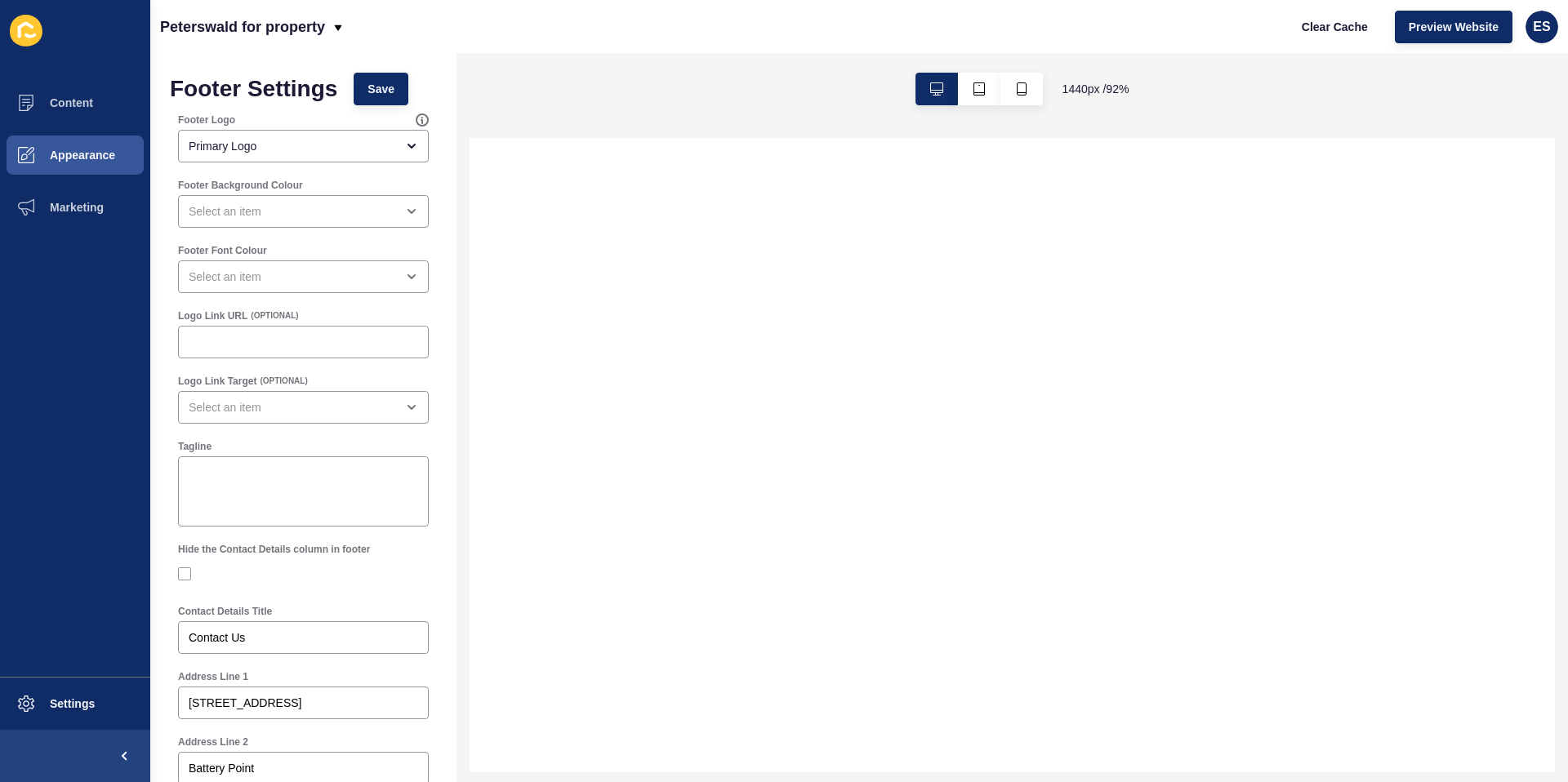
select select
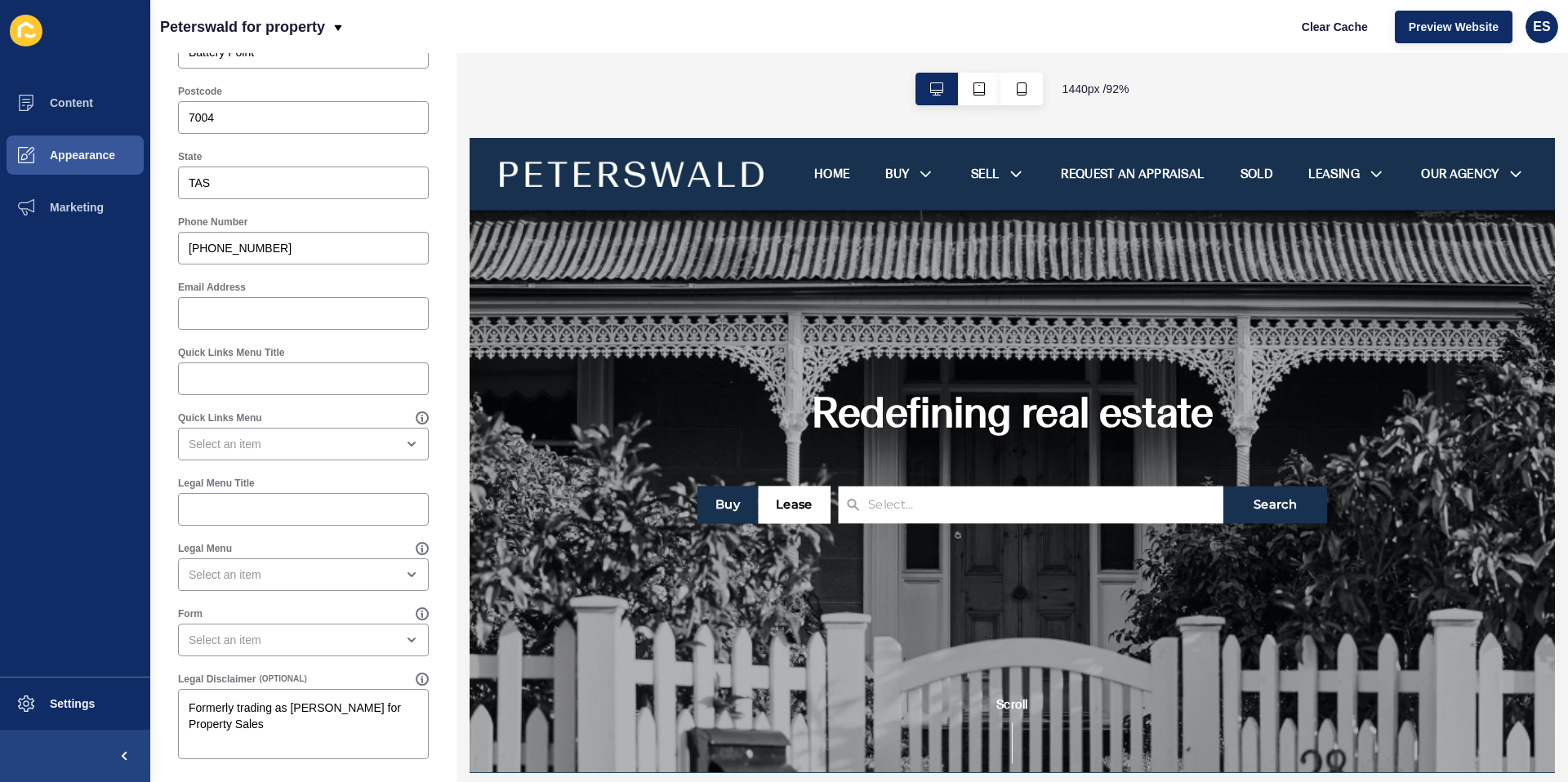
scroll to position [721, 0]
click at [77, 149] on span "Appearance" at bounding box center [56, 155] width 117 height 13
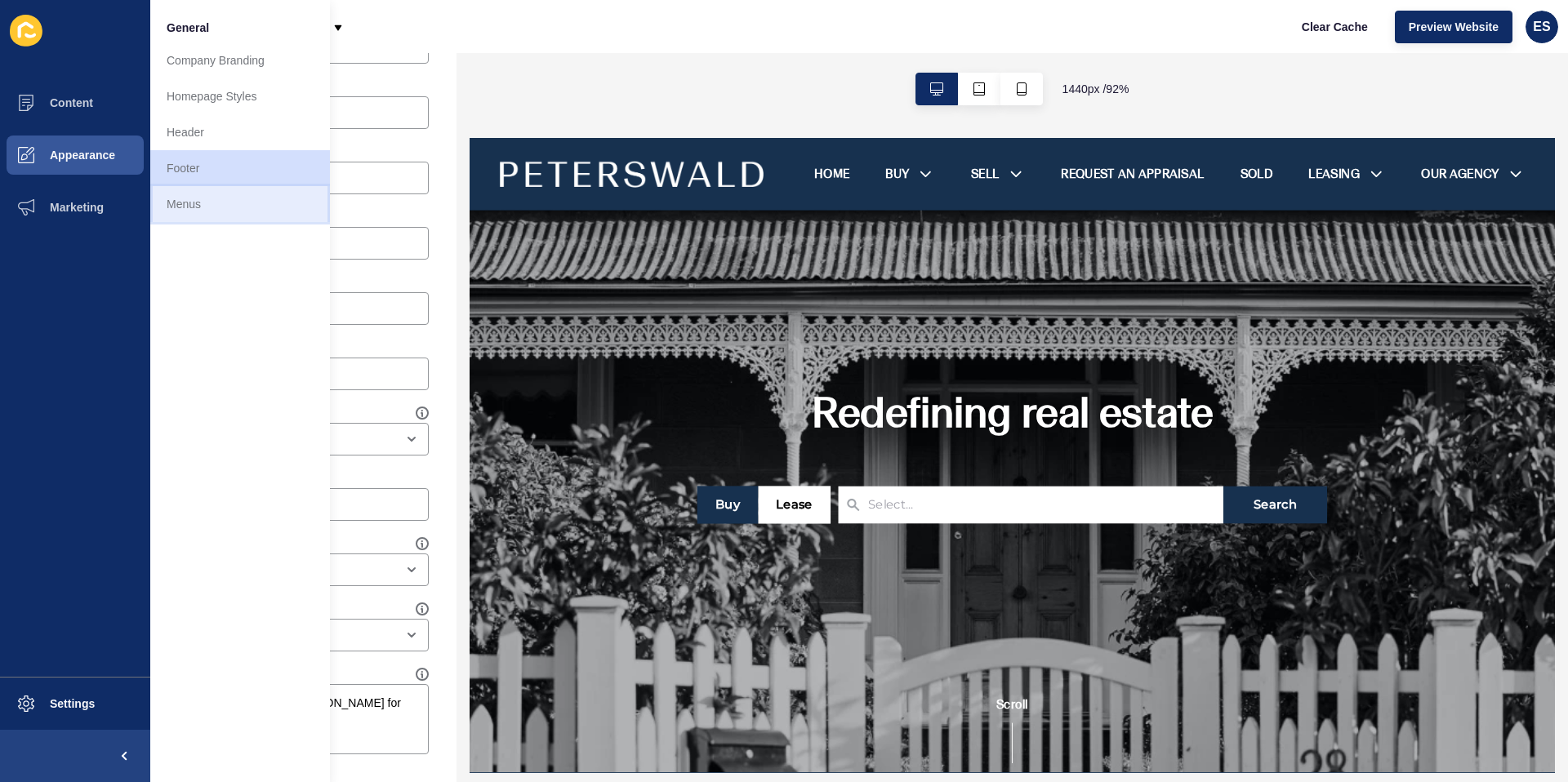
click at [189, 194] on link "Menus" at bounding box center [240, 204] width 180 height 36
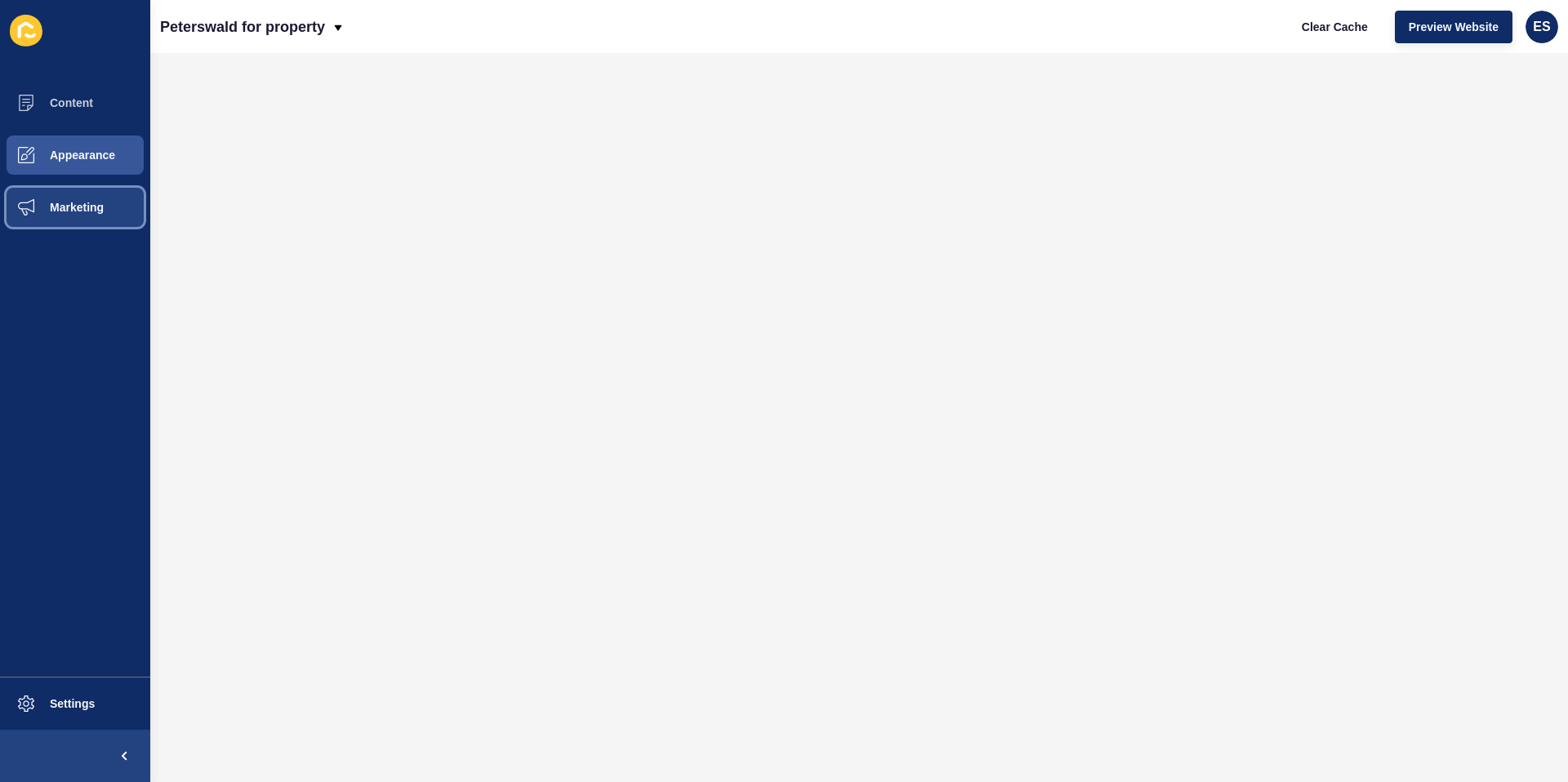
click at [68, 207] on span "Marketing" at bounding box center [50, 207] width 106 height 13
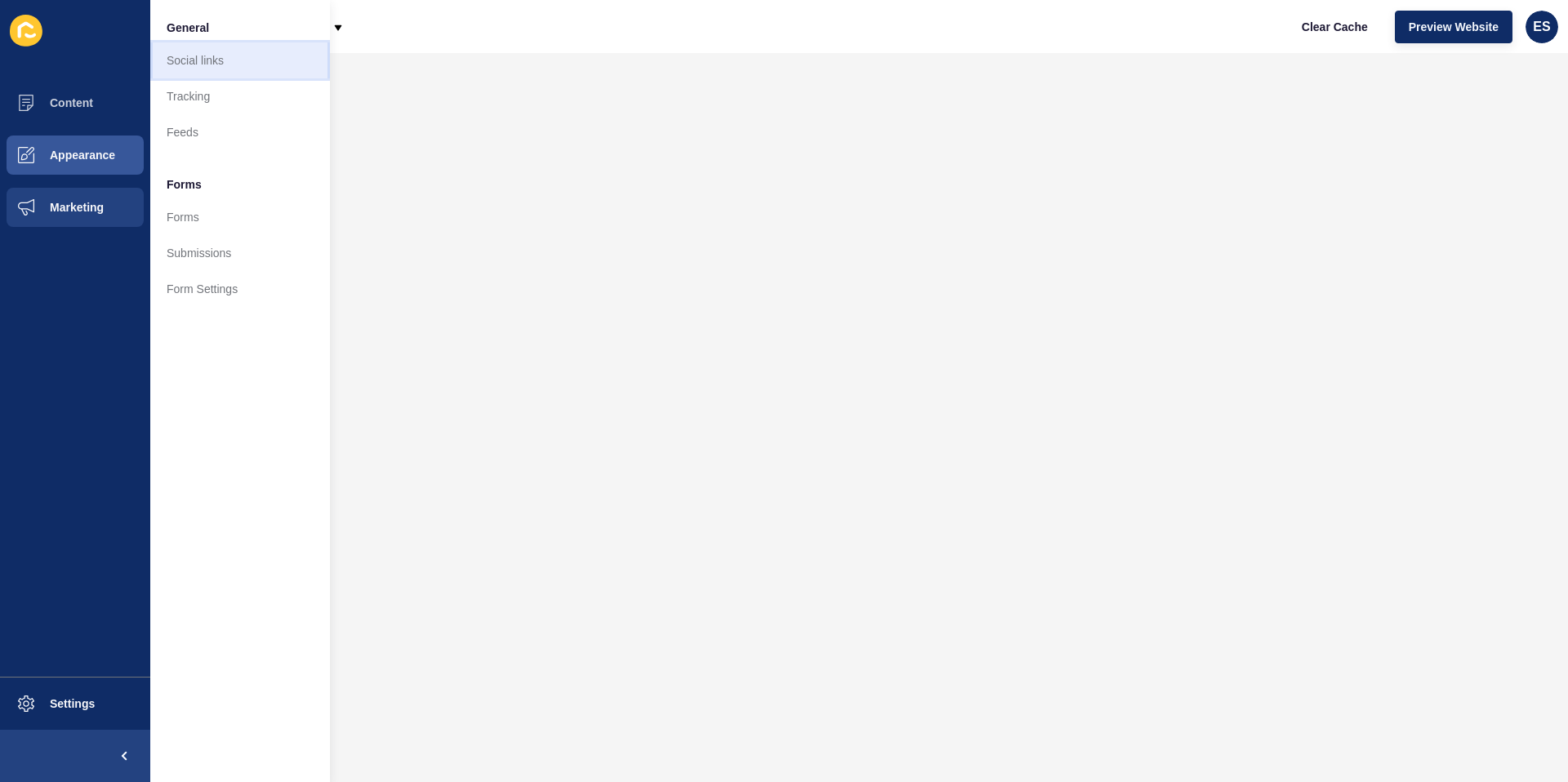
click at [220, 64] on link "Social links" at bounding box center [240, 60] width 180 height 36
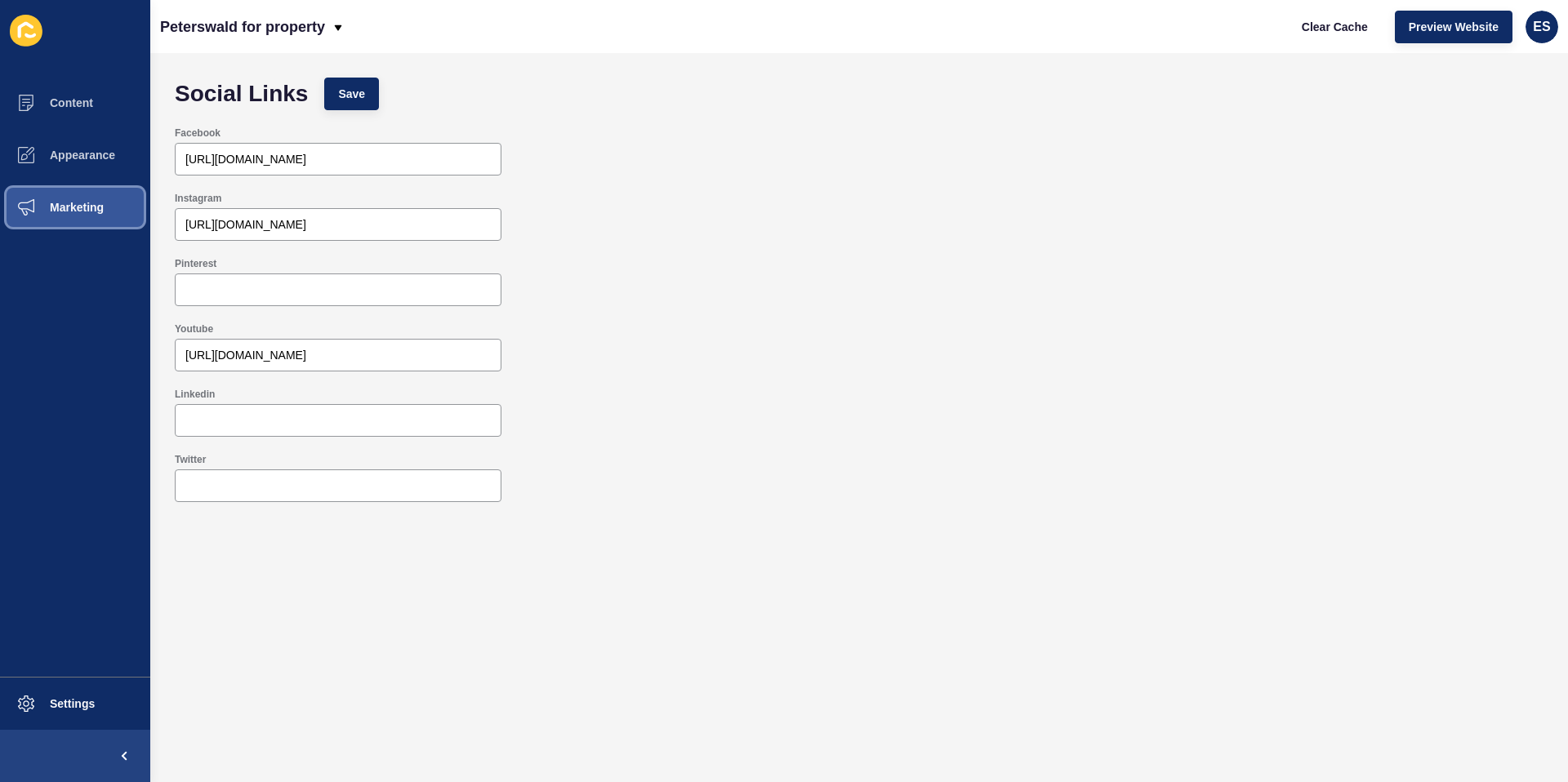
click at [84, 213] on span "Marketing" at bounding box center [50, 207] width 106 height 13
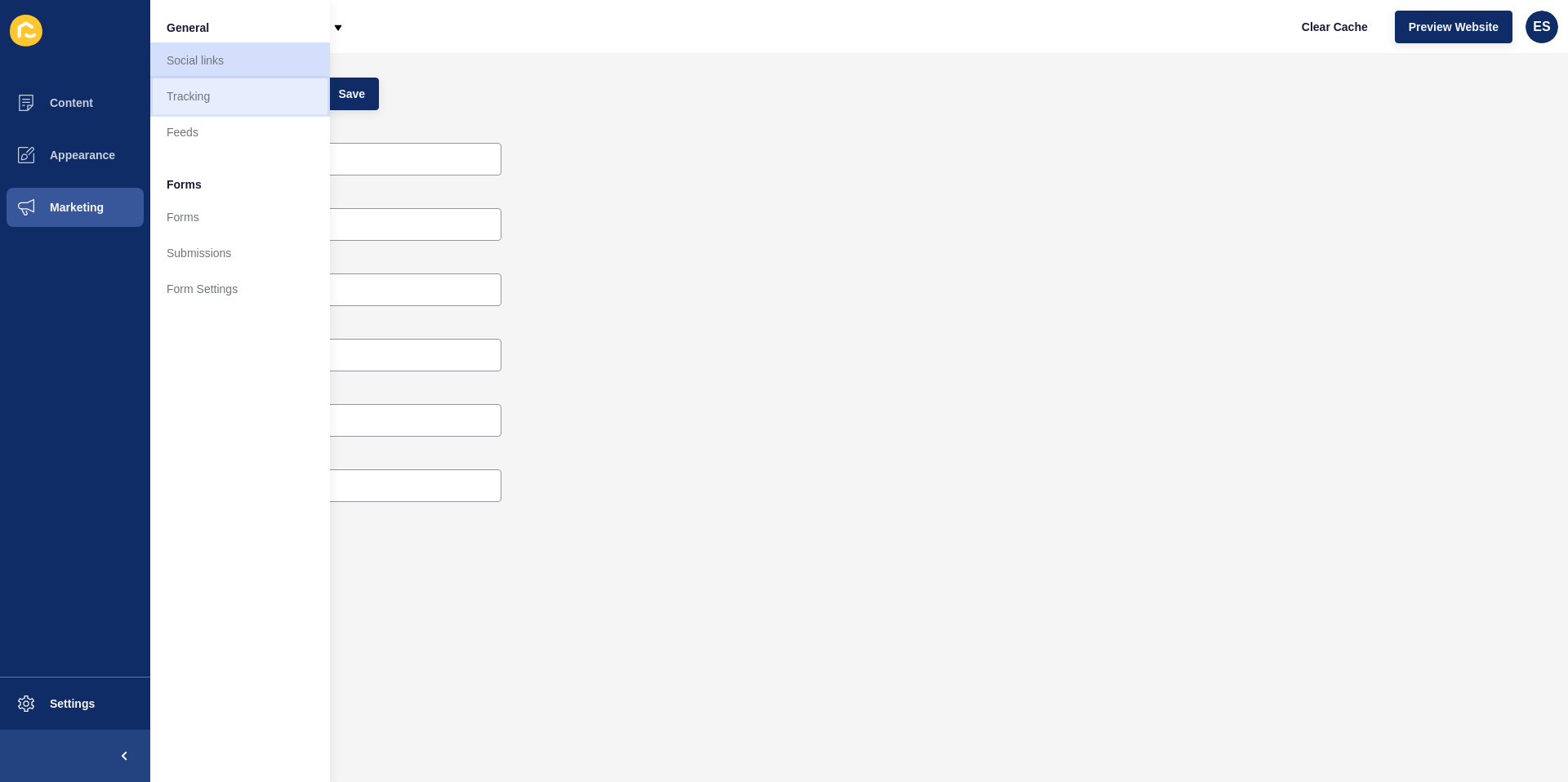
click at [184, 100] on link "Tracking" at bounding box center [240, 96] width 180 height 36
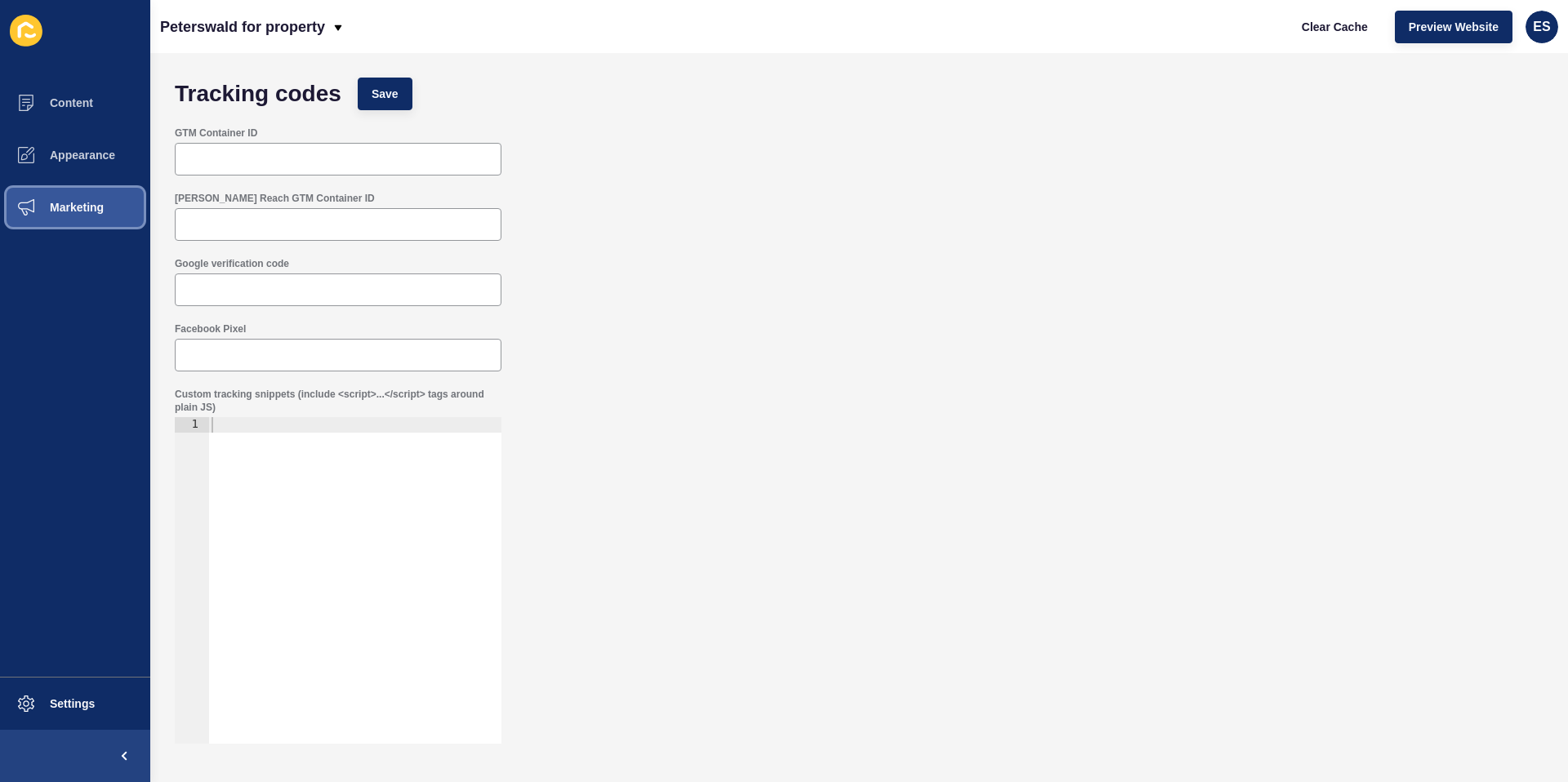
click at [57, 204] on span "Marketing" at bounding box center [50, 207] width 106 height 13
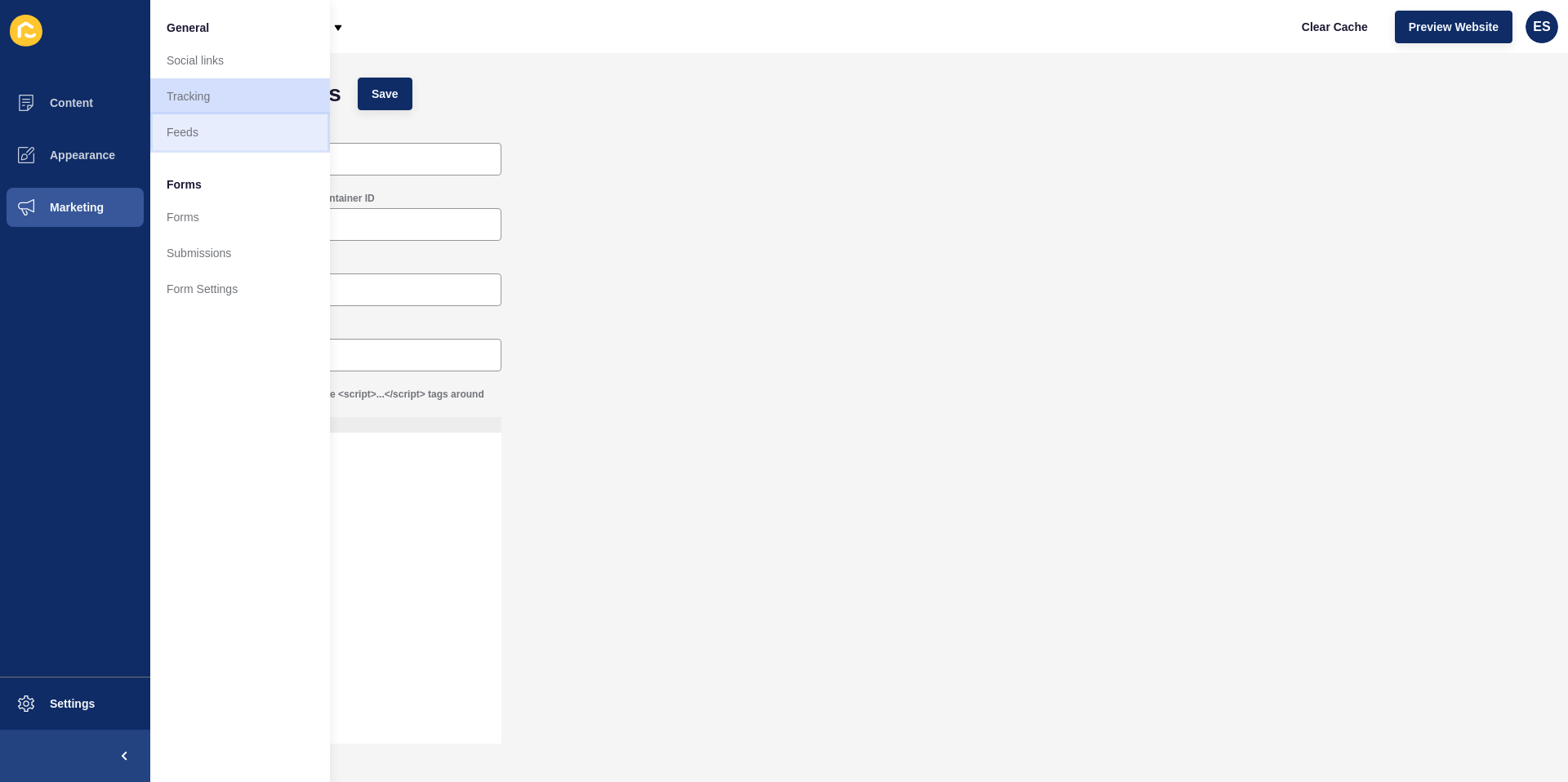
click at [192, 144] on link "Feeds" at bounding box center [240, 131] width 180 height 36
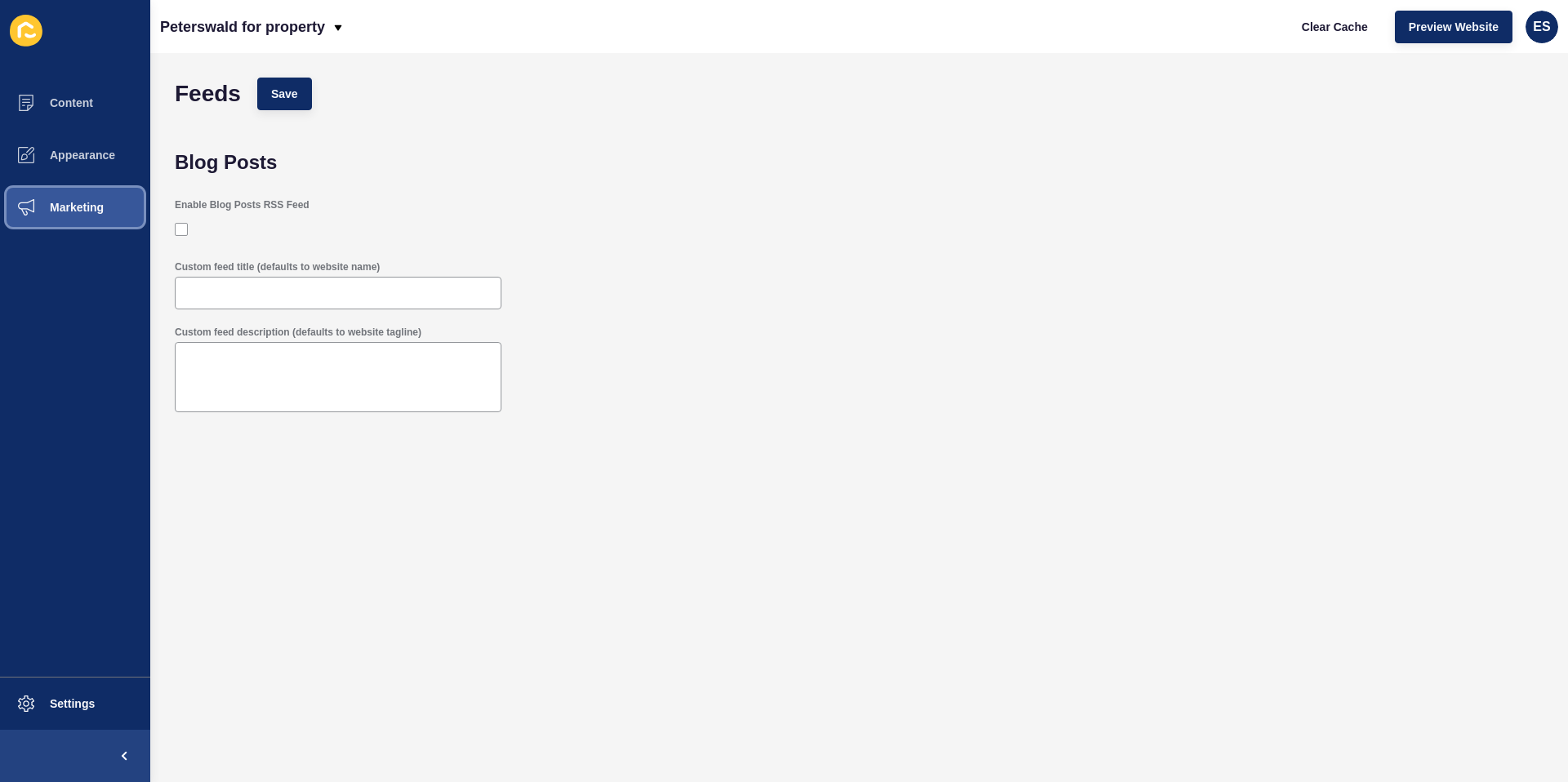
click at [107, 217] on button "Marketing" at bounding box center [75, 207] width 151 height 52
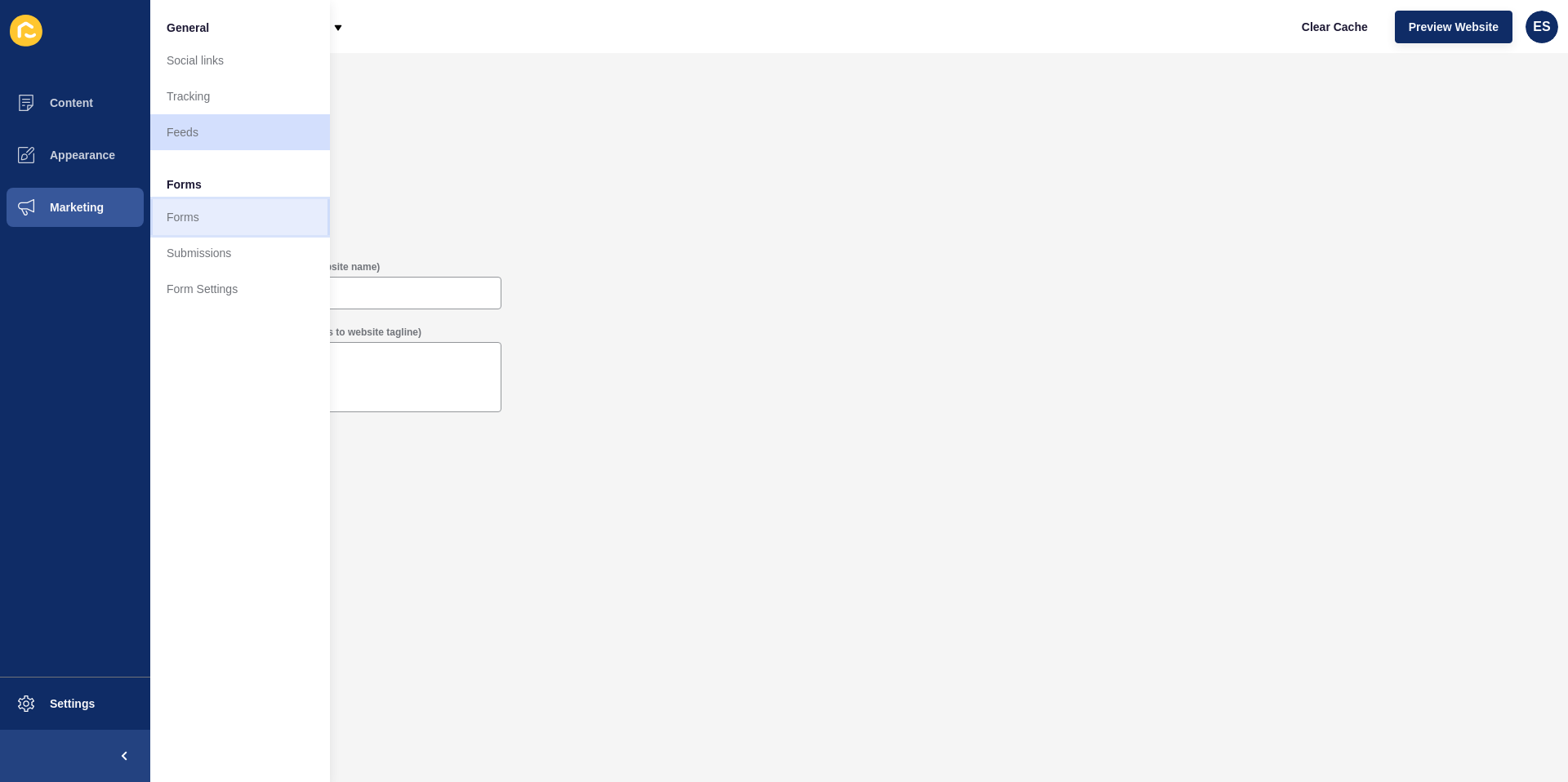
click at [251, 230] on link "Forms" at bounding box center [240, 217] width 180 height 36
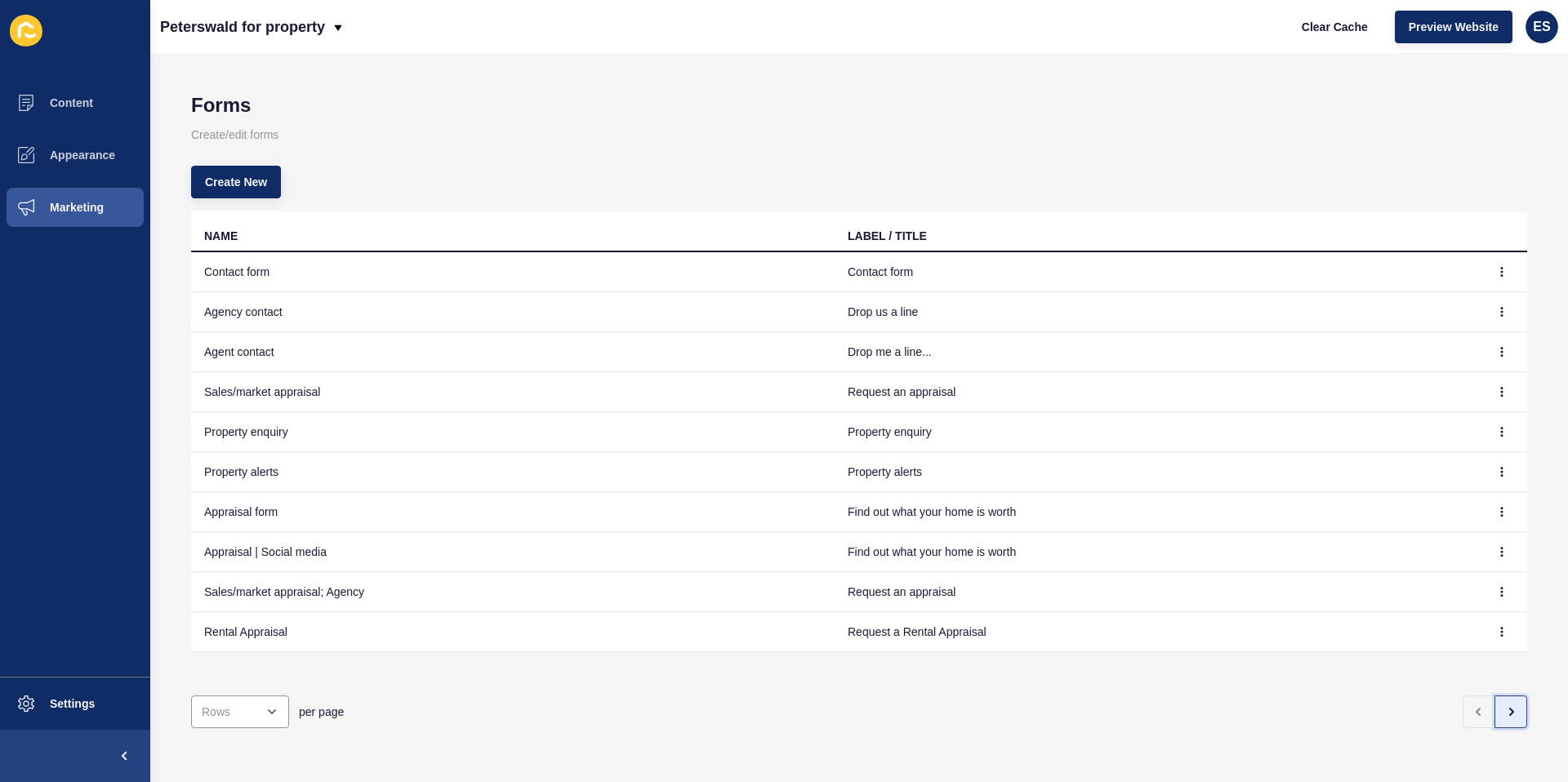
click at [1508, 701] on button "button" at bounding box center [1511, 712] width 33 height 33
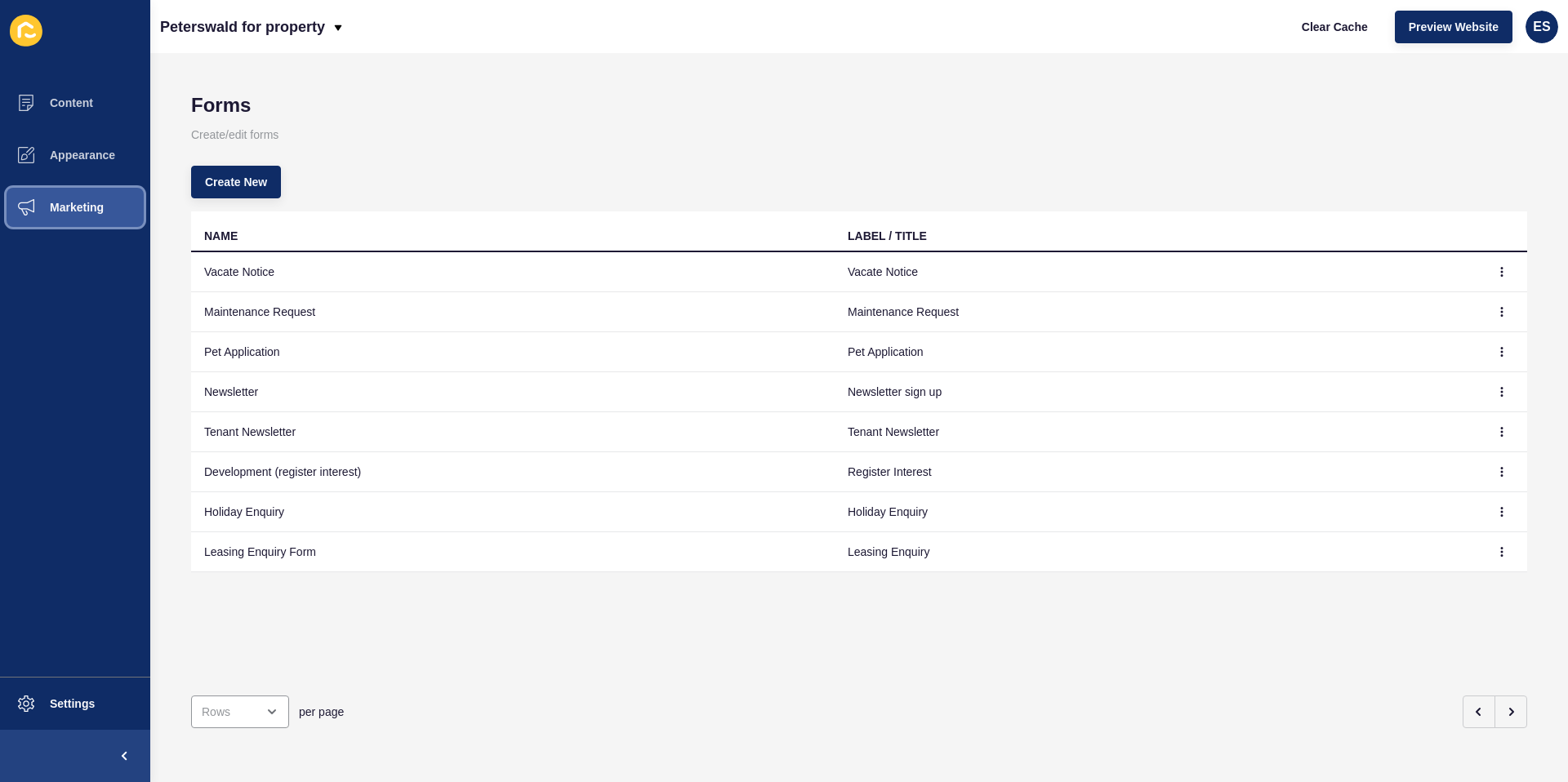
click at [76, 211] on span "Marketing" at bounding box center [50, 207] width 106 height 13
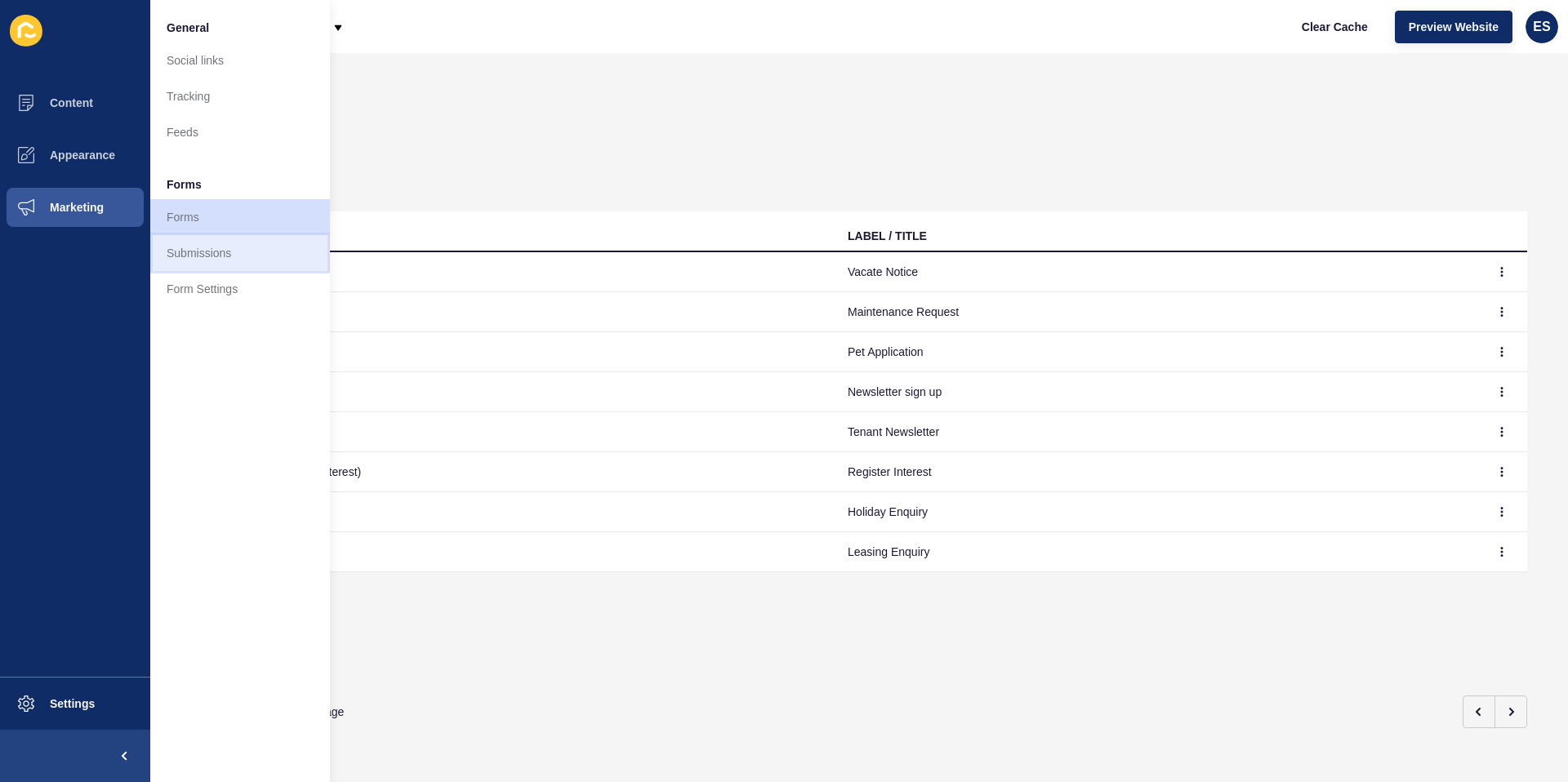
click at [206, 247] on link "Submissions" at bounding box center [240, 252] width 180 height 36
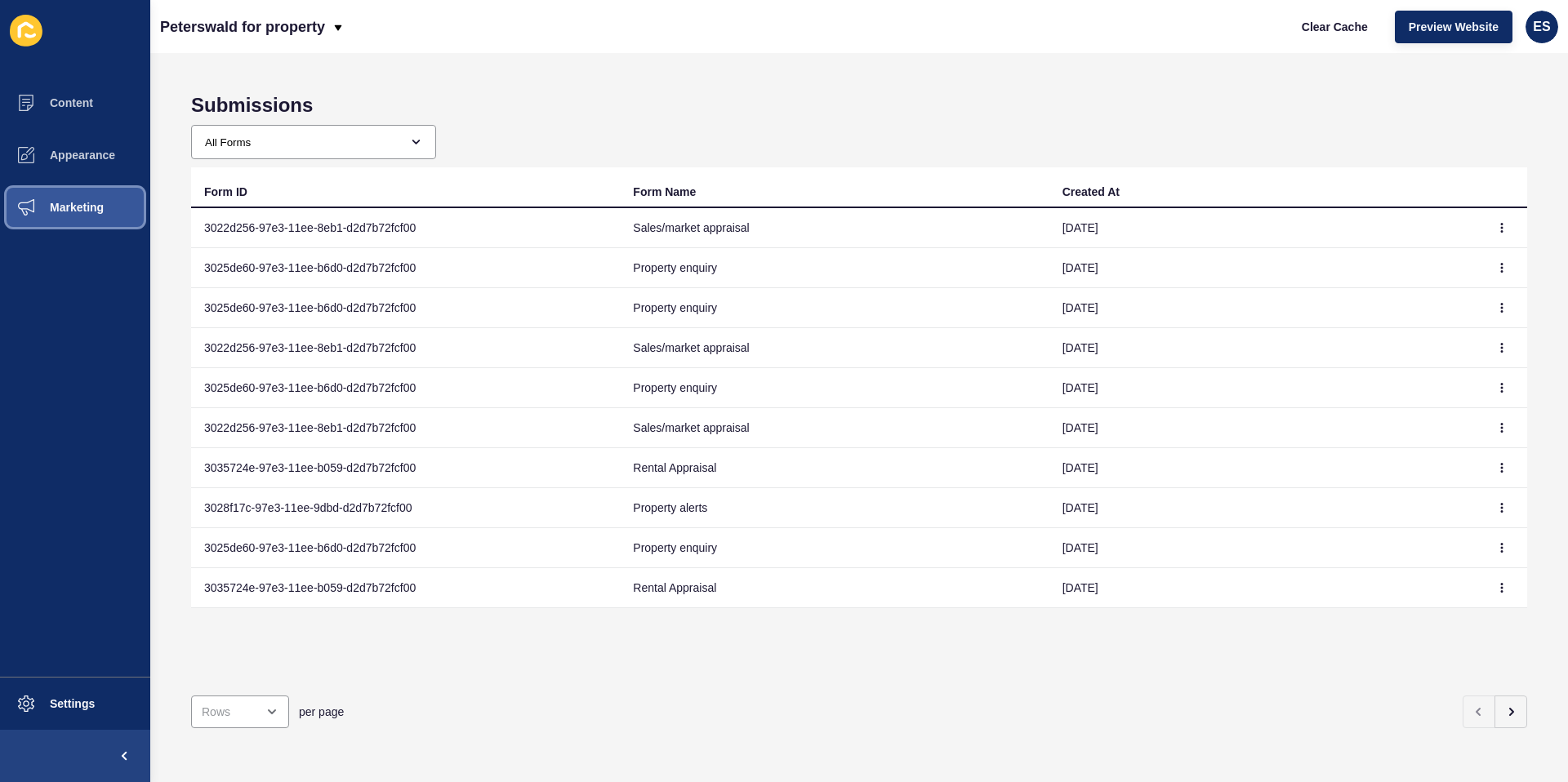
click at [88, 214] on button "Marketing" at bounding box center [75, 207] width 151 height 52
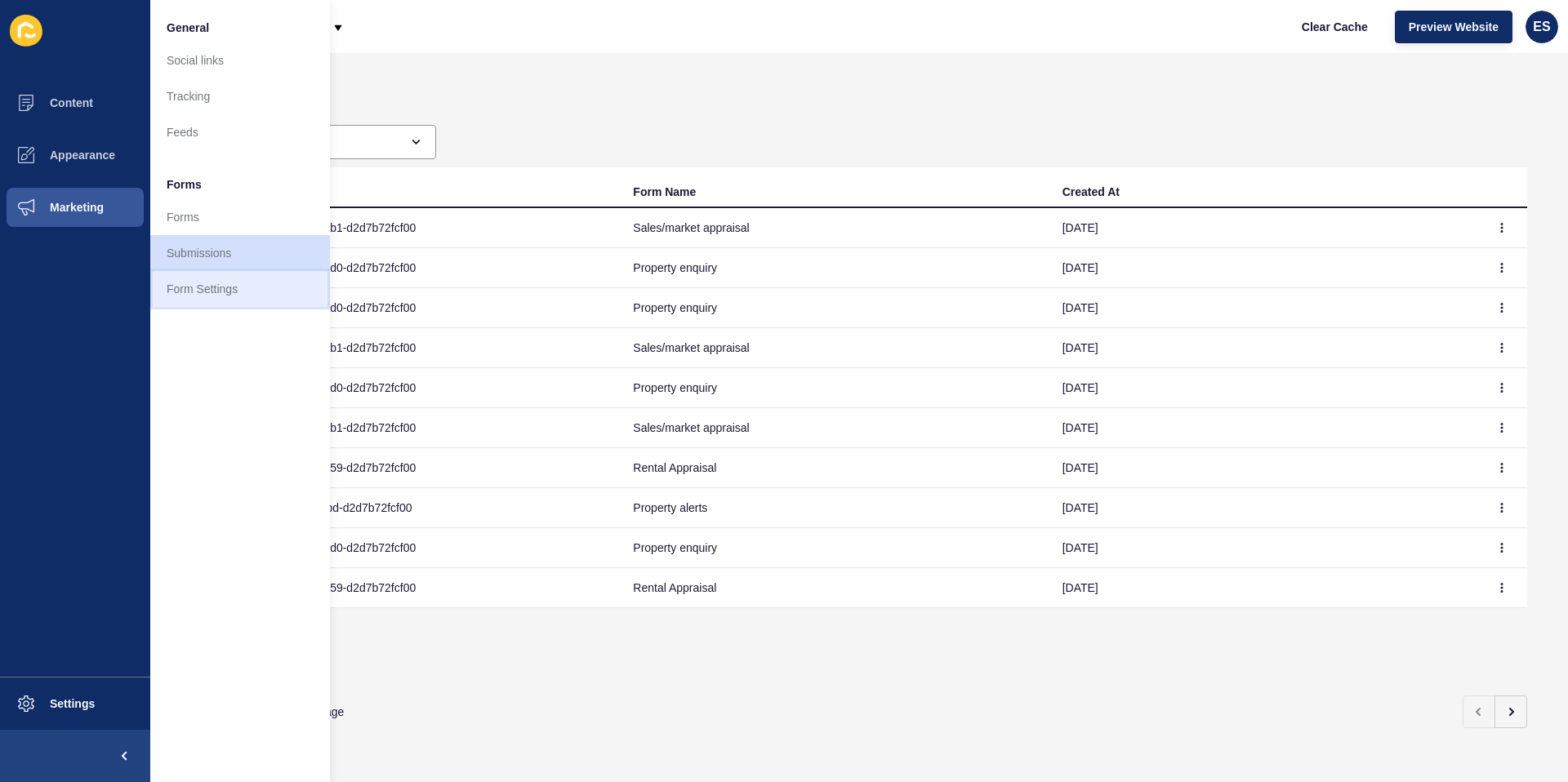
click at [207, 292] on link "Form Settings" at bounding box center [240, 289] width 180 height 36
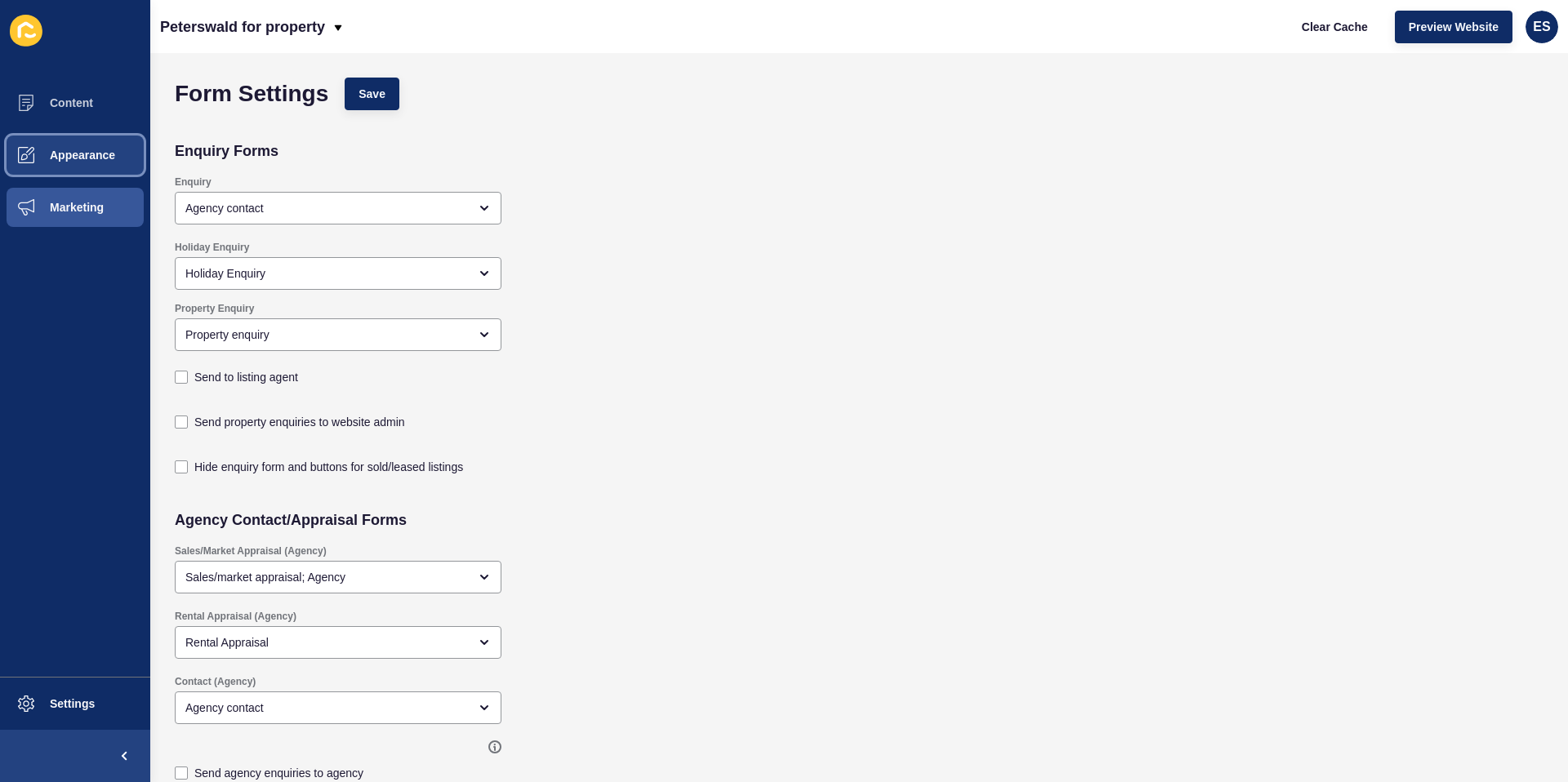
click at [62, 156] on span "Appearance" at bounding box center [56, 155] width 117 height 13
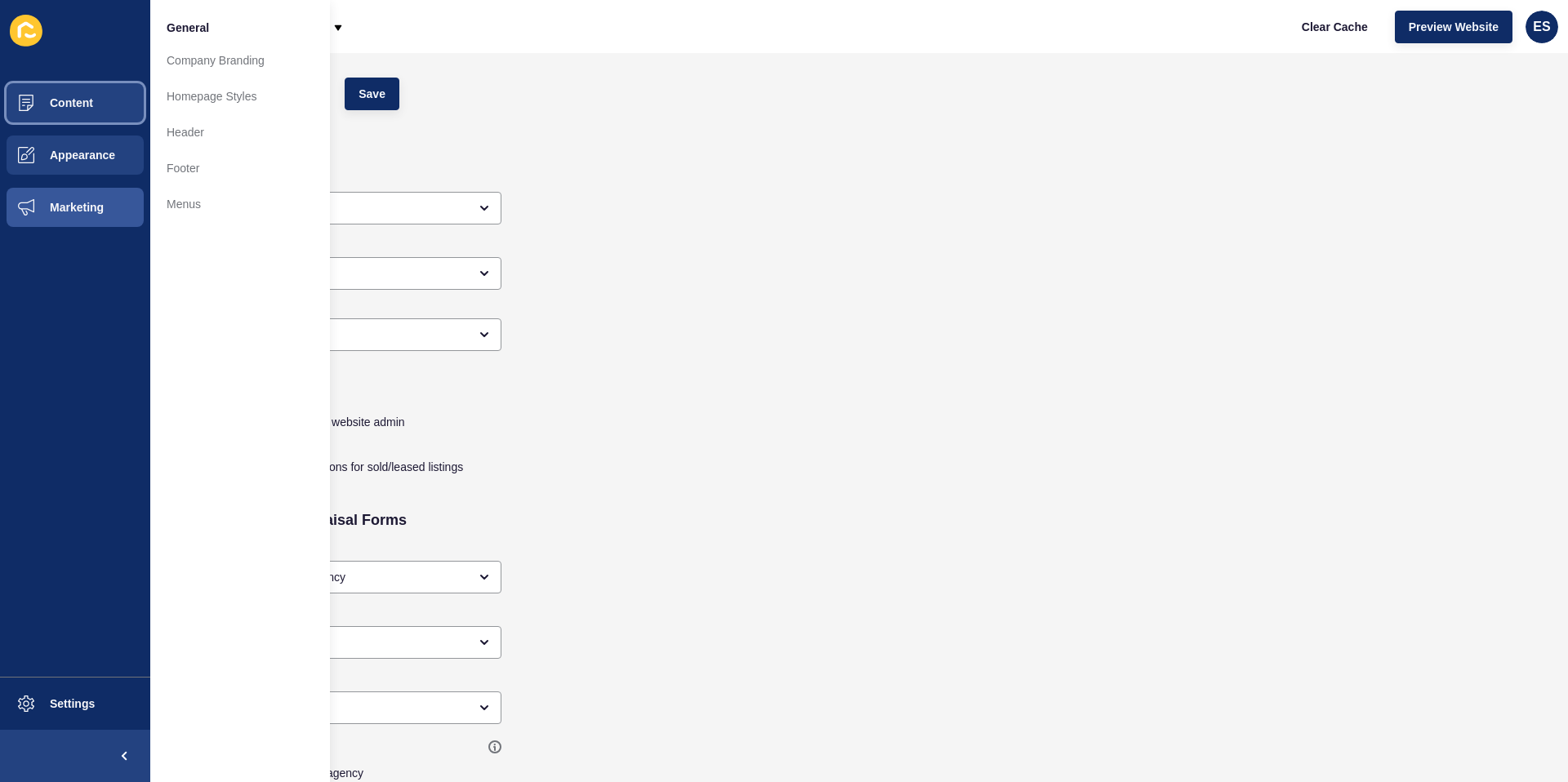
click at [74, 117] on button "Content" at bounding box center [75, 103] width 151 height 52
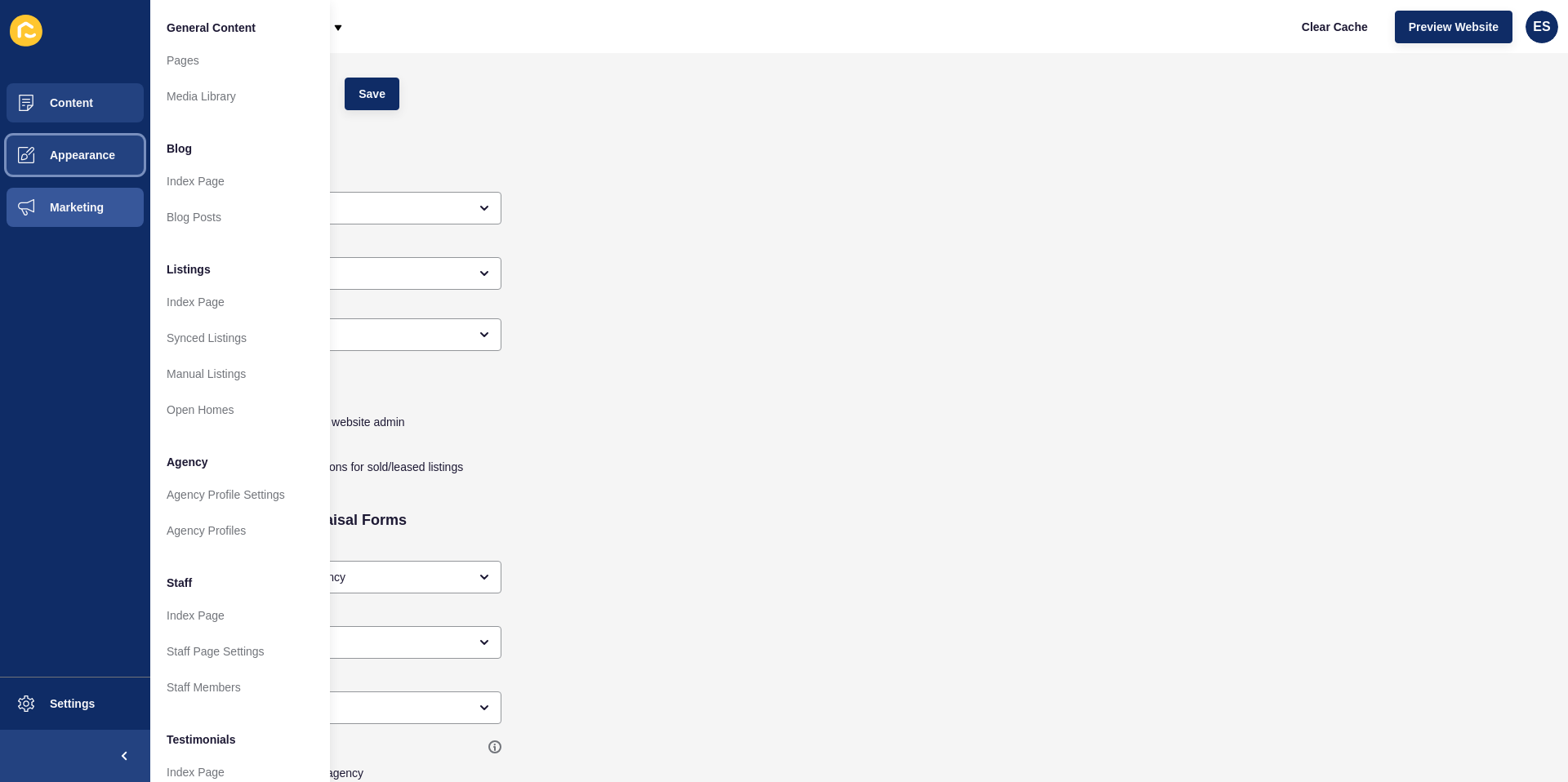
click at [91, 158] on span "Appearance" at bounding box center [56, 155] width 117 height 13
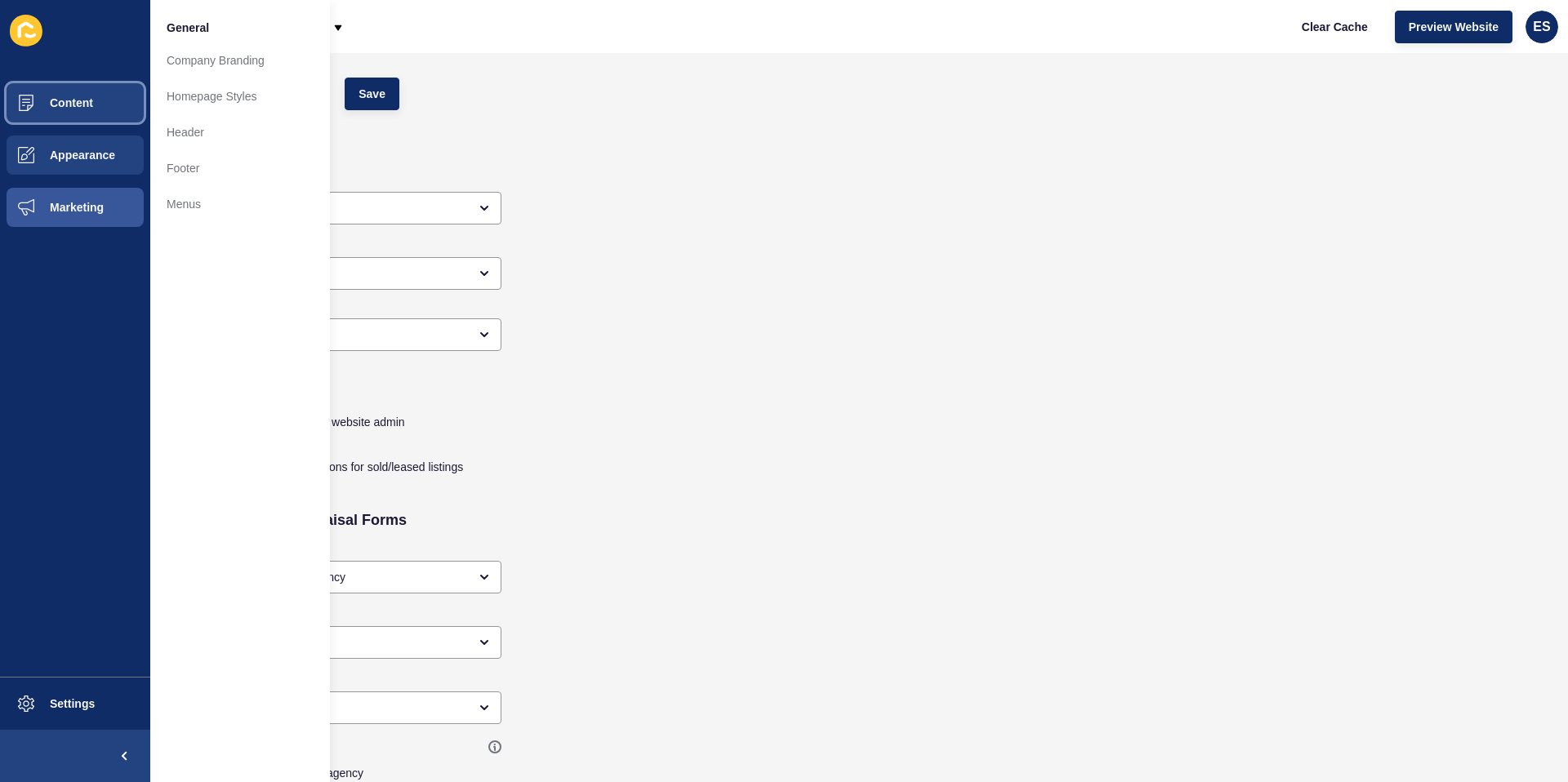
click at [62, 123] on button "Content" at bounding box center [75, 103] width 151 height 52
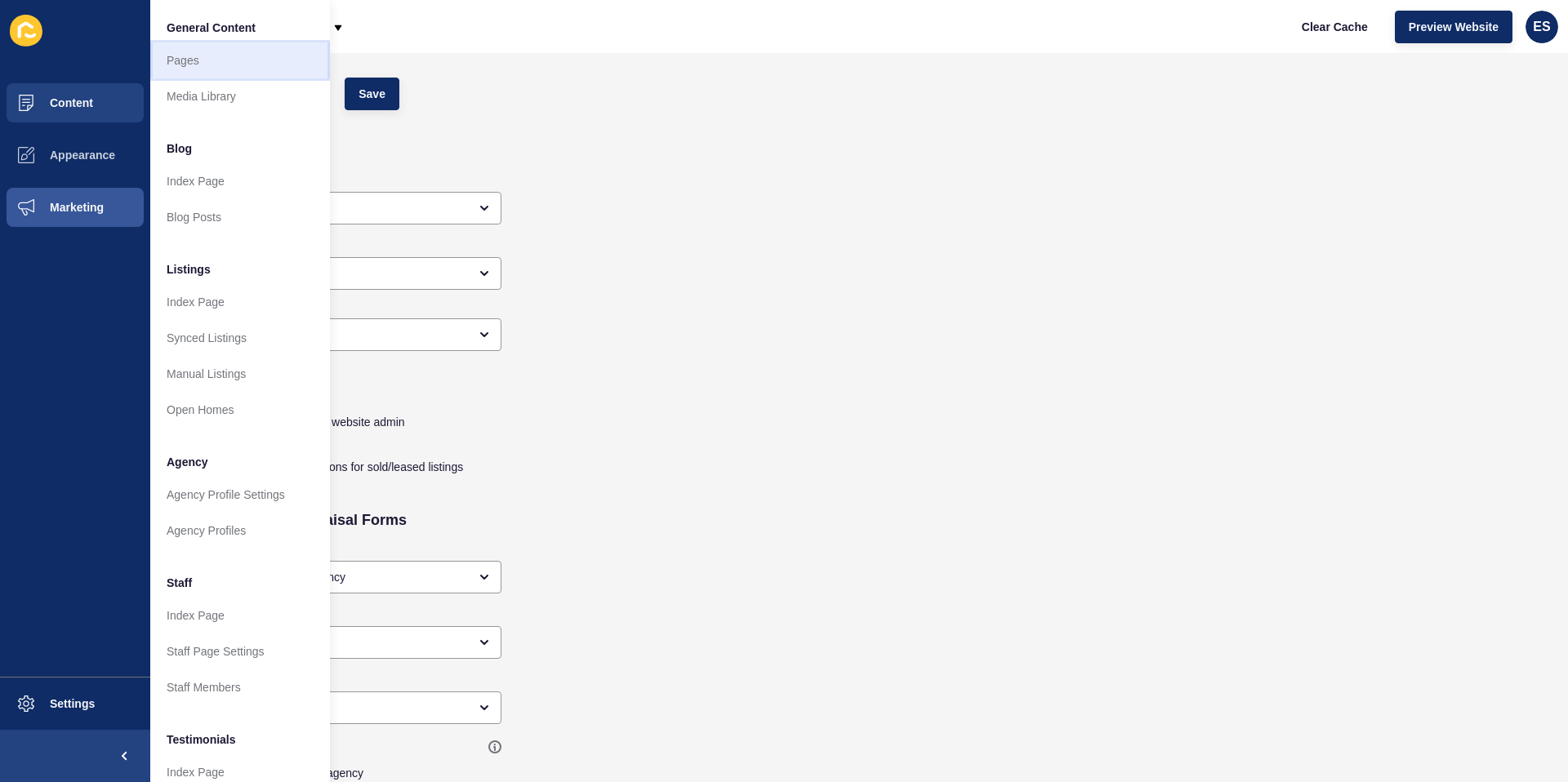
click at [186, 53] on link "Pages" at bounding box center [240, 60] width 180 height 36
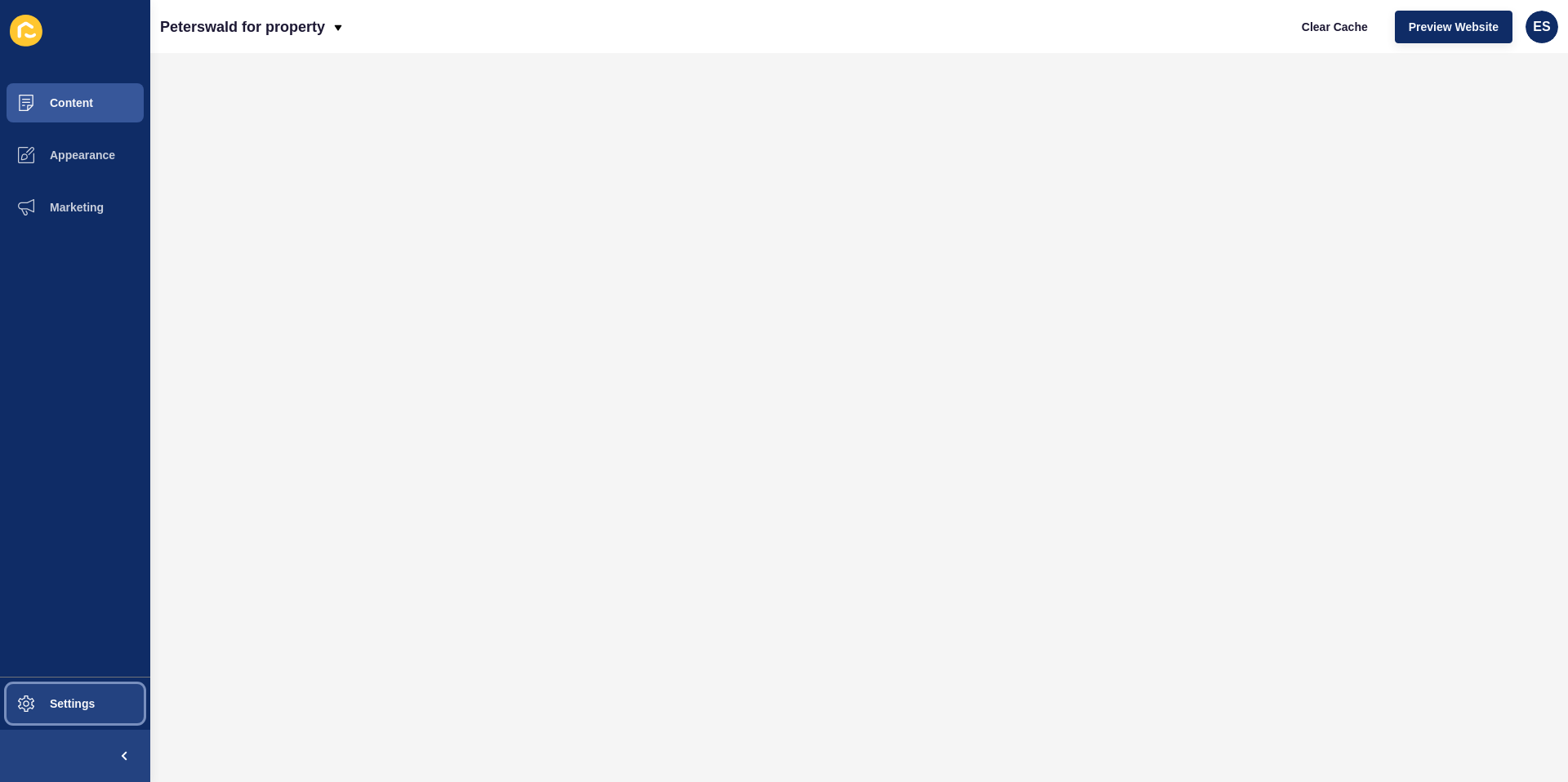
click at [56, 700] on span "Settings" at bounding box center [46, 704] width 97 height 13
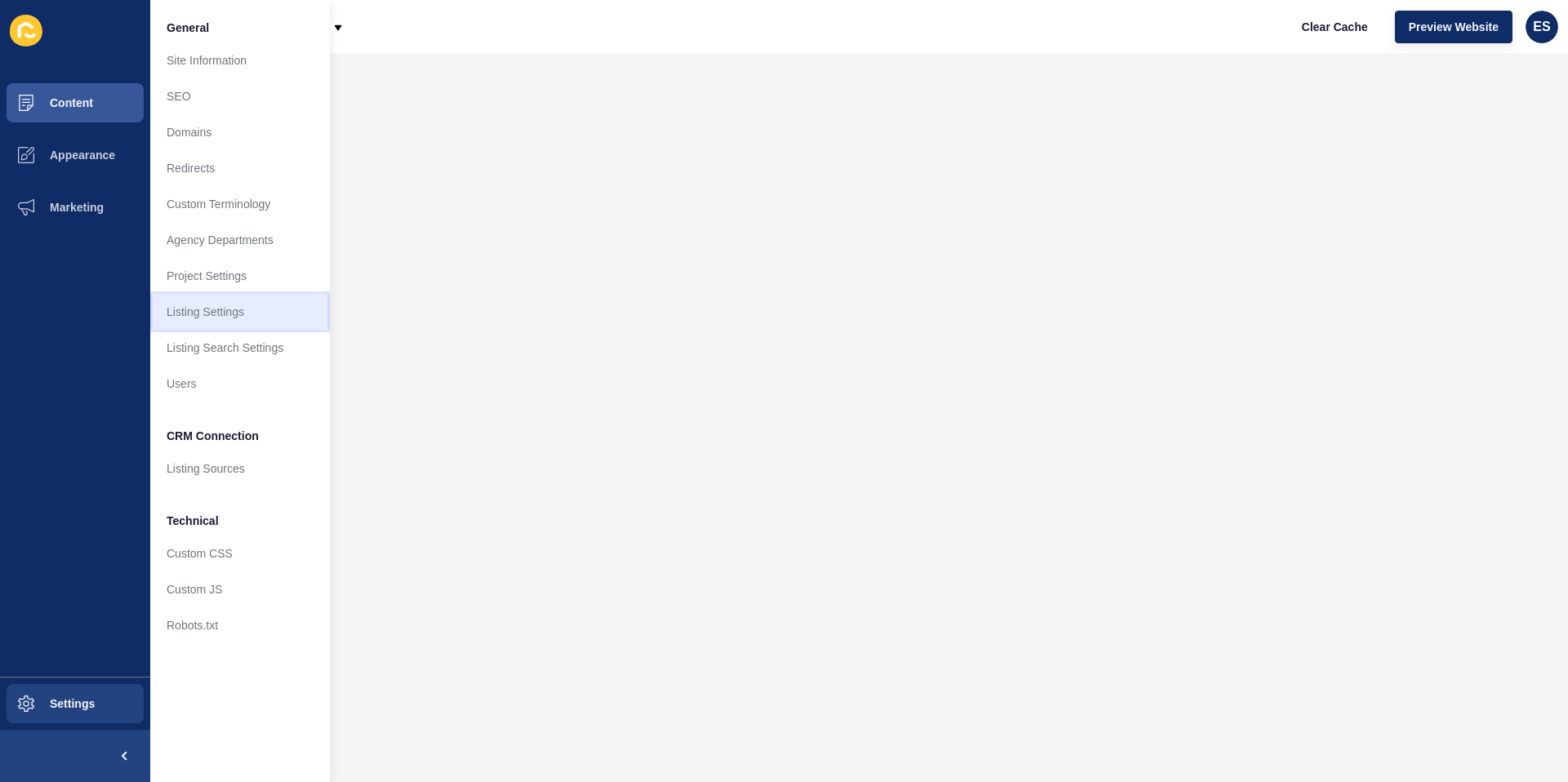
click at [243, 315] on link "Listing Settings" at bounding box center [240, 311] width 180 height 36
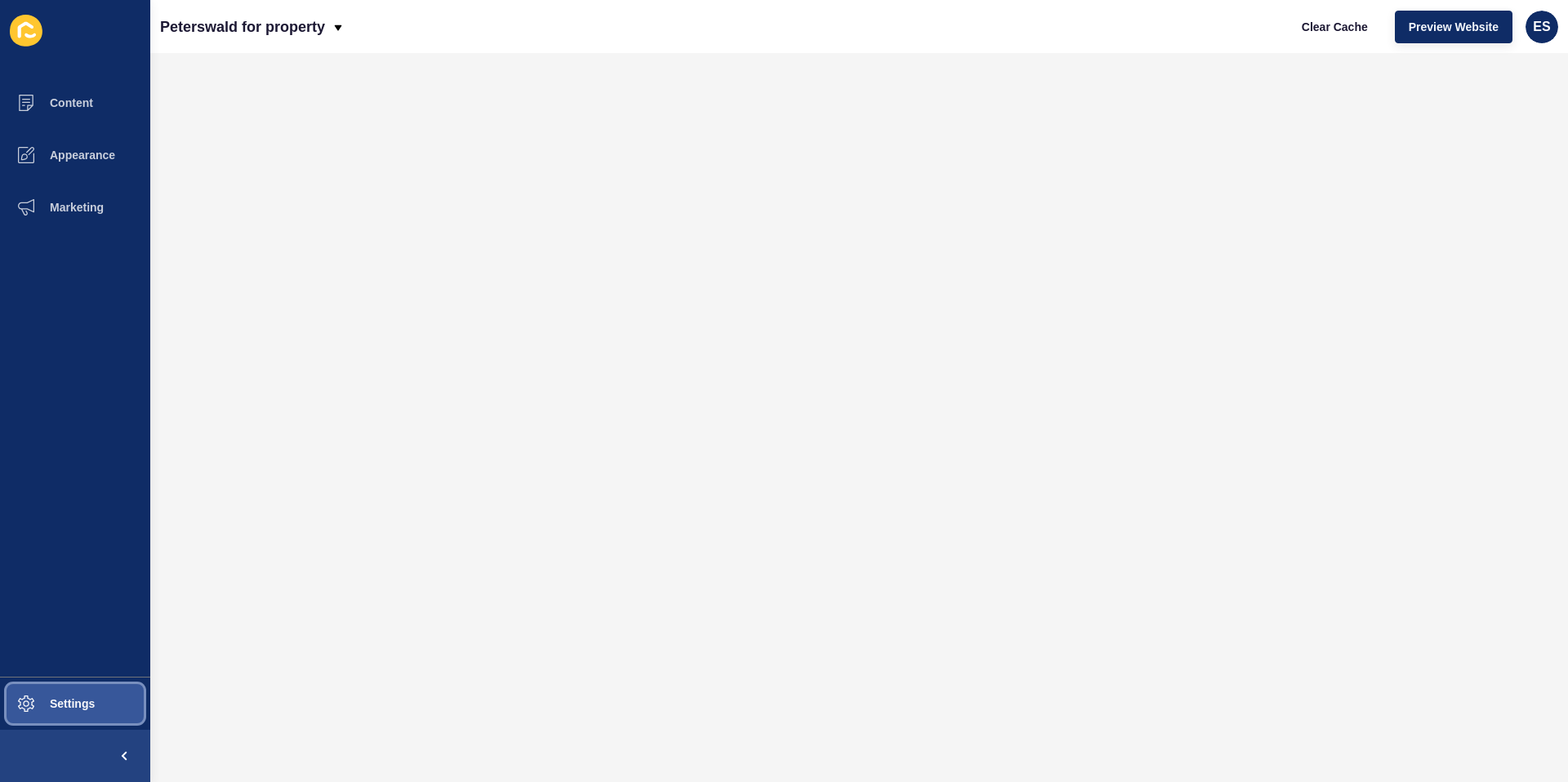
click at [69, 700] on span "Settings" at bounding box center [46, 704] width 97 height 13
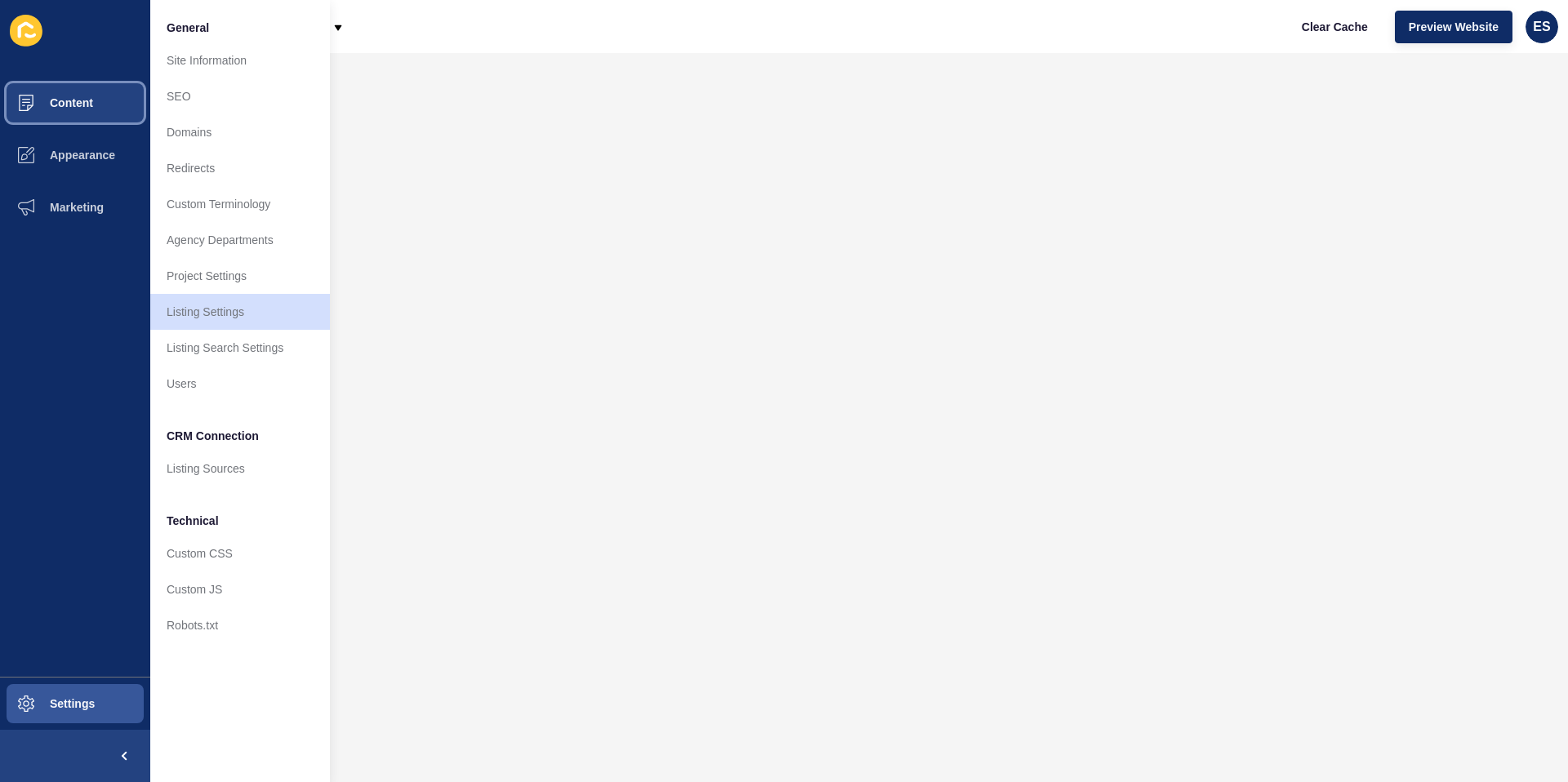
click at [98, 113] on button "Content" at bounding box center [75, 103] width 151 height 52
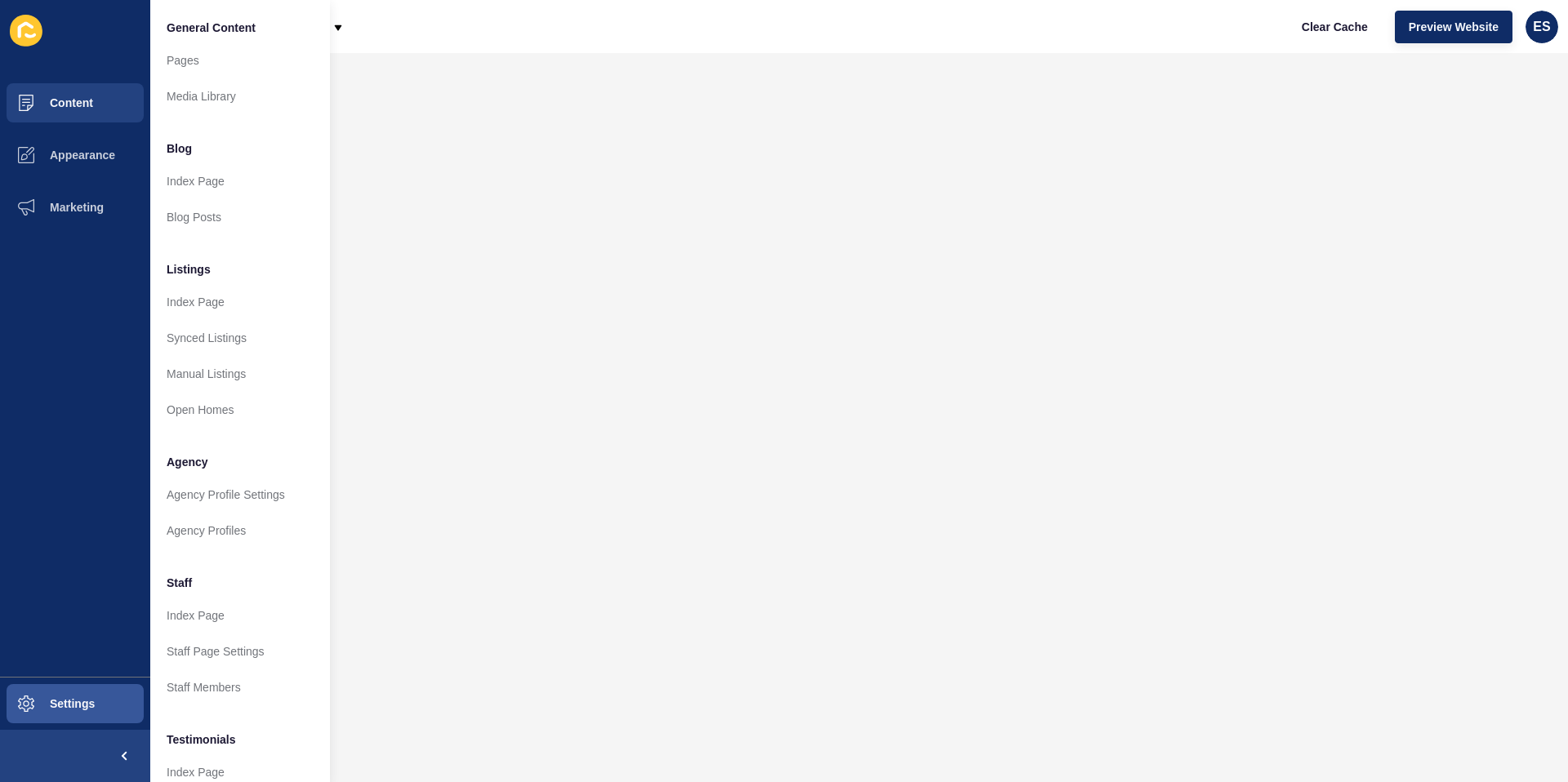
click at [77, 286] on ul "Content Appearance Marketing" at bounding box center [75, 377] width 151 height 600
